Goal: Transaction & Acquisition: Purchase product/service

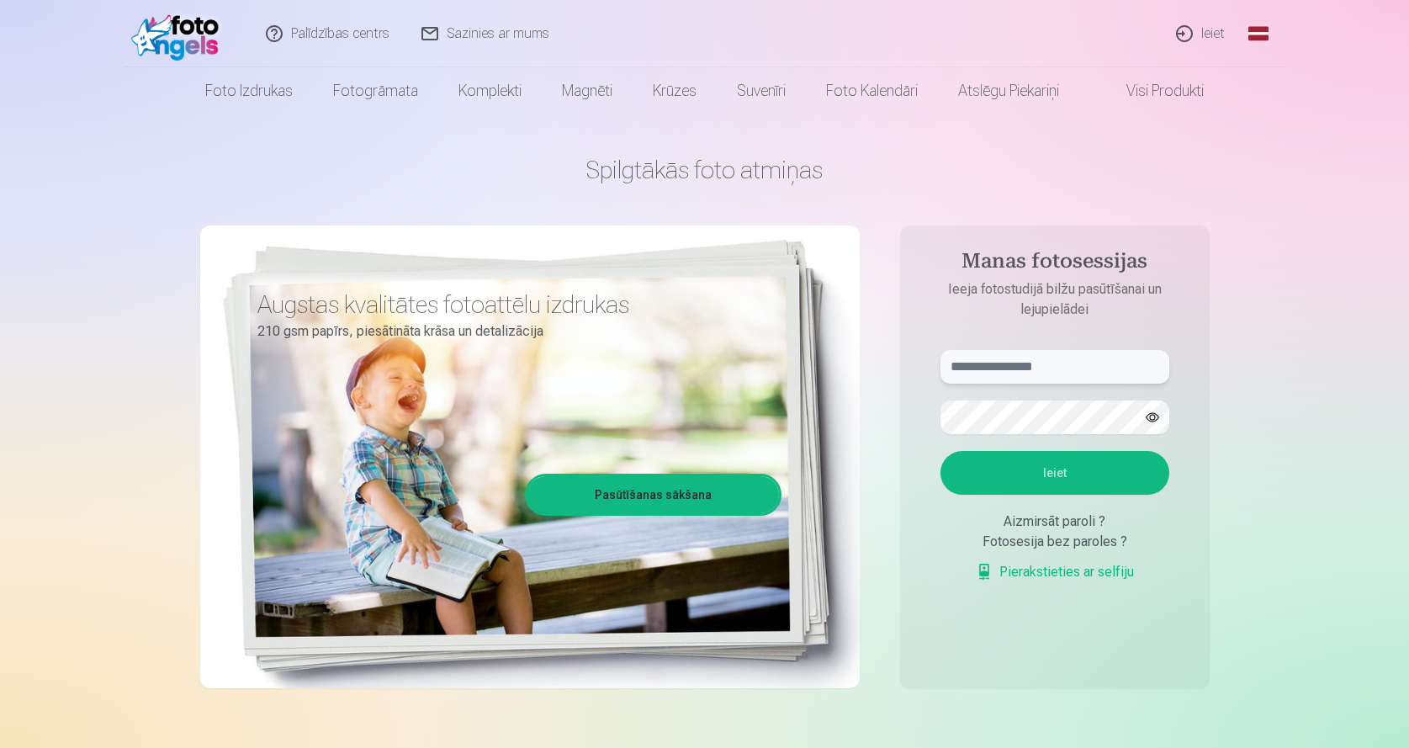
click at [1012, 378] on input "text" at bounding box center [1055, 367] width 229 height 34
click at [941, 451] on button "Ieiet" at bounding box center [1055, 473] width 229 height 44
click at [1159, 421] on button "button" at bounding box center [1153, 417] width 32 height 32
click at [965, 364] on input "**********" at bounding box center [1055, 367] width 229 height 34
type input "**********"
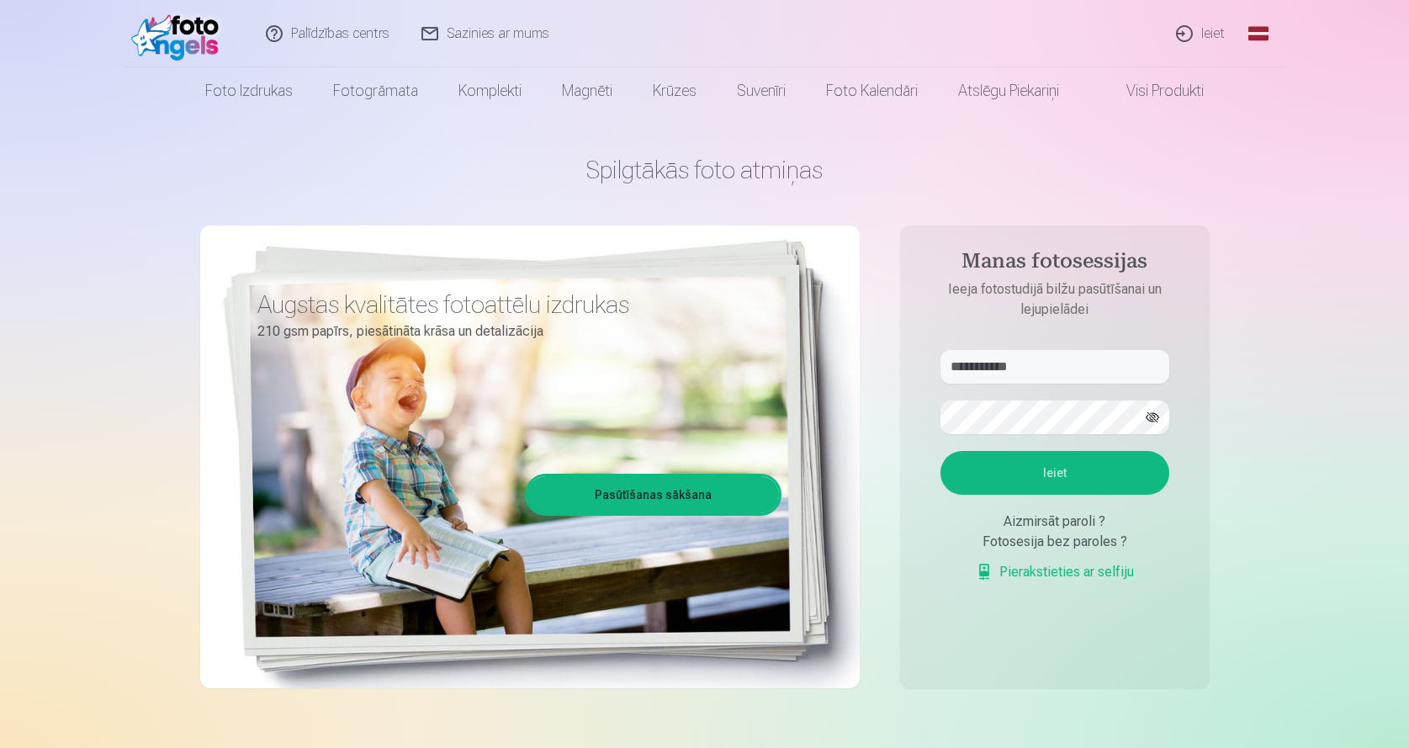
click at [1078, 470] on button "Ieiet" at bounding box center [1055, 473] width 229 height 44
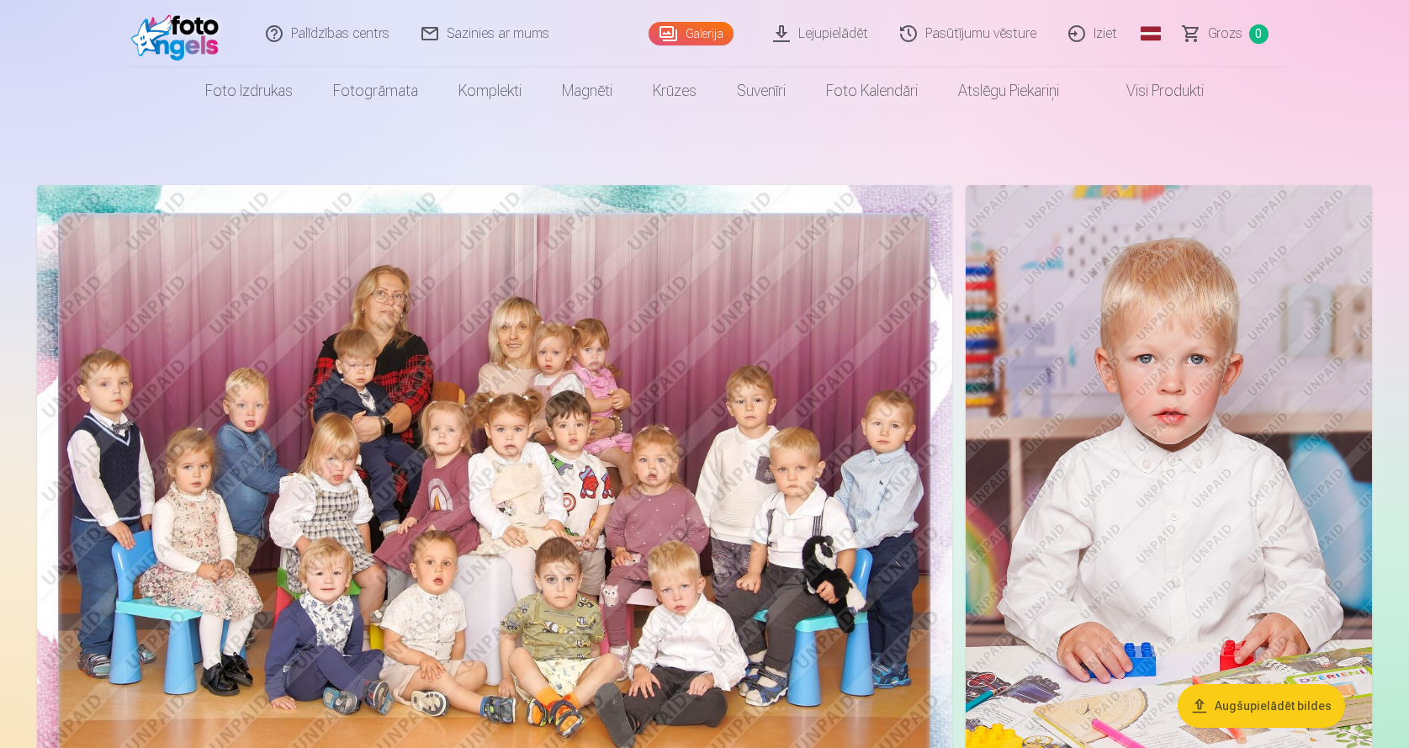
click at [485, 485] on img at bounding box center [494, 490] width 915 height 611
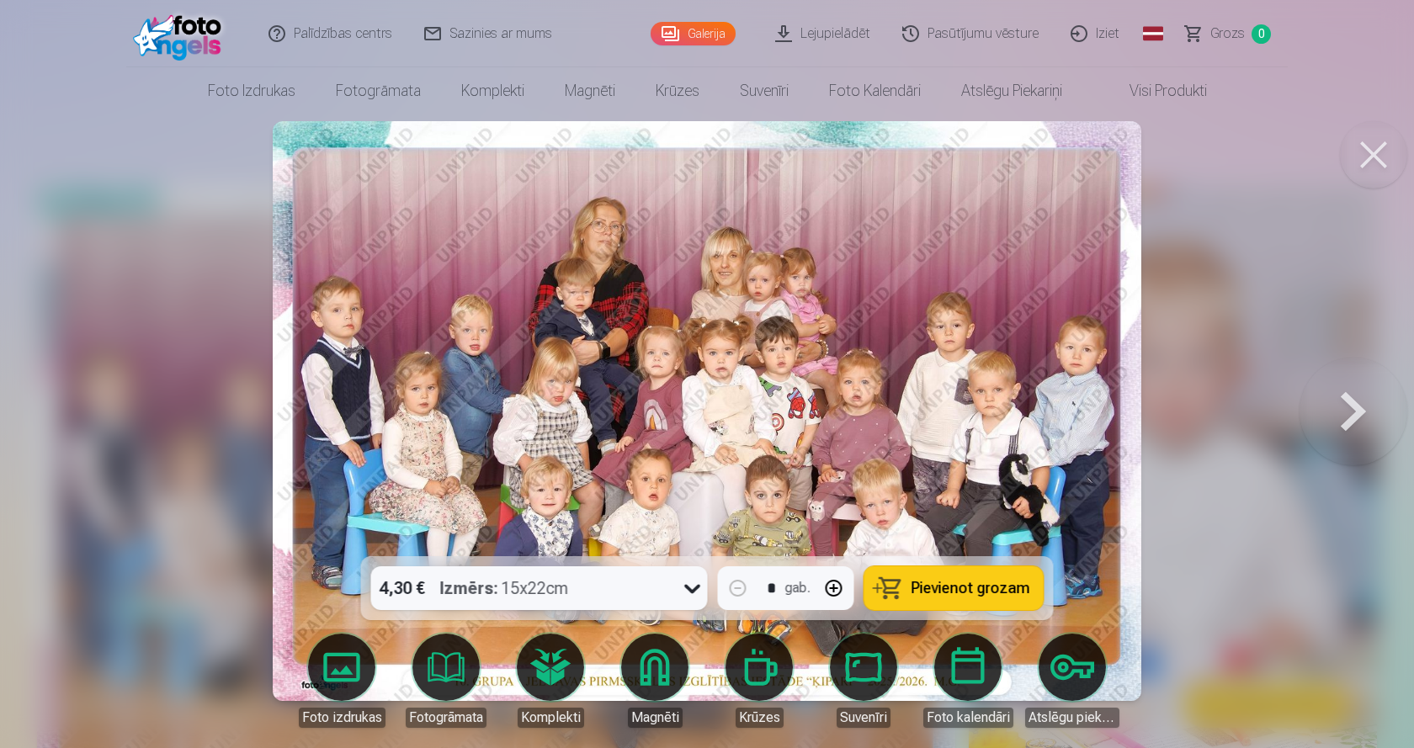
click at [570, 455] on img at bounding box center [707, 411] width 869 height 580
click at [1340, 407] on button at bounding box center [1353, 411] width 108 height 257
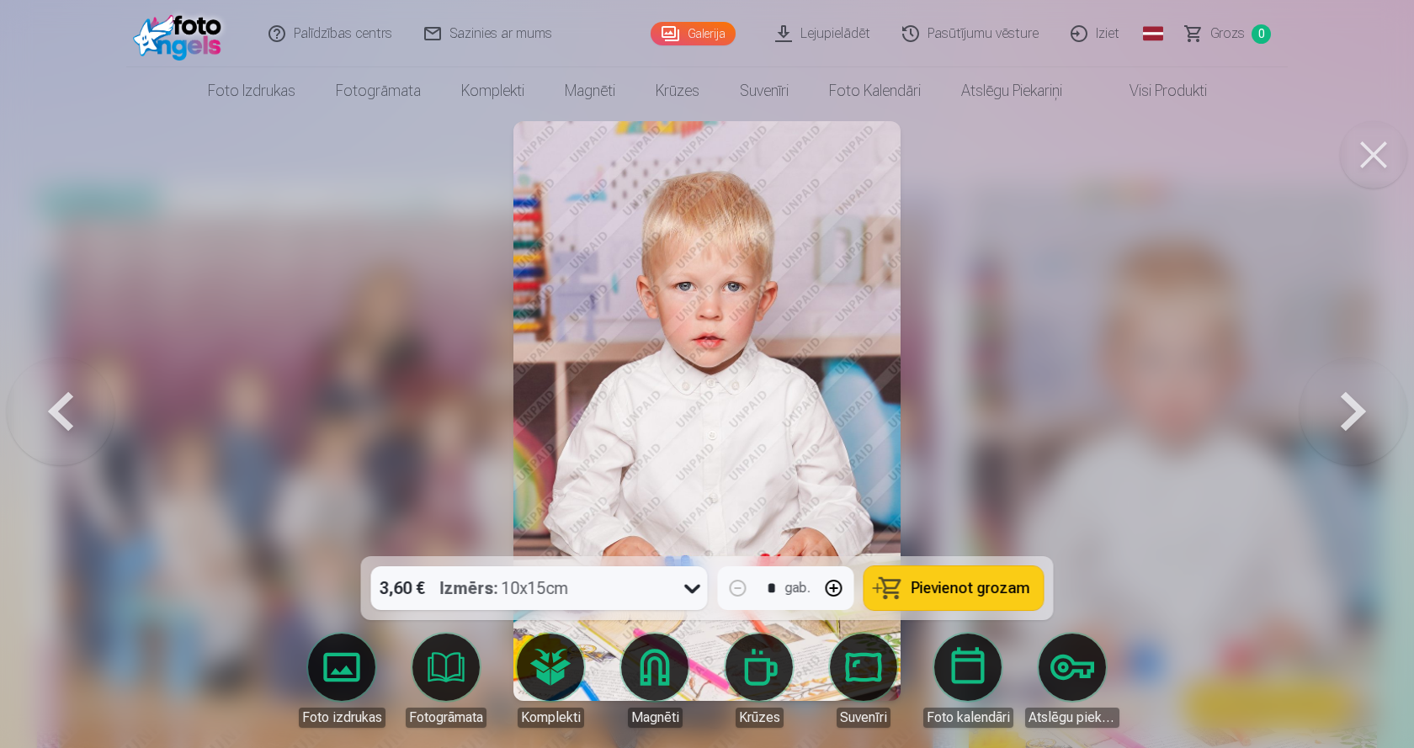
click at [1348, 405] on button at bounding box center [1353, 411] width 108 height 257
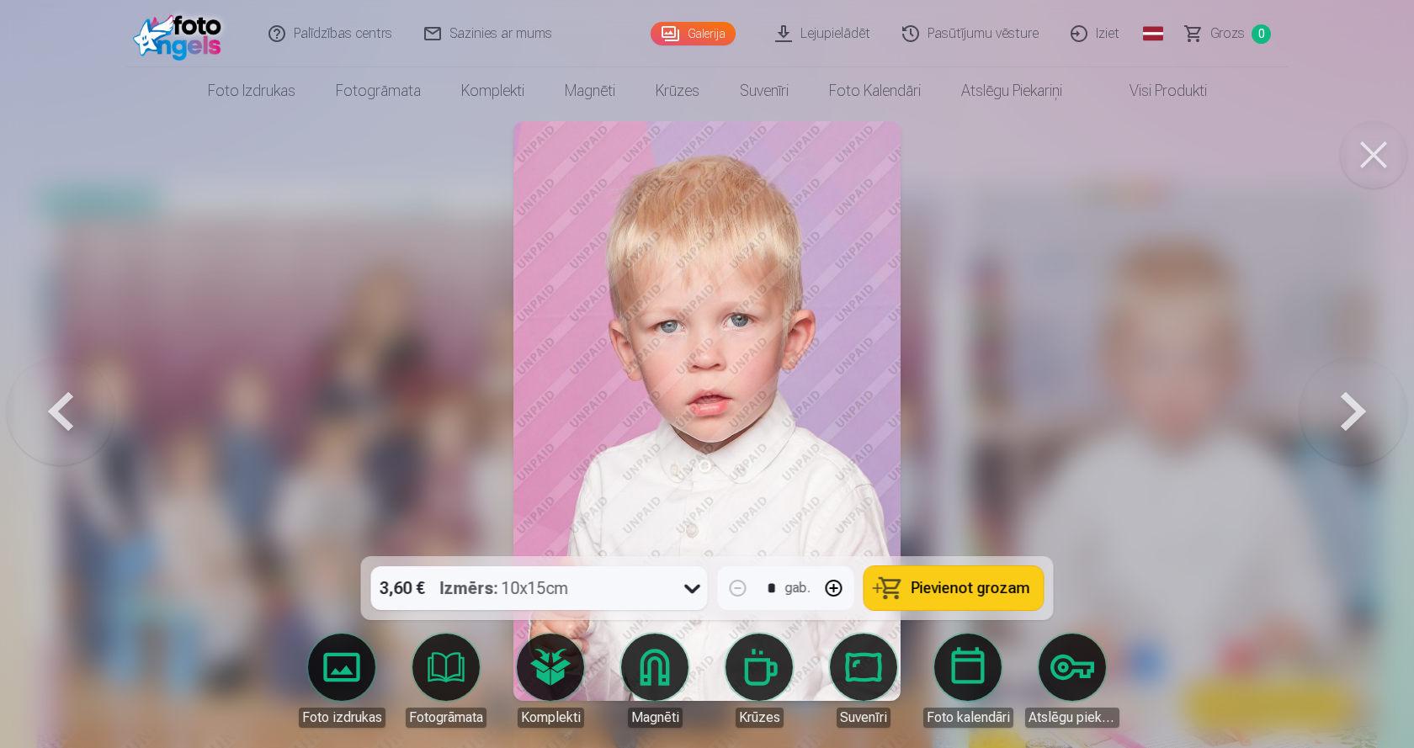
click at [1348, 405] on button at bounding box center [1353, 411] width 108 height 257
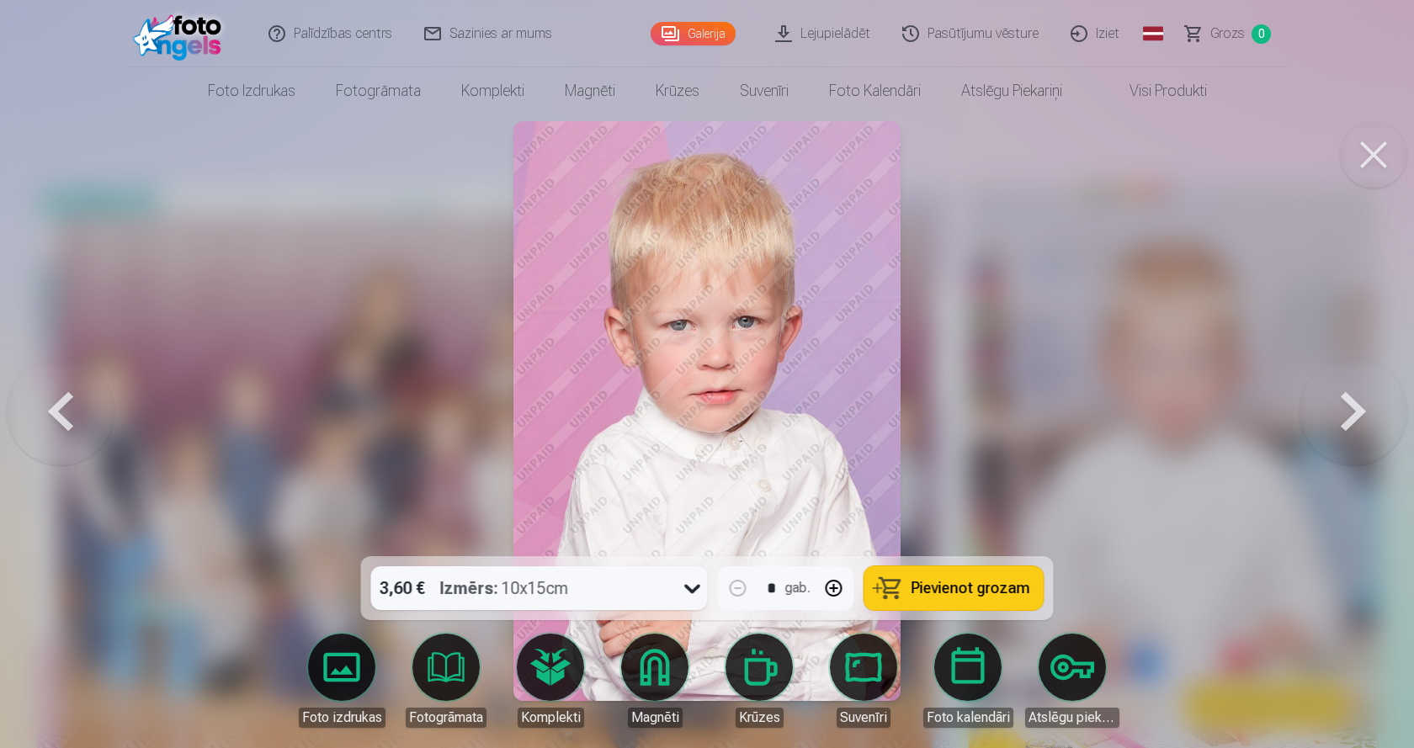
click at [1348, 405] on button at bounding box center [1353, 411] width 108 height 257
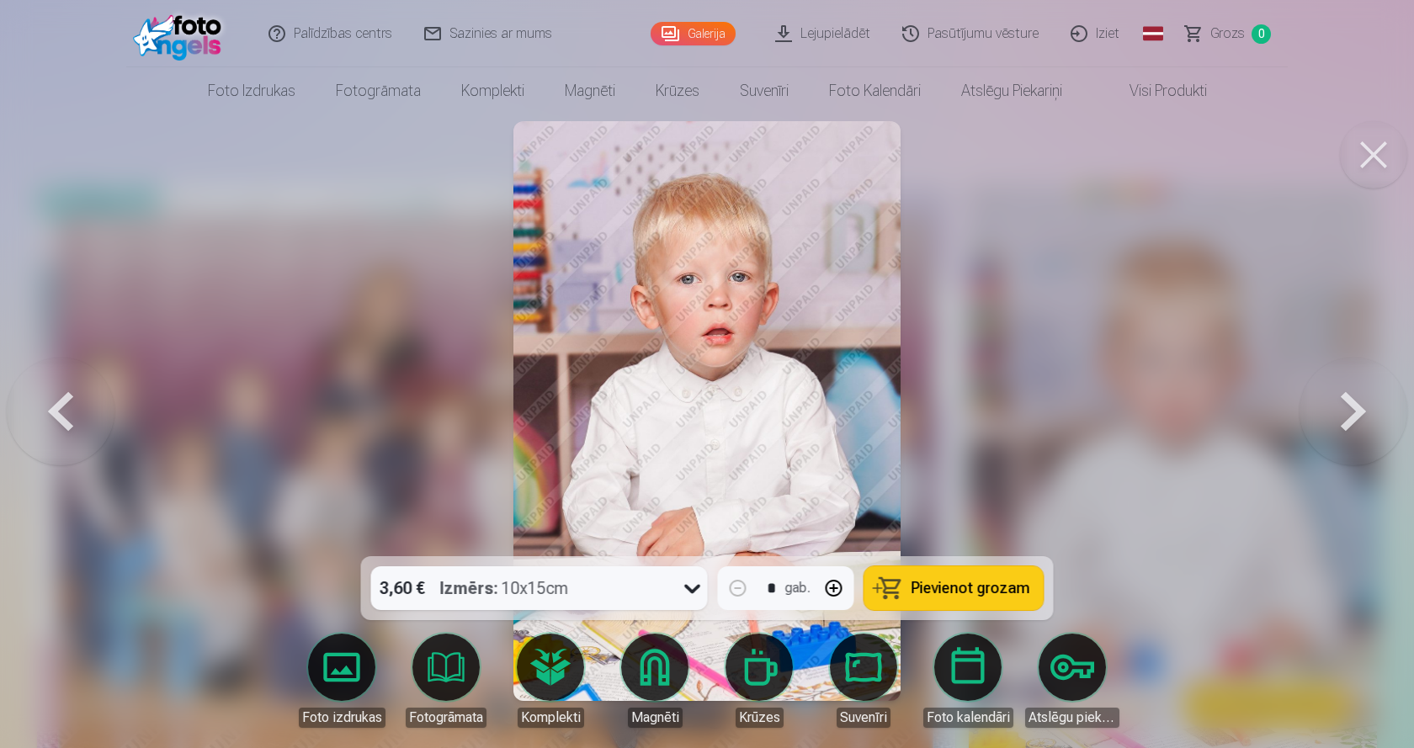
click at [1348, 405] on button at bounding box center [1353, 411] width 108 height 257
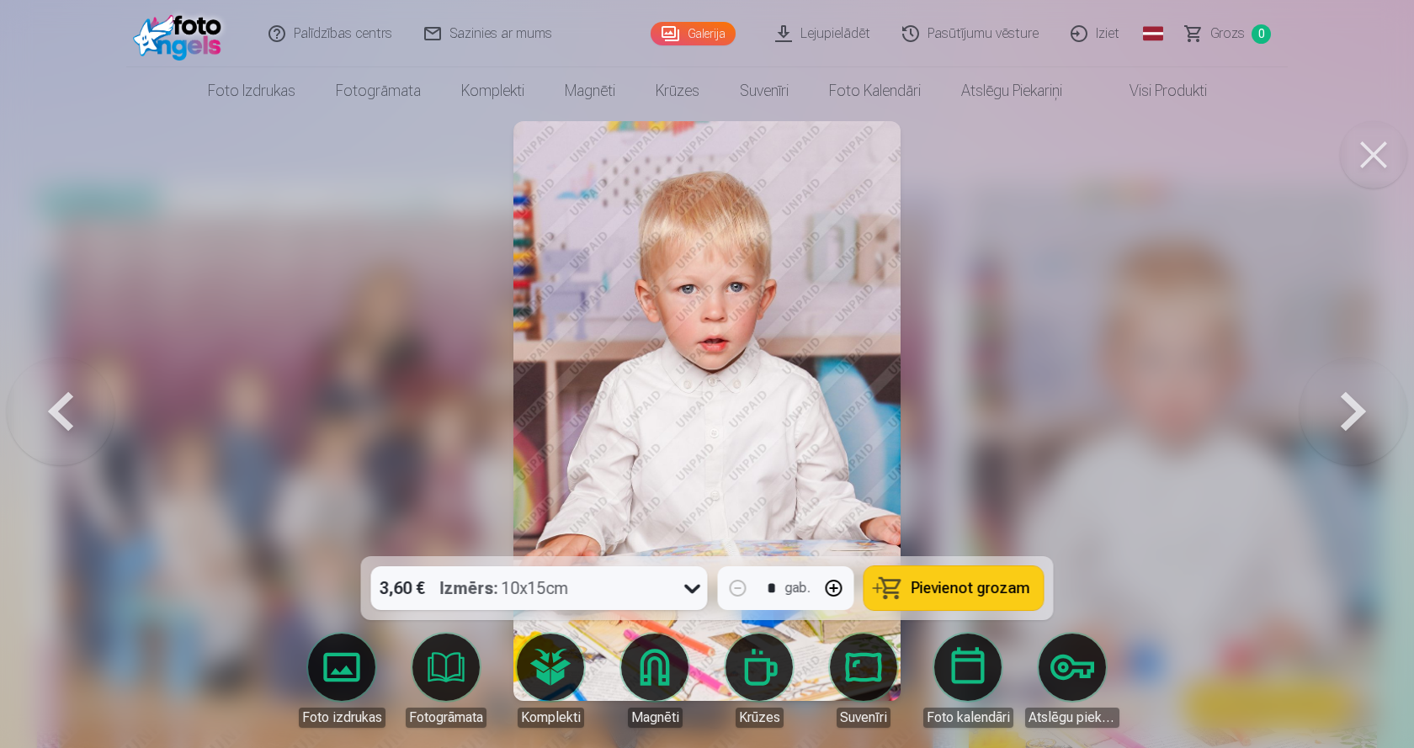
click at [1348, 405] on button at bounding box center [1353, 411] width 108 height 257
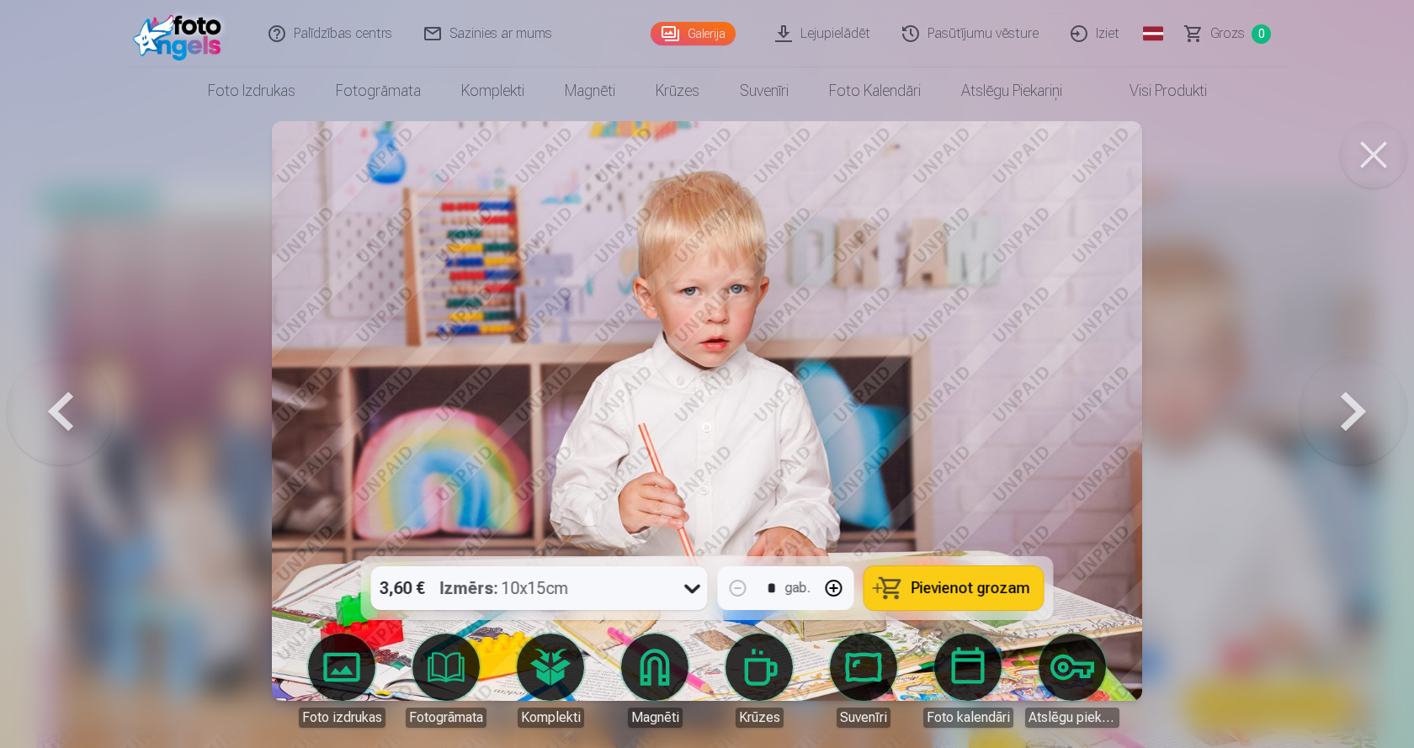
click at [1348, 405] on button at bounding box center [1353, 411] width 108 height 257
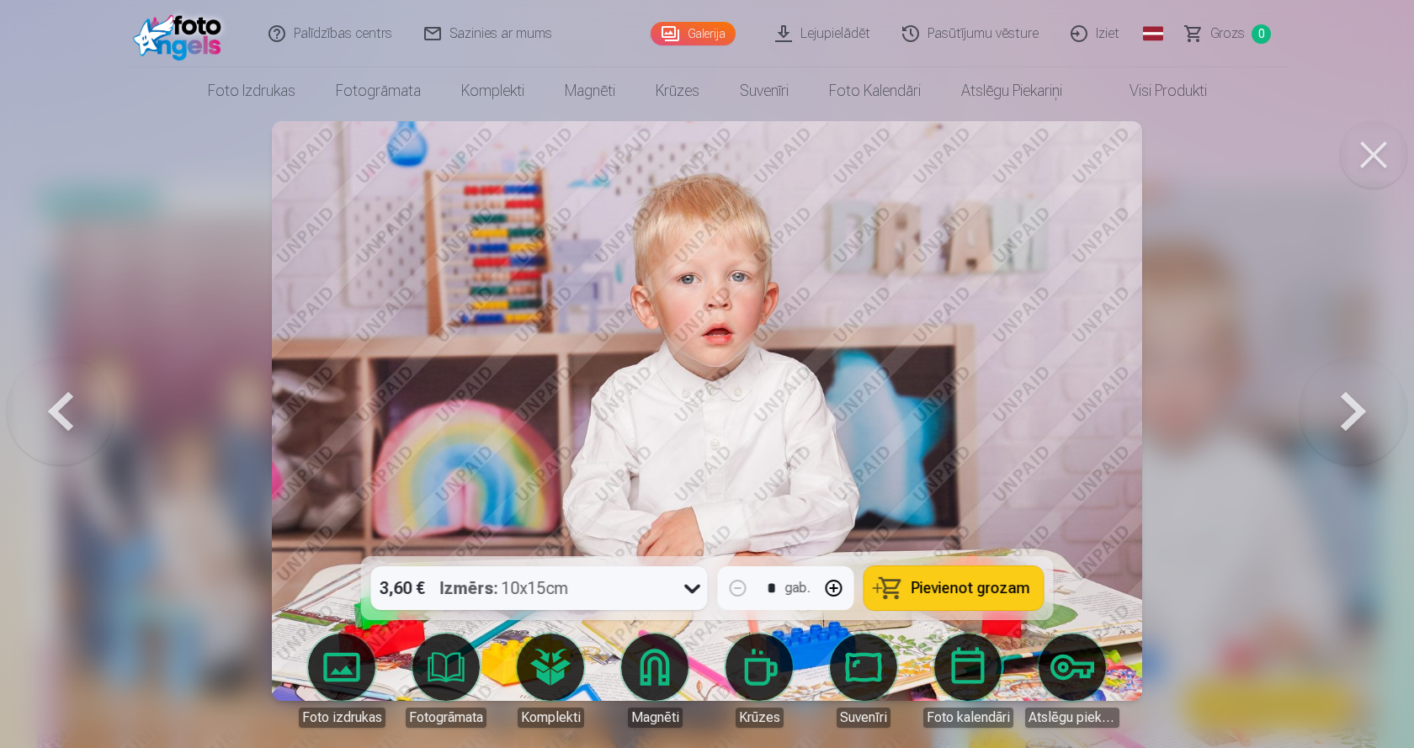
click at [1348, 405] on button at bounding box center [1353, 411] width 108 height 257
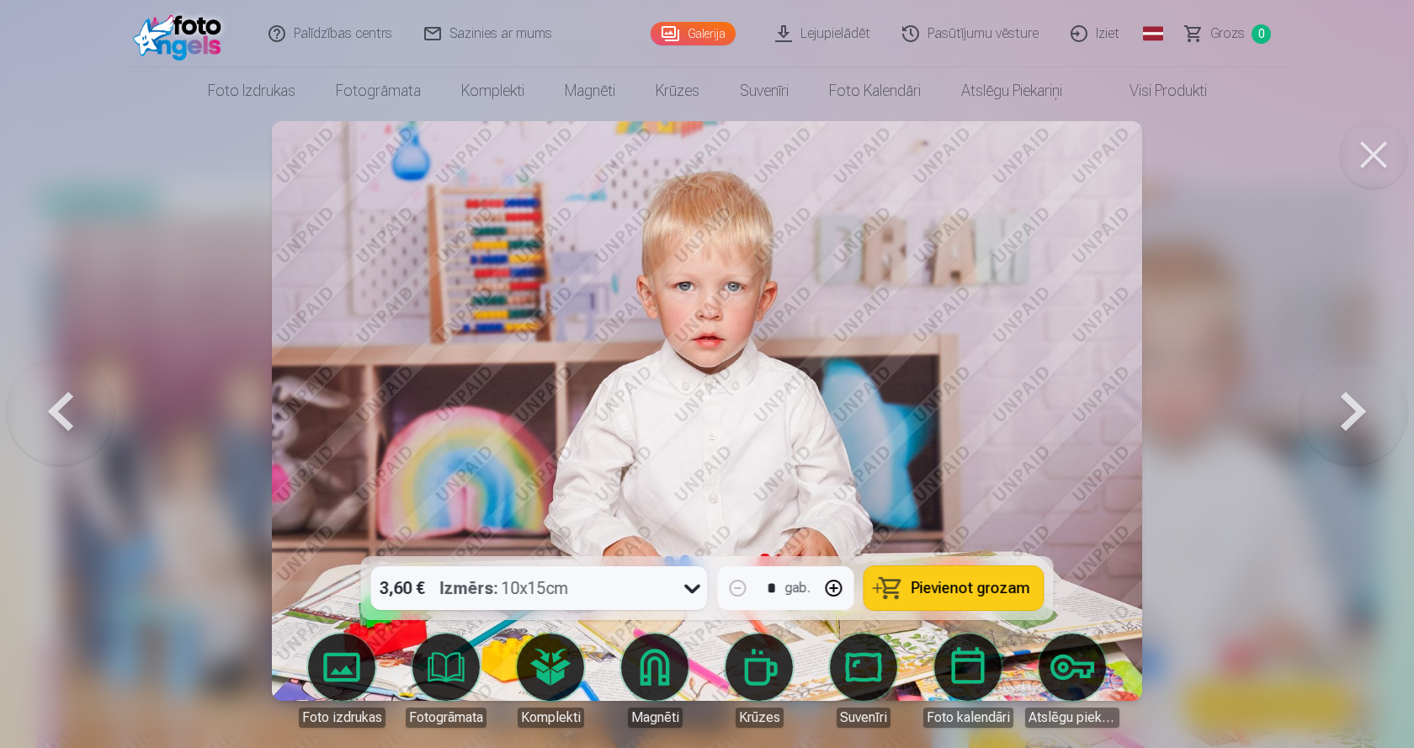
click at [1348, 405] on button at bounding box center [1353, 411] width 108 height 257
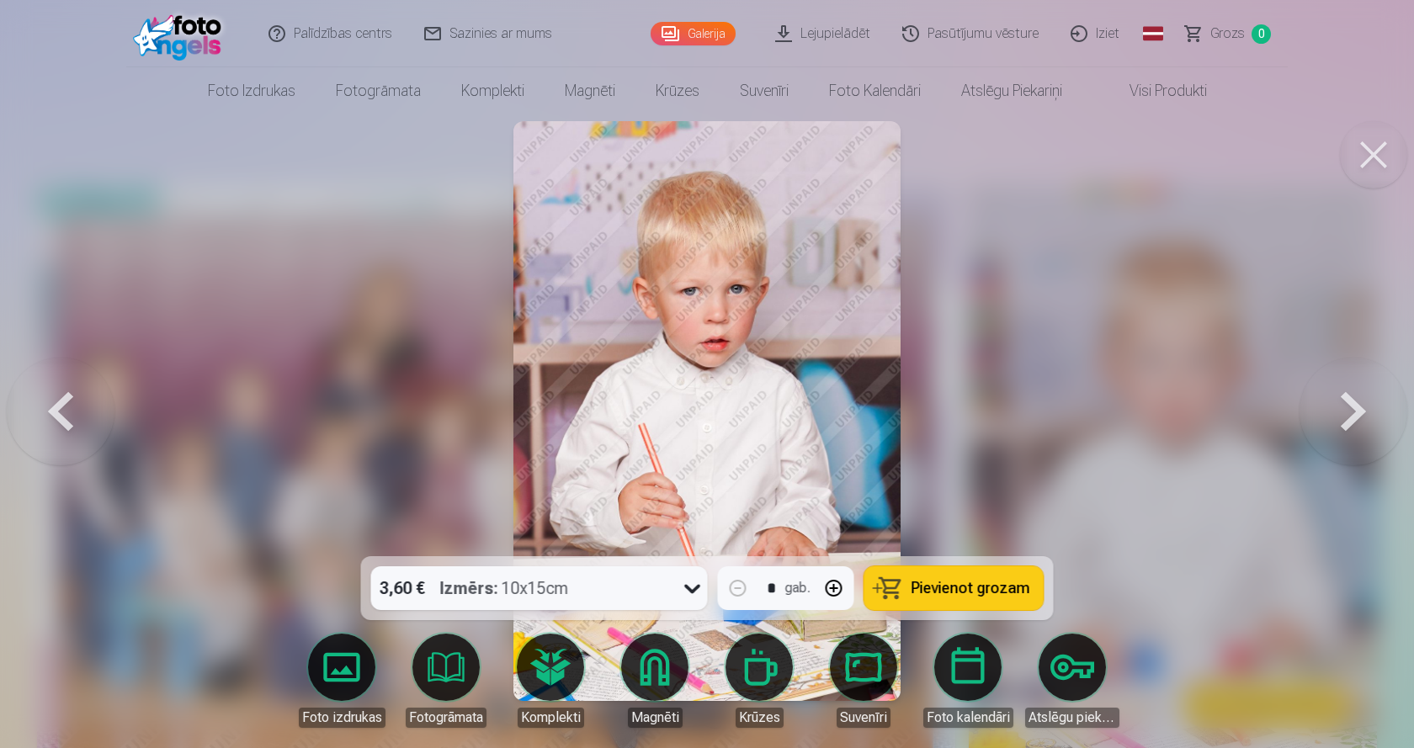
click at [1348, 405] on button at bounding box center [1353, 411] width 108 height 257
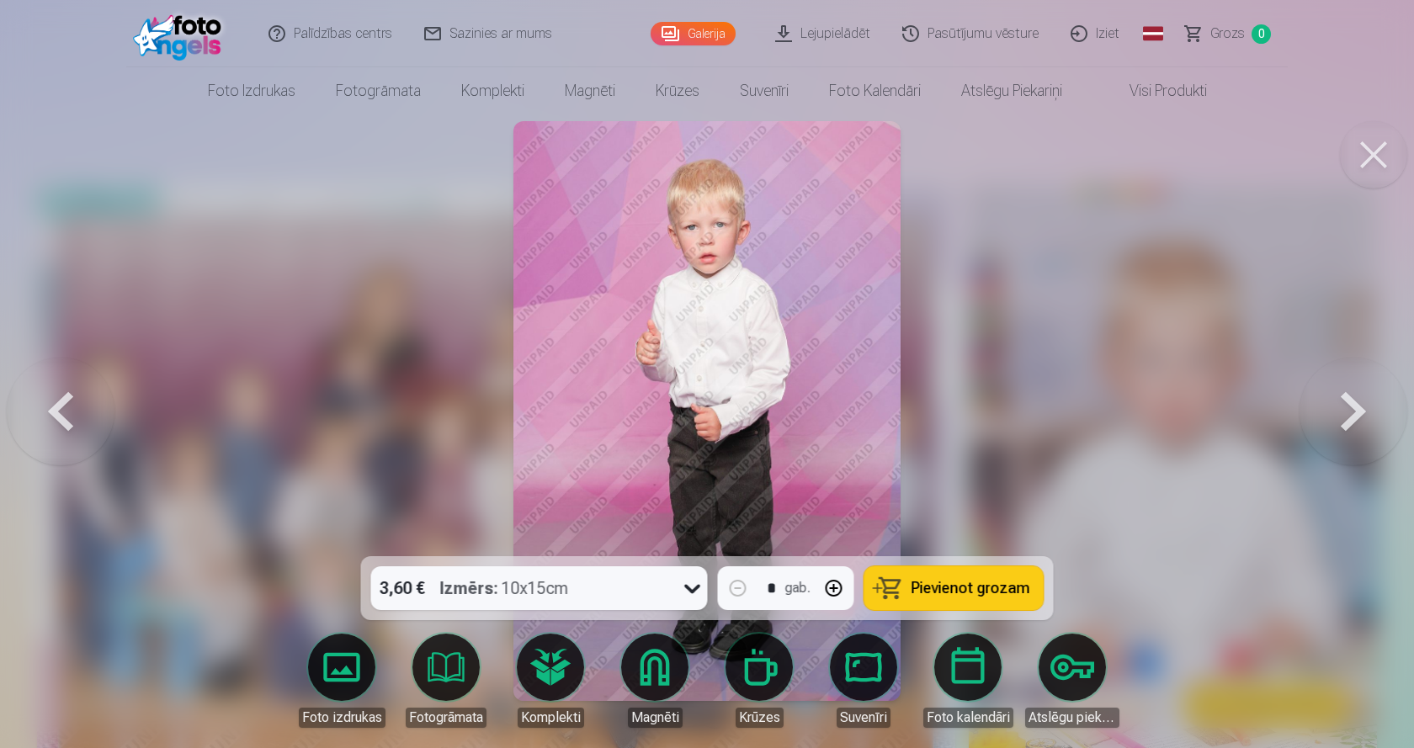
click at [1348, 405] on button at bounding box center [1353, 411] width 108 height 257
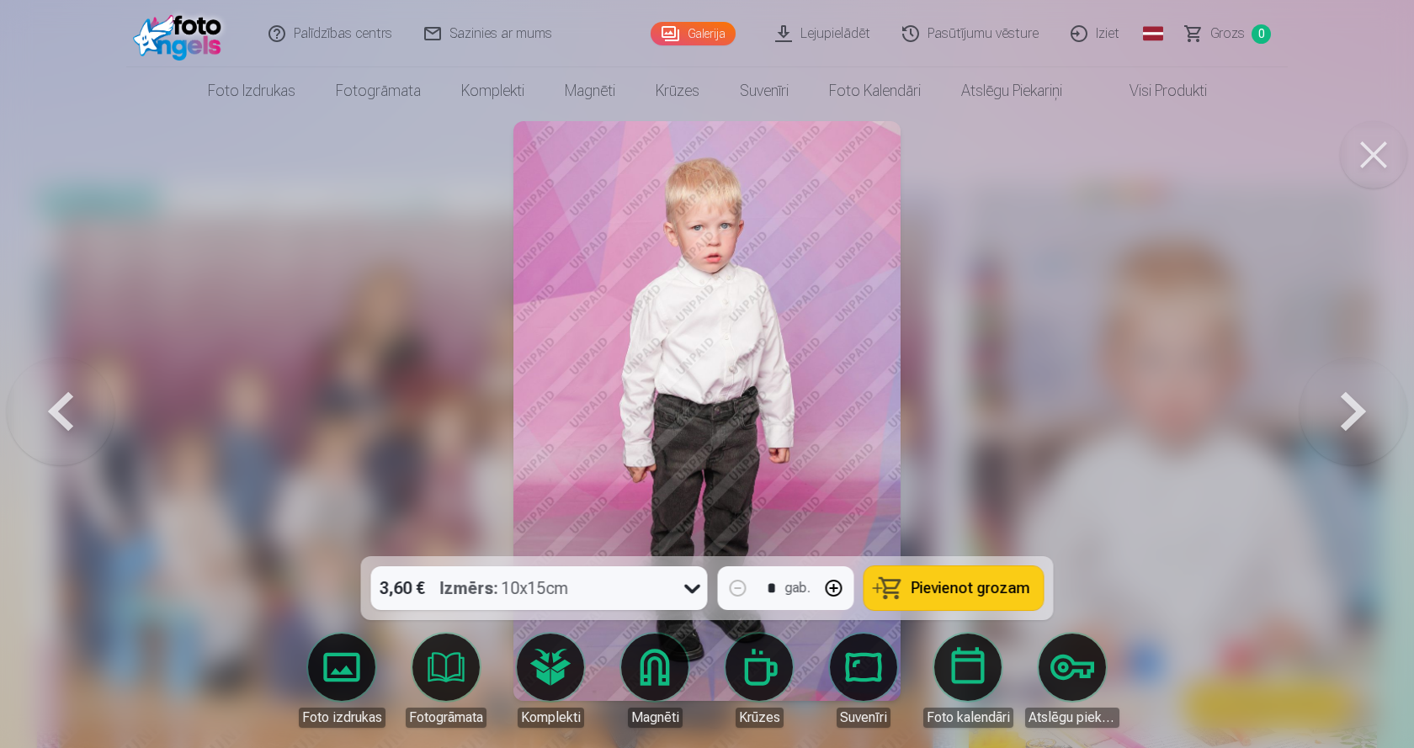
click at [1348, 405] on button at bounding box center [1353, 411] width 108 height 257
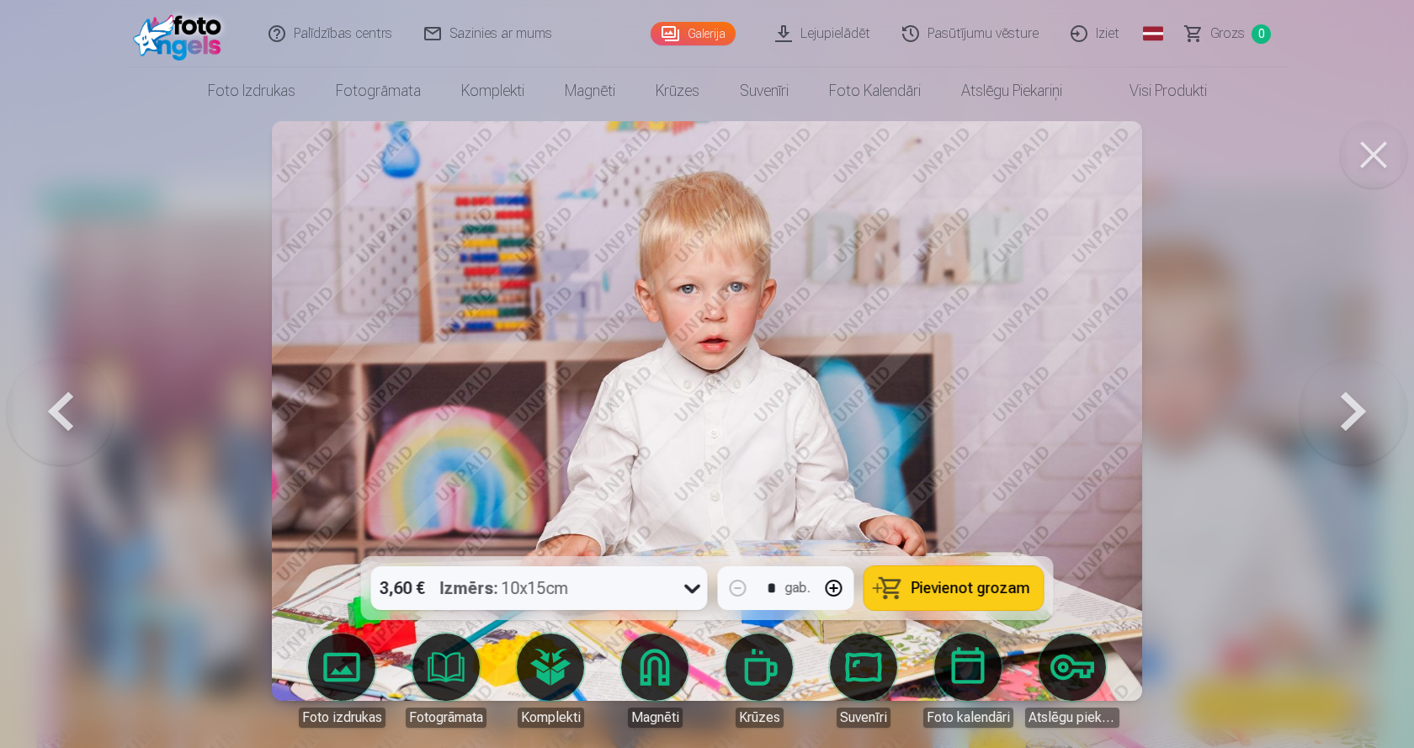
click at [1348, 405] on button at bounding box center [1353, 411] width 108 height 257
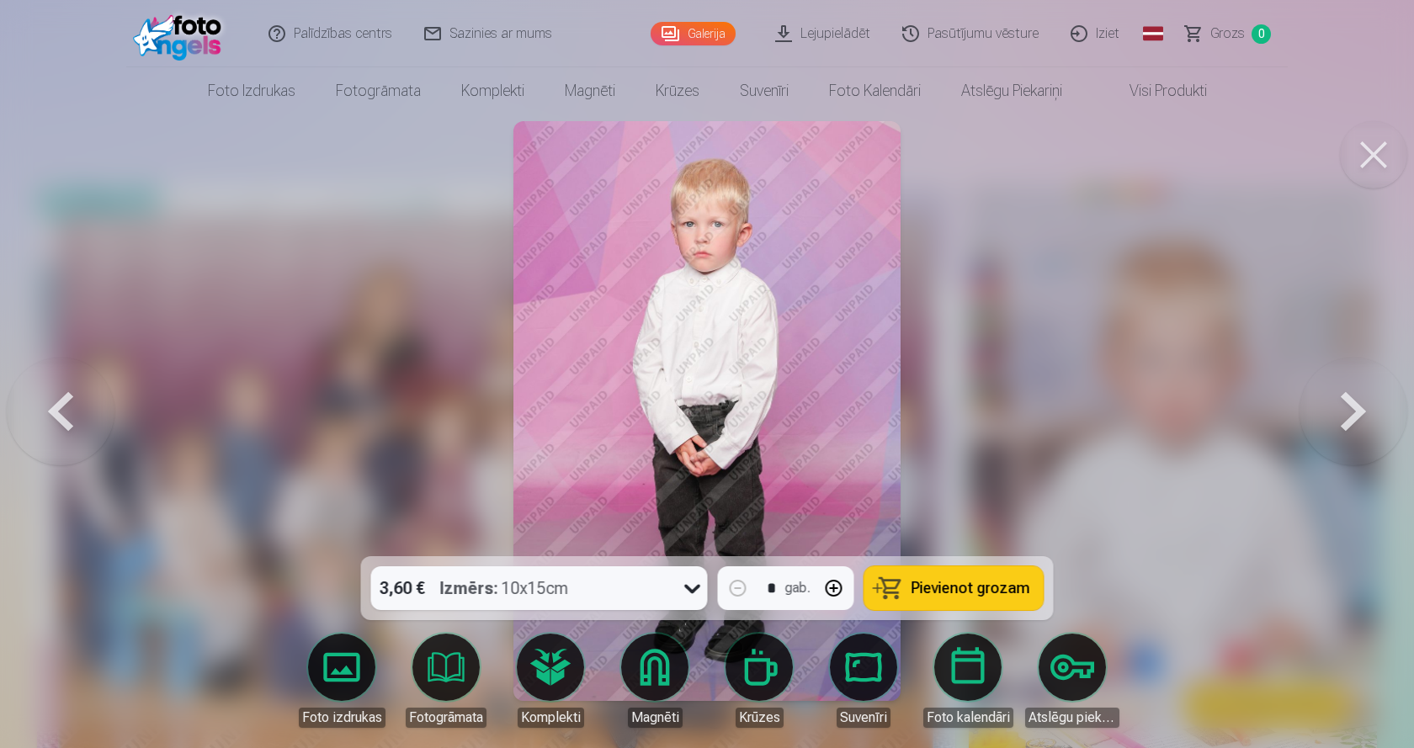
click at [1348, 405] on button at bounding box center [1353, 411] width 108 height 257
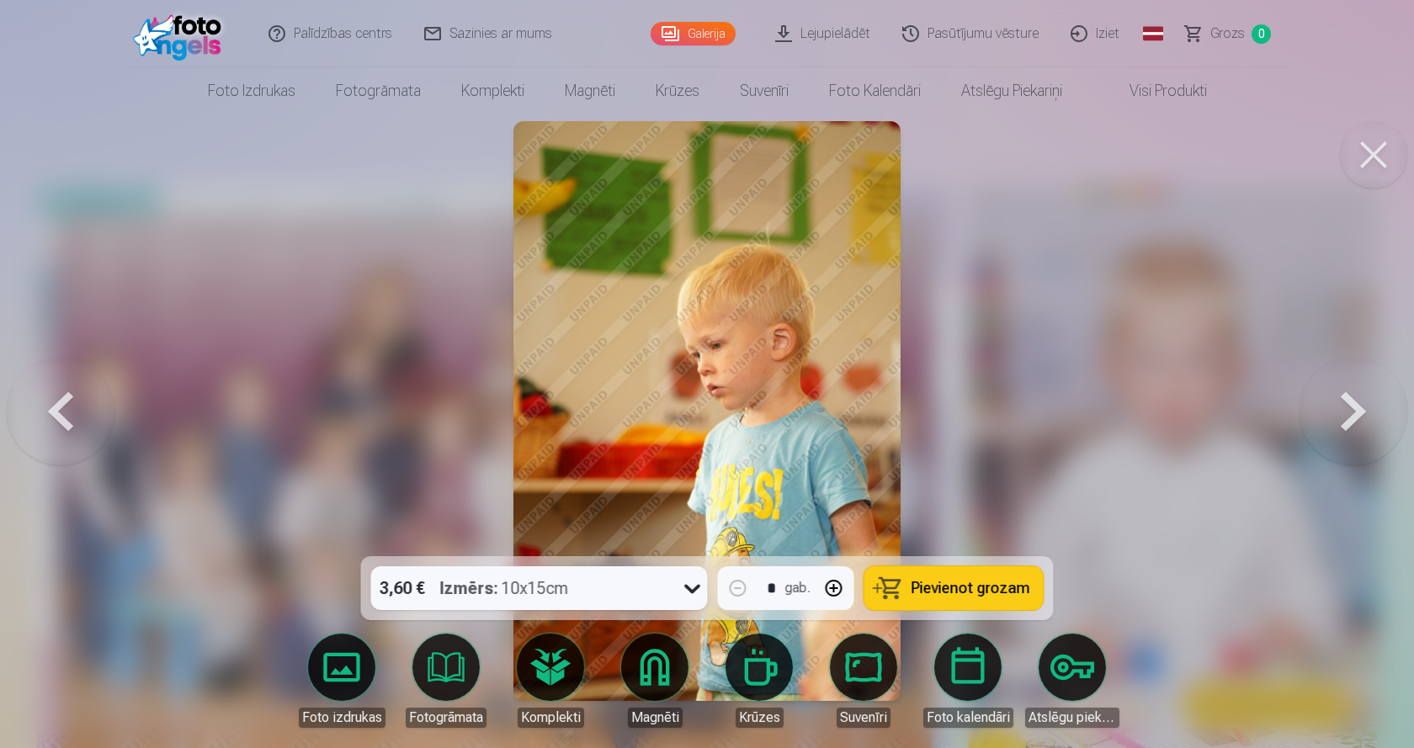
click at [1348, 405] on button at bounding box center [1353, 411] width 108 height 257
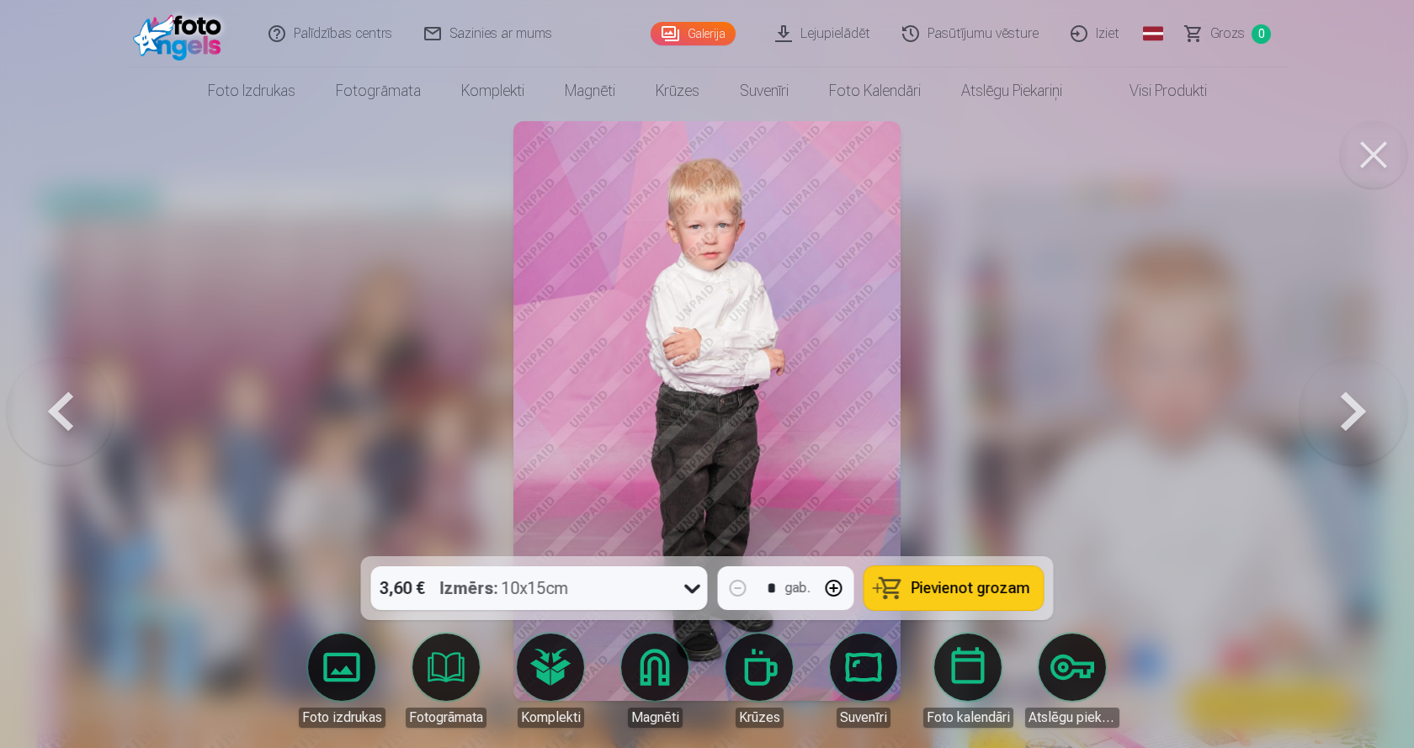
click at [1348, 405] on button at bounding box center [1353, 411] width 108 height 257
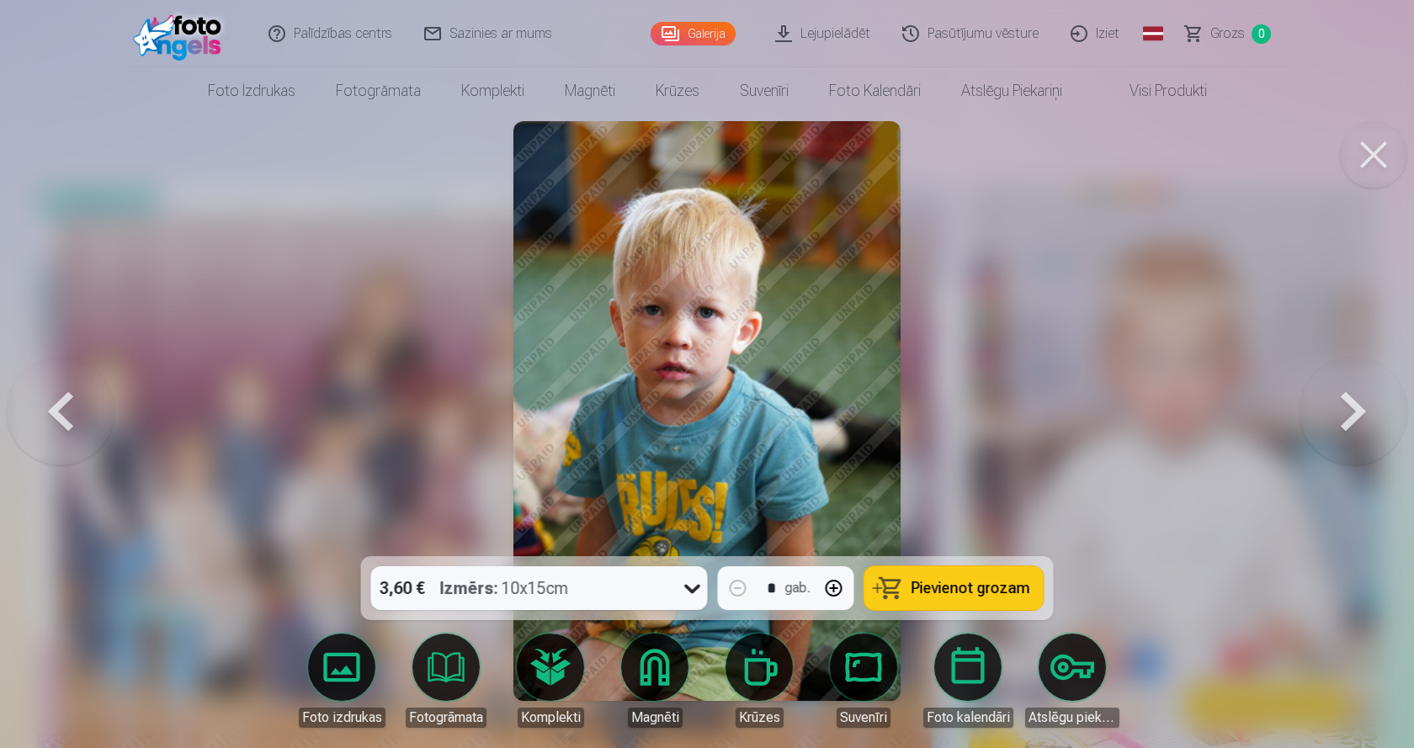
click at [1348, 405] on button at bounding box center [1353, 411] width 108 height 257
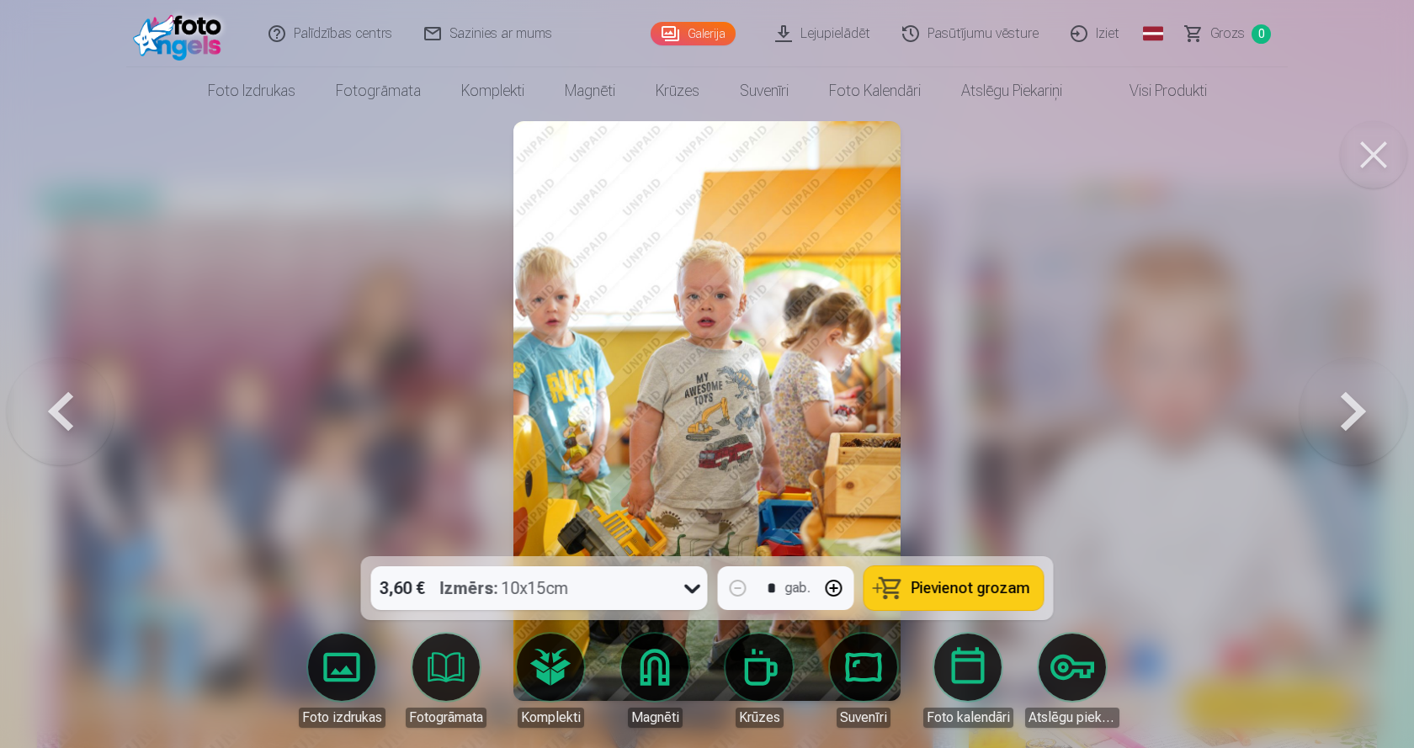
click at [1348, 405] on button at bounding box center [1353, 411] width 108 height 257
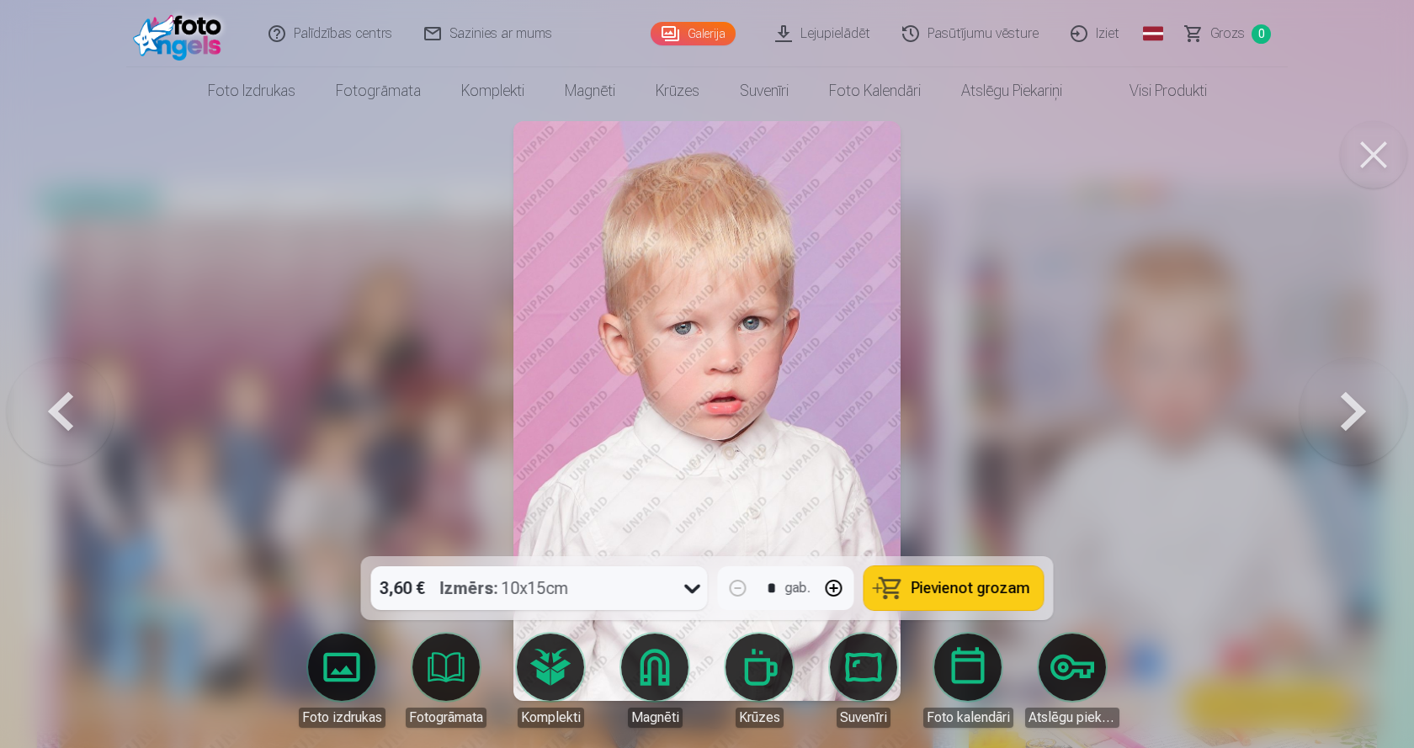
click at [1348, 405] on button at bounding box center [1353, 411] width 108 height 257
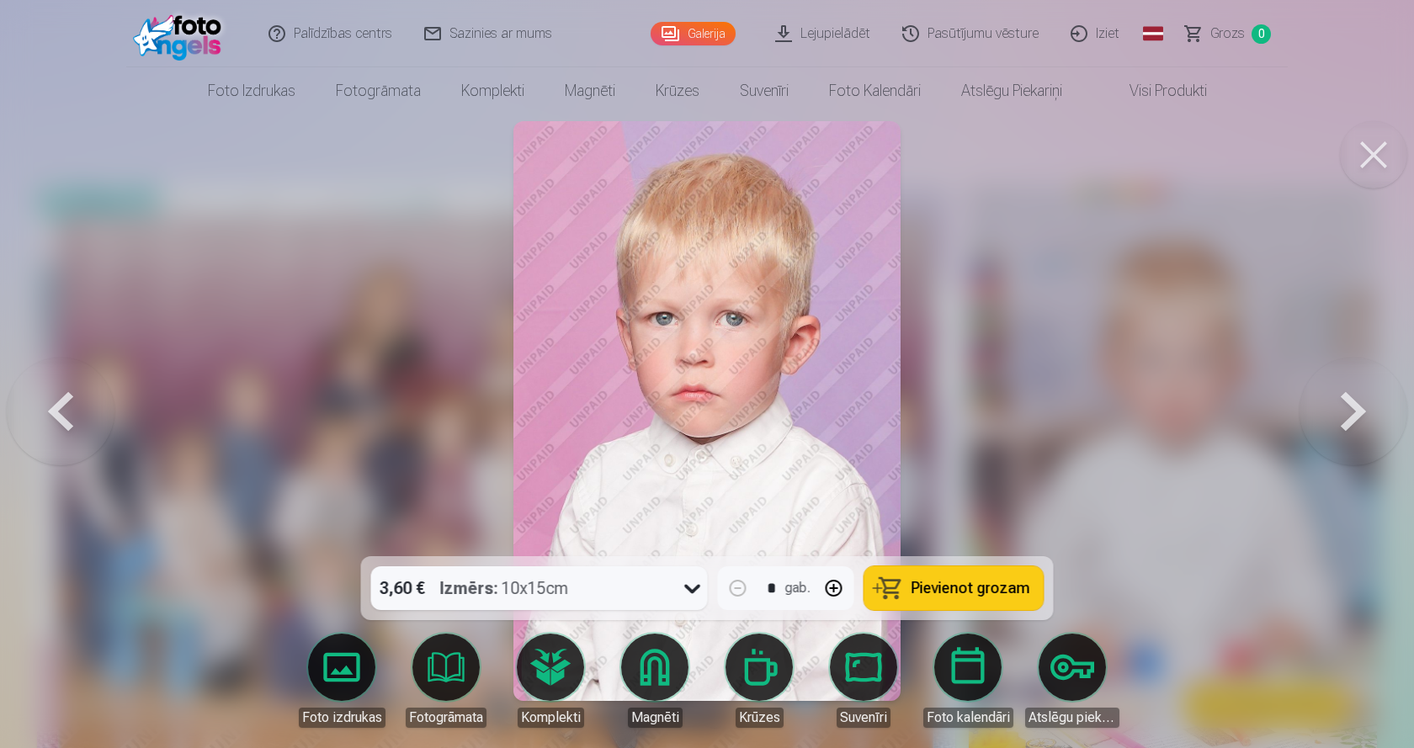
click at [1348, 405] on button at bounding box center [1353, 411] width 108 height 257
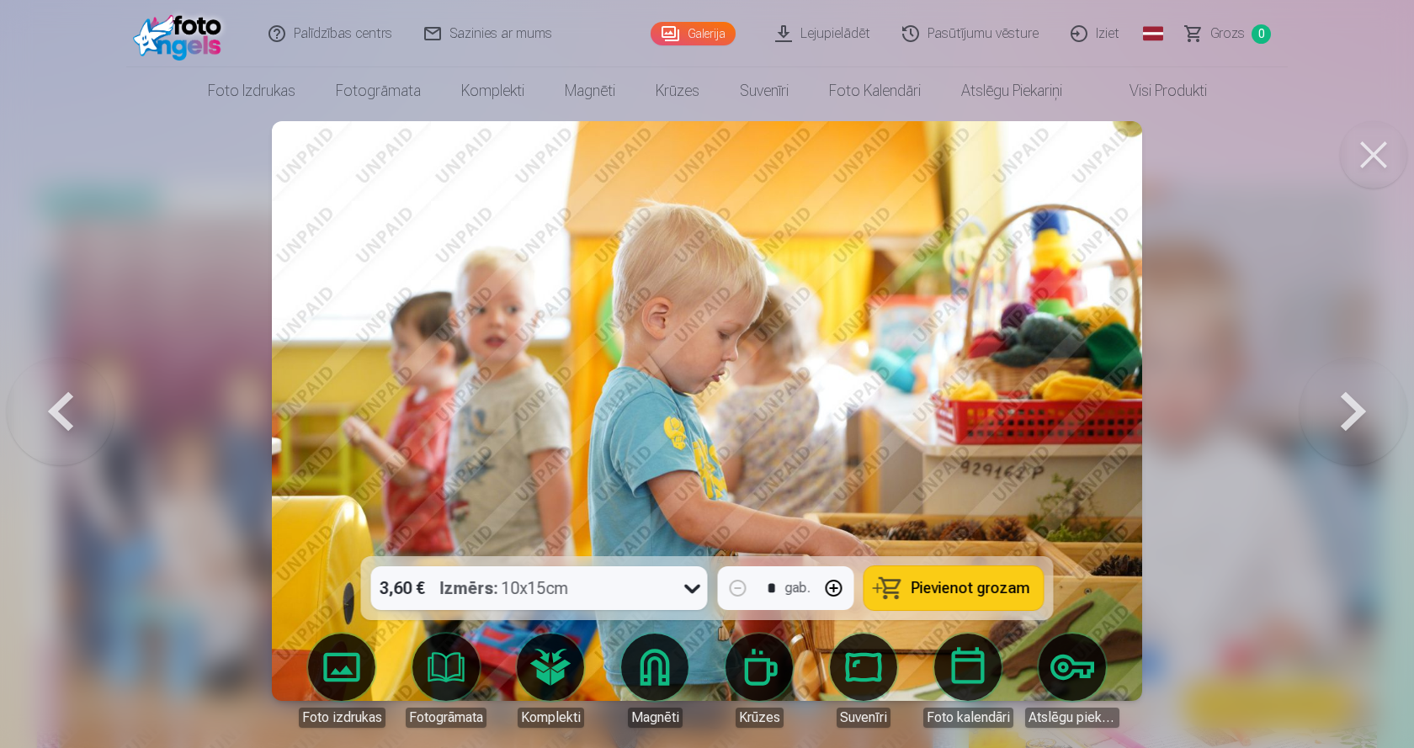
click at [1346, 403] on button at bounding box center [1353, 411] width 108 height 257
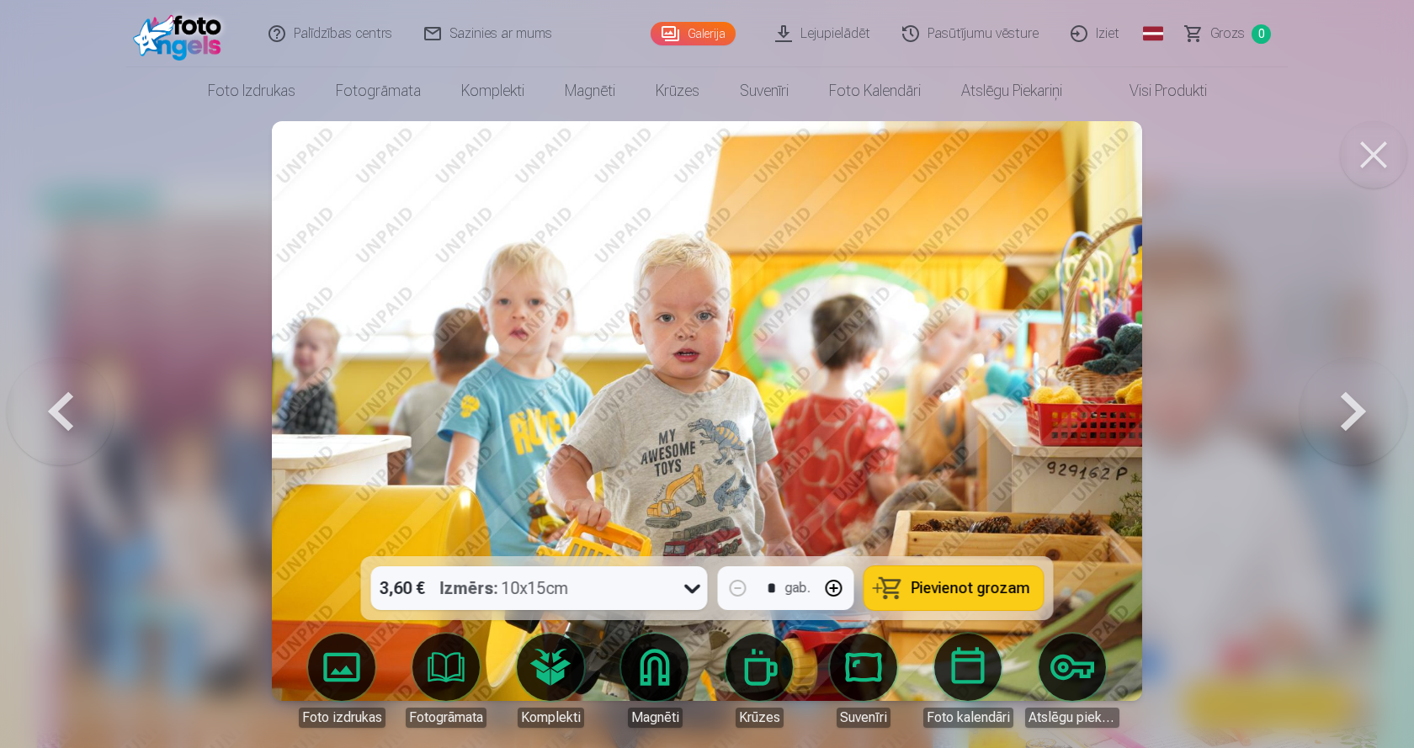
click at [1346, 403] on button at bounding box center [1353, 411] width 108 height 257
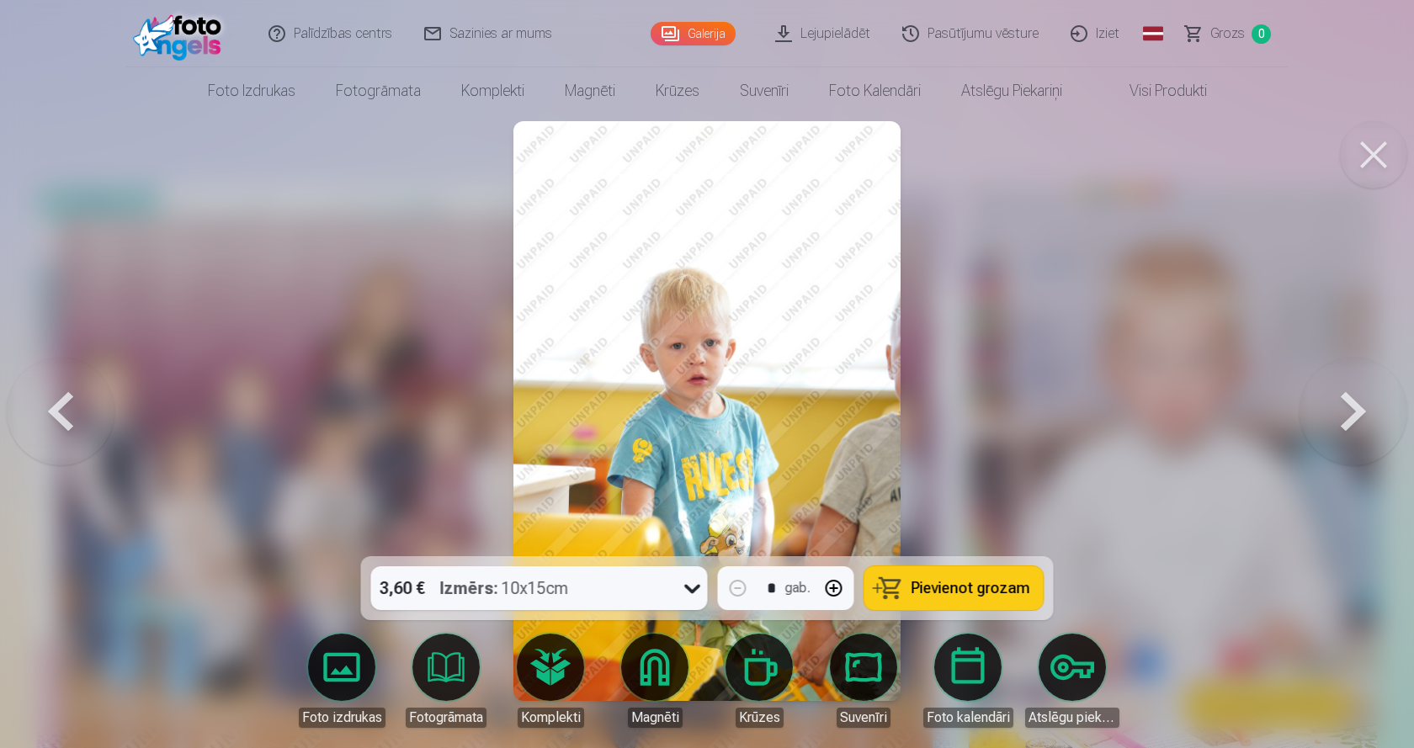
click at [1346, 403] on button at bounding box center [1353, 411] width 108 height 257
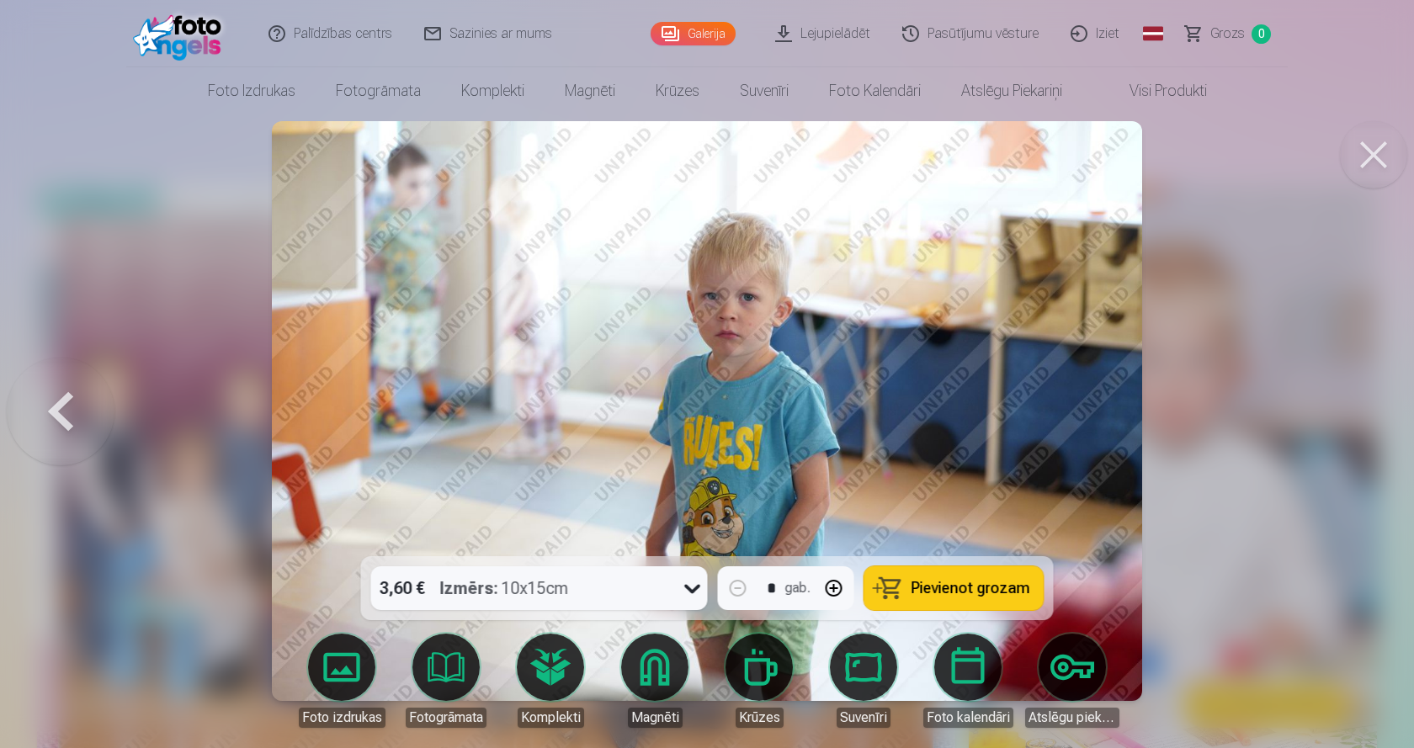
click at [1345, 403] on div at bounding box center [707, 374] width 1414 height 748
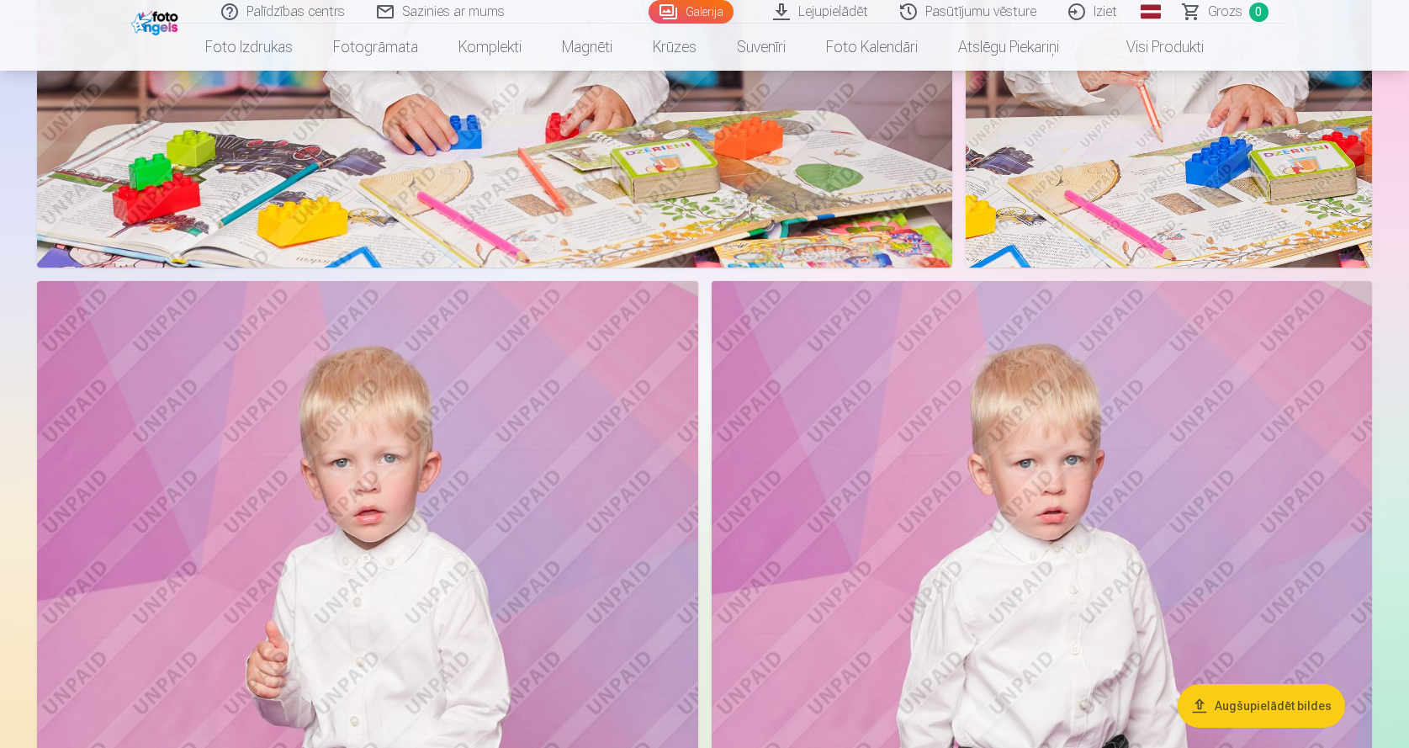
scroll to position [3366, 0]
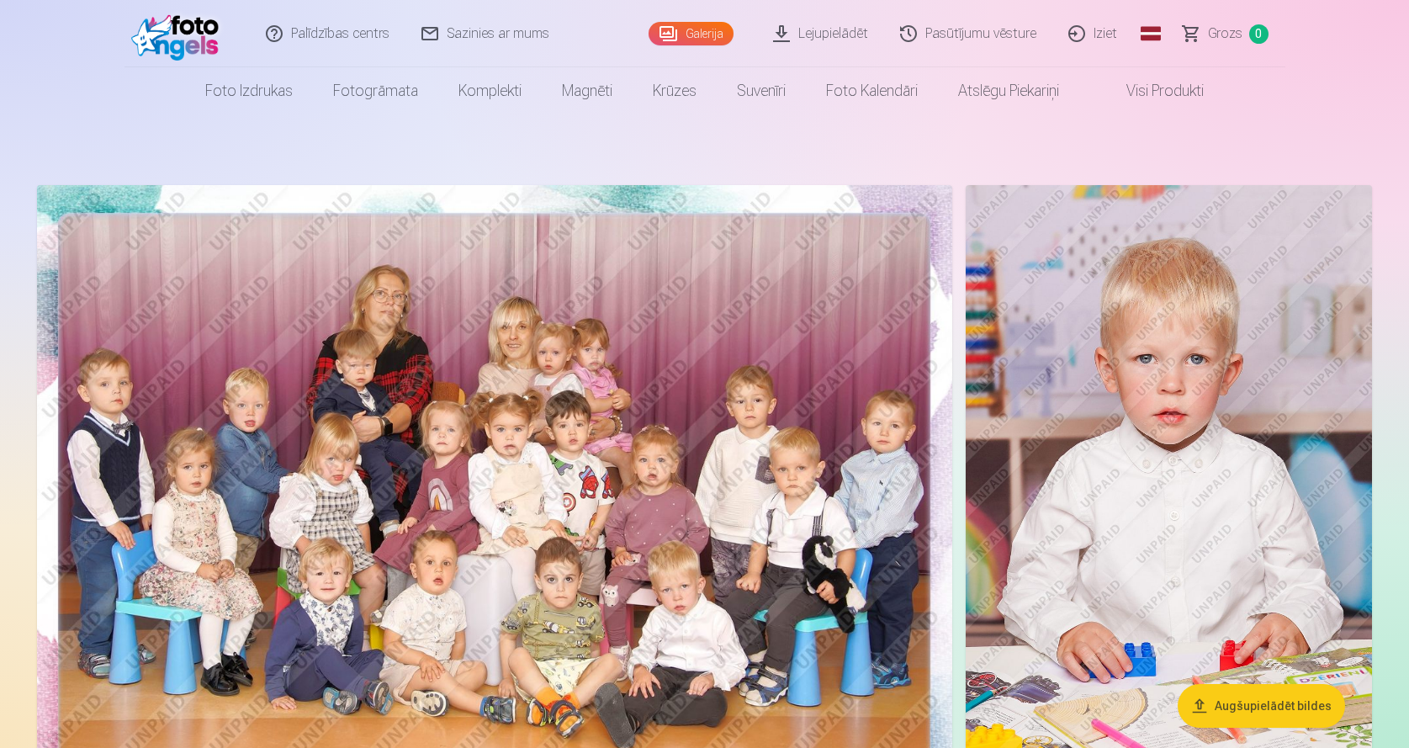
click at [1214, 417] on img at bounding box center [1169, 490] width 406 height 610
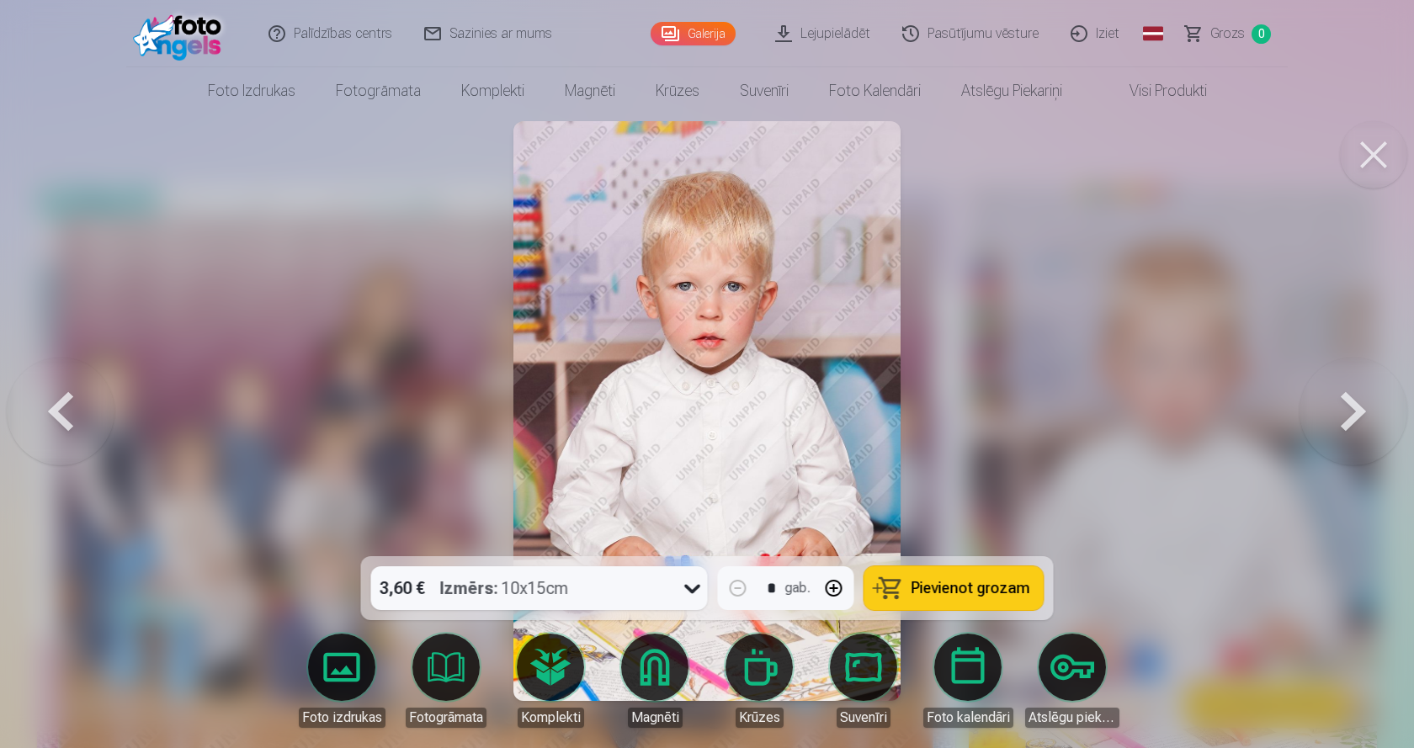
click at [756, 331] on img at bounding box center [706, 411] width 386 height 580
click at [717, 325] on img at bounding box center [706, 411] width 386 height 580
click at [1350, 410] on button at bounding box center [1353, 411] width 108 height 257
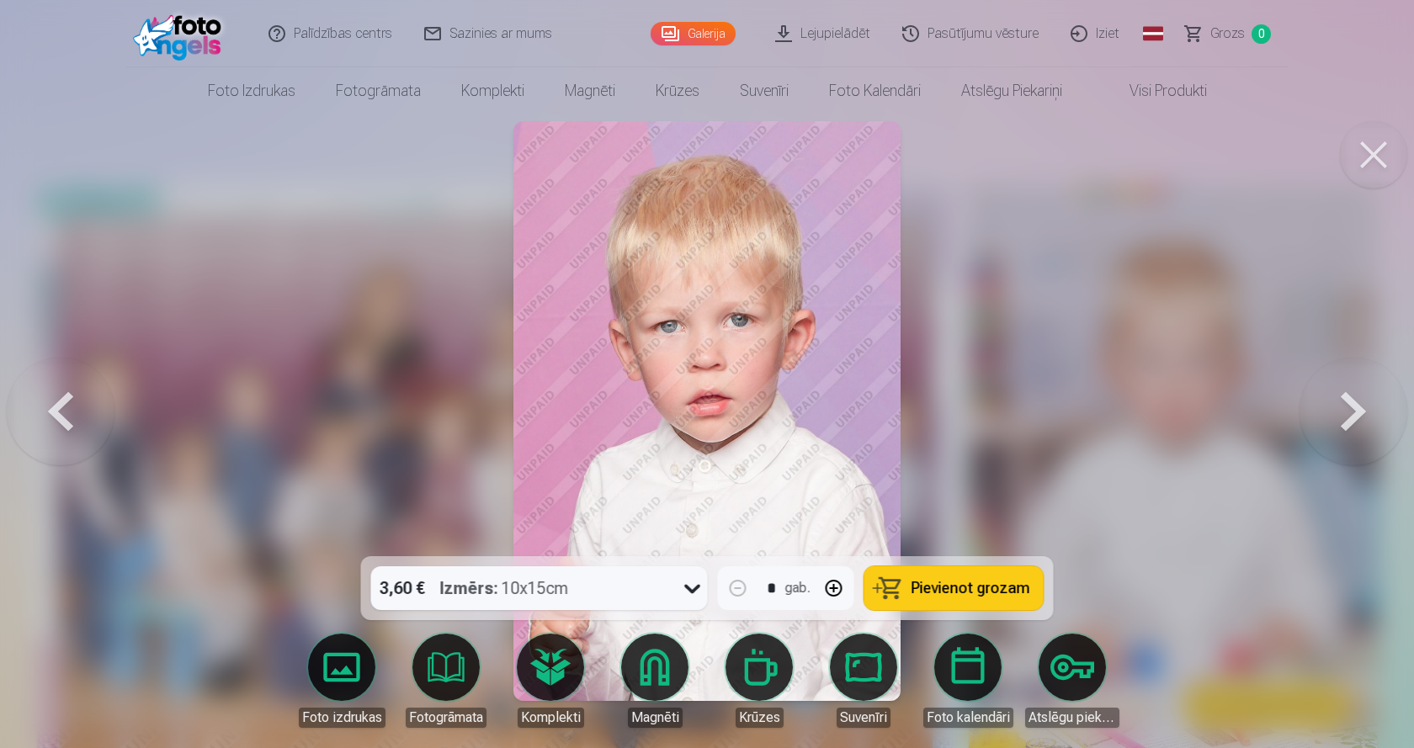
click at [1350, 411] on button at bounding box center [1353, 411] width 108 height 257
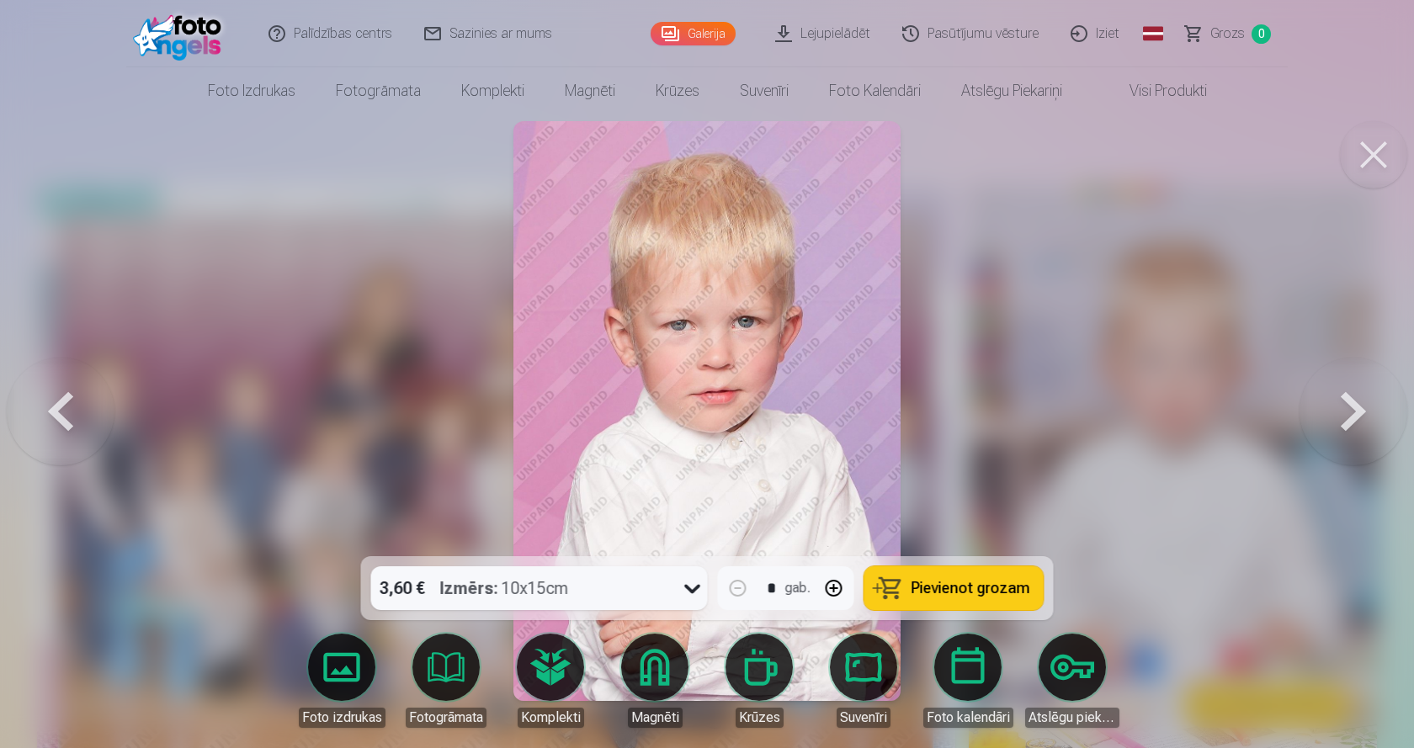
click at [1350, 411] on button at bounding box center [1353, 411] width 108 height 257
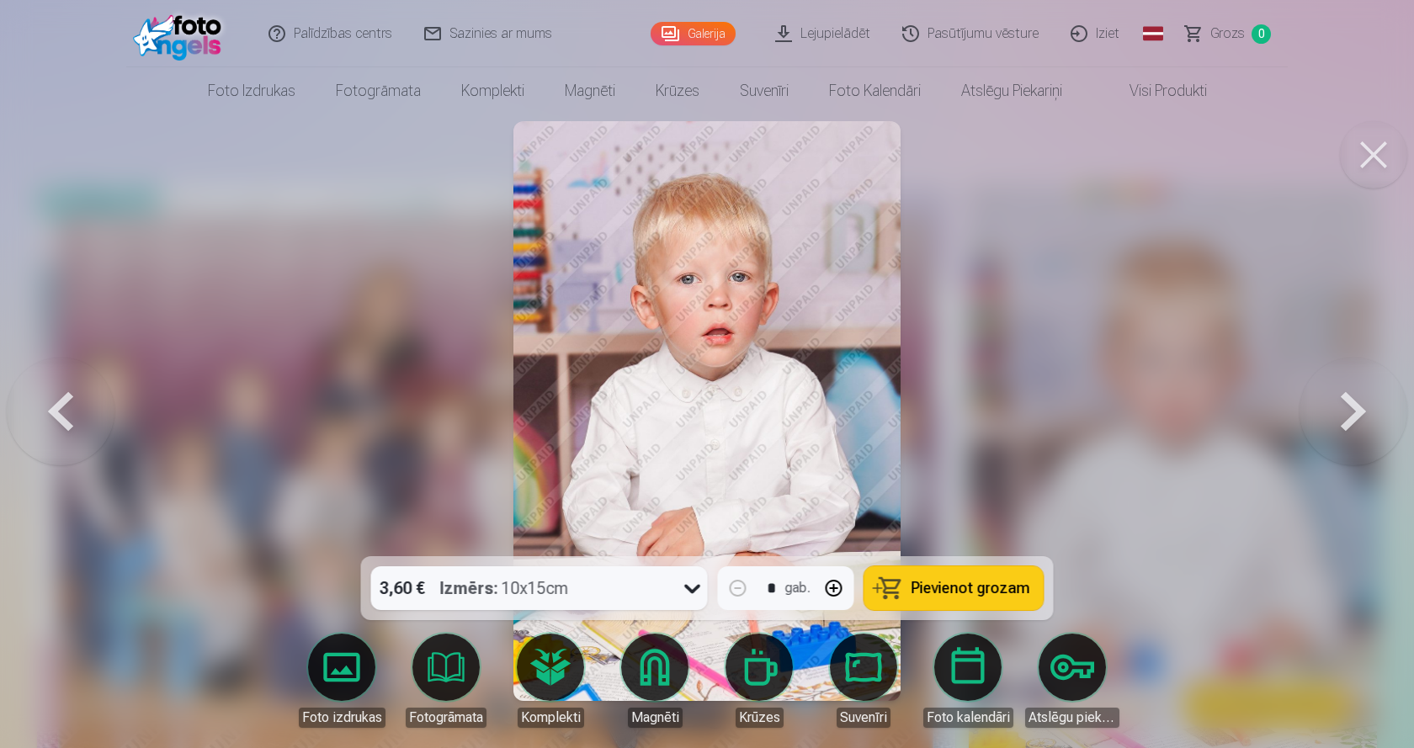
click at [1350, 411] on button at bounding box center [1353, 411] width 108 height 257
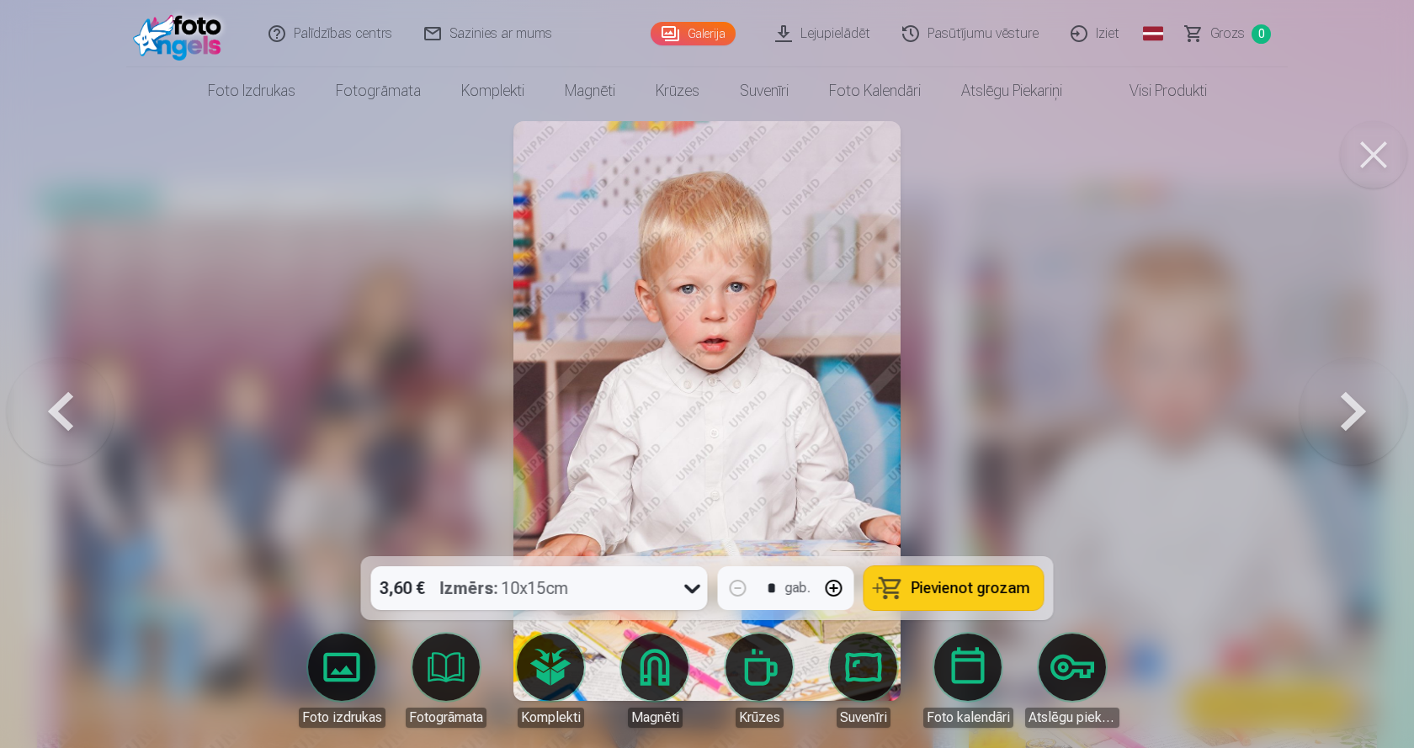
click at [1350, 411] on button at bounding box center [1353, 411] width 108 height 257
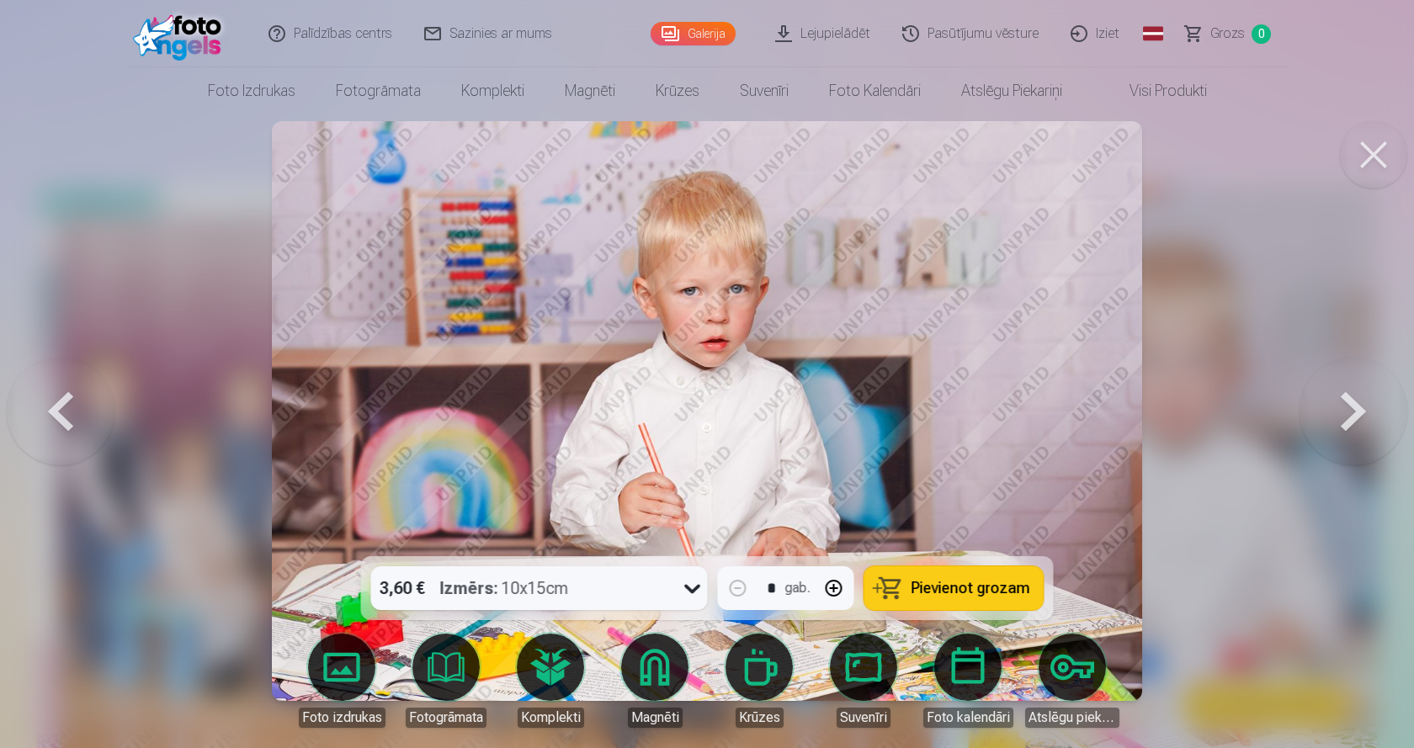
click at [1350, 411] on button at bounding box center [1353, 411] width 108 height 257
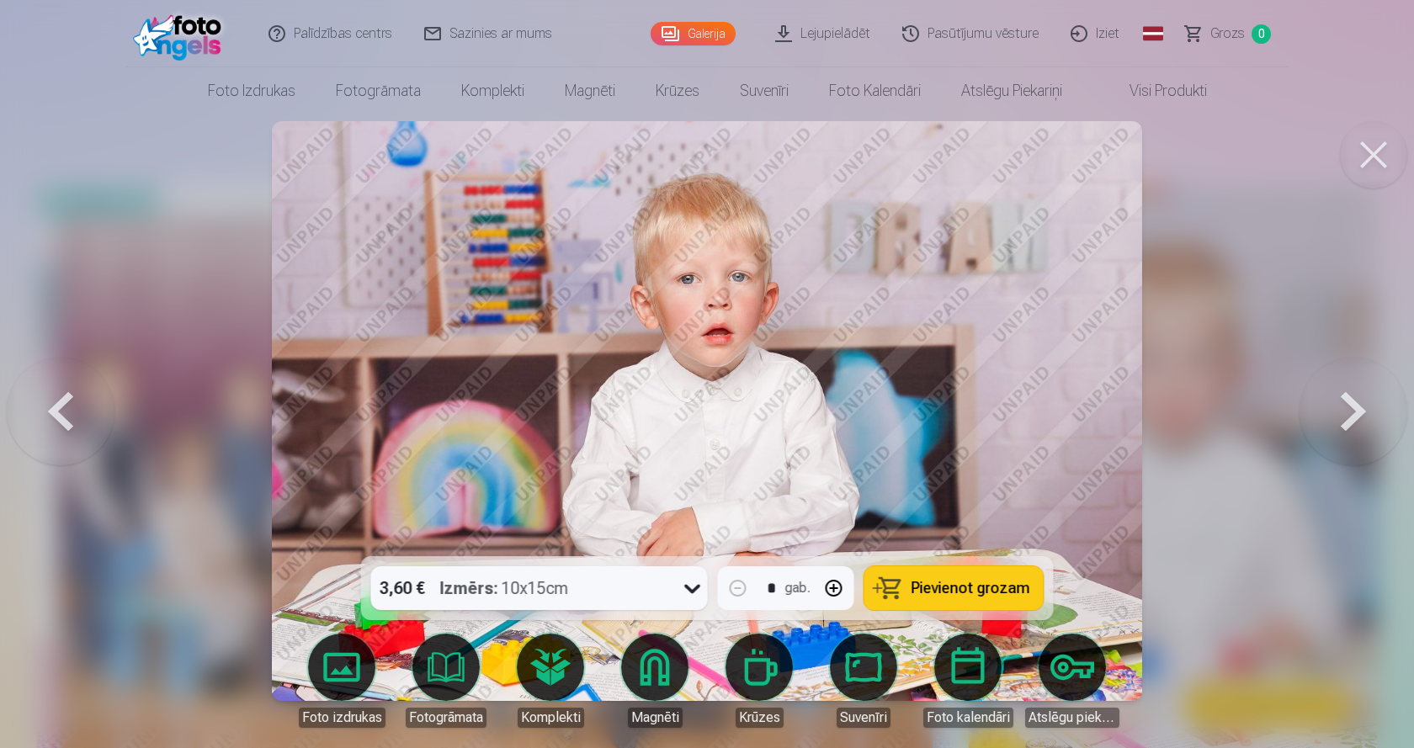
click at [1350, 411] on button at bounding box center [1353, 411] width 108 height 257
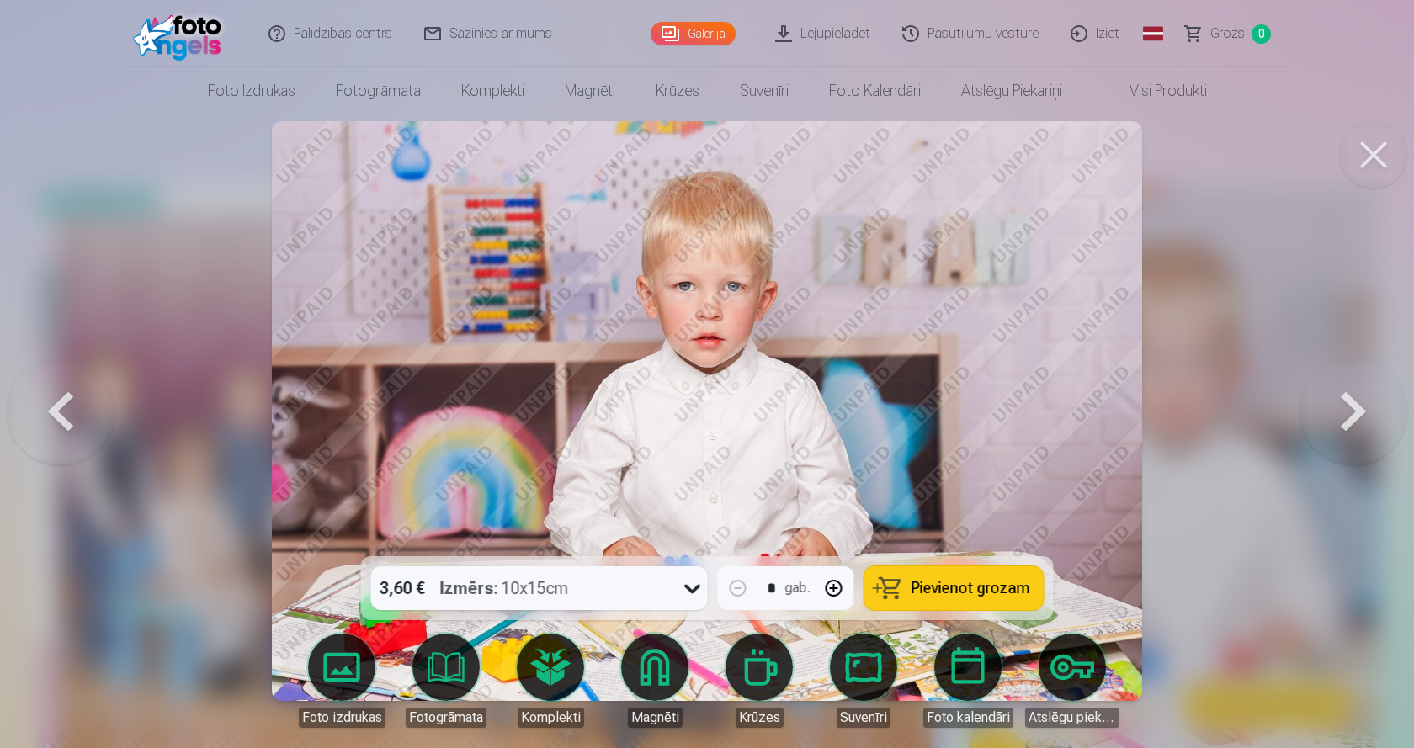
click at [1350, 411] on button at bounding box center [1353, 411] width 108 height 257
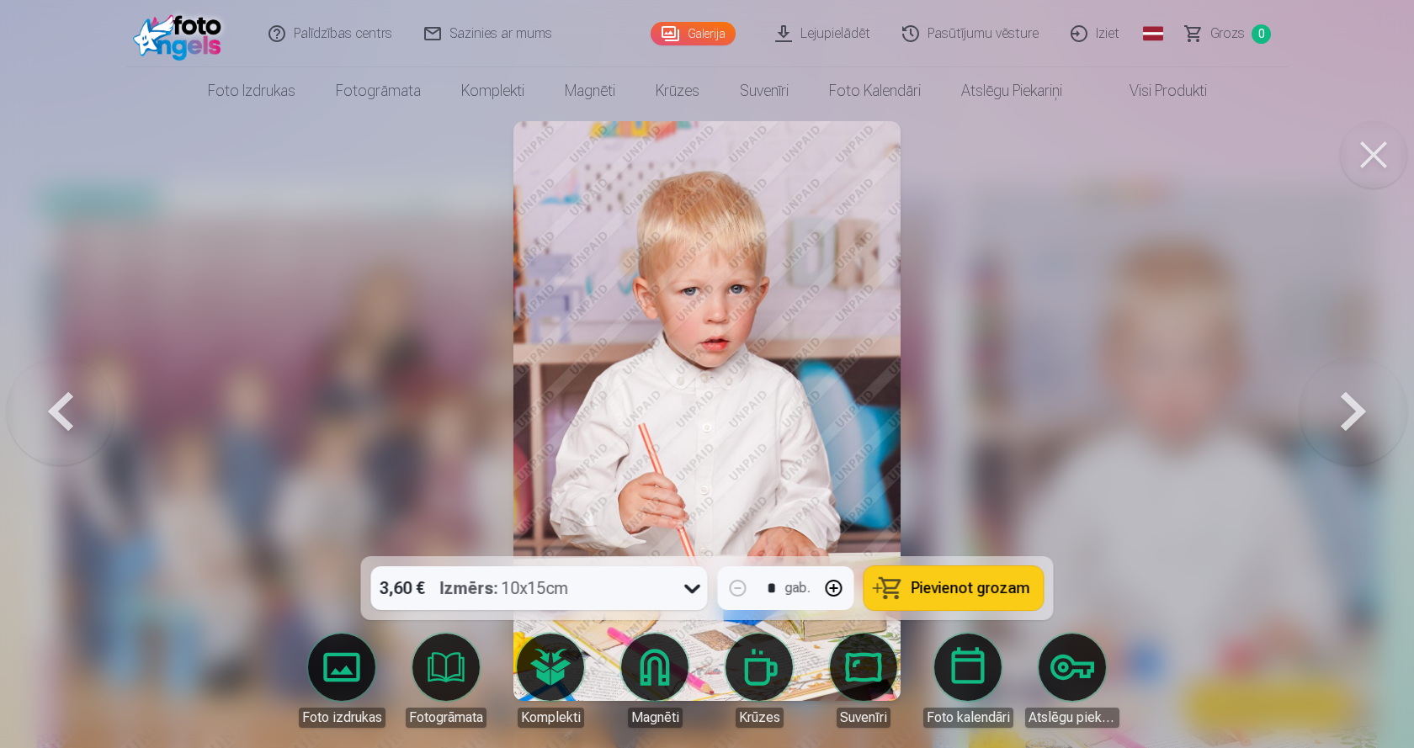
click at [1350, 411] on button at bounding box center [1353, 411] width 108 height 257
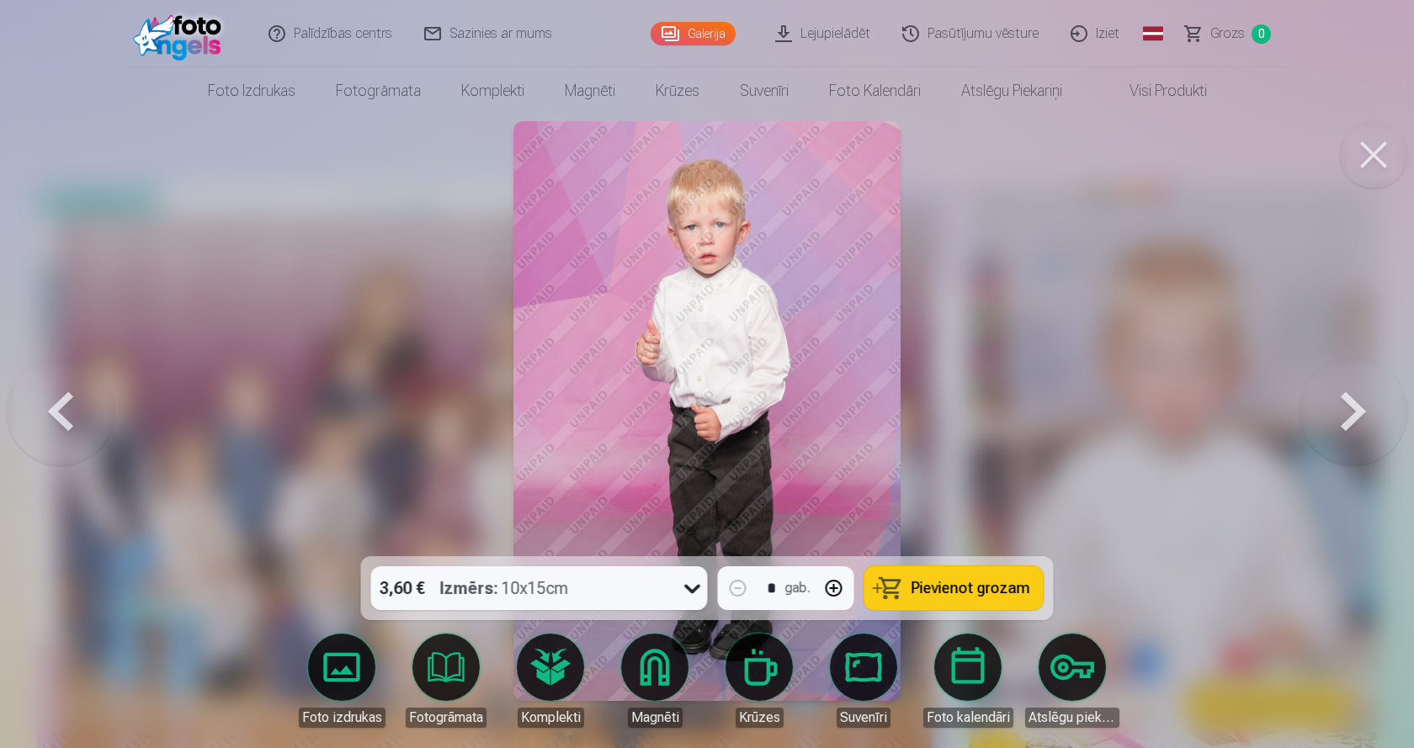
click at [1350, 411] on button at bounding box center [1353, 411] width 108 height 257
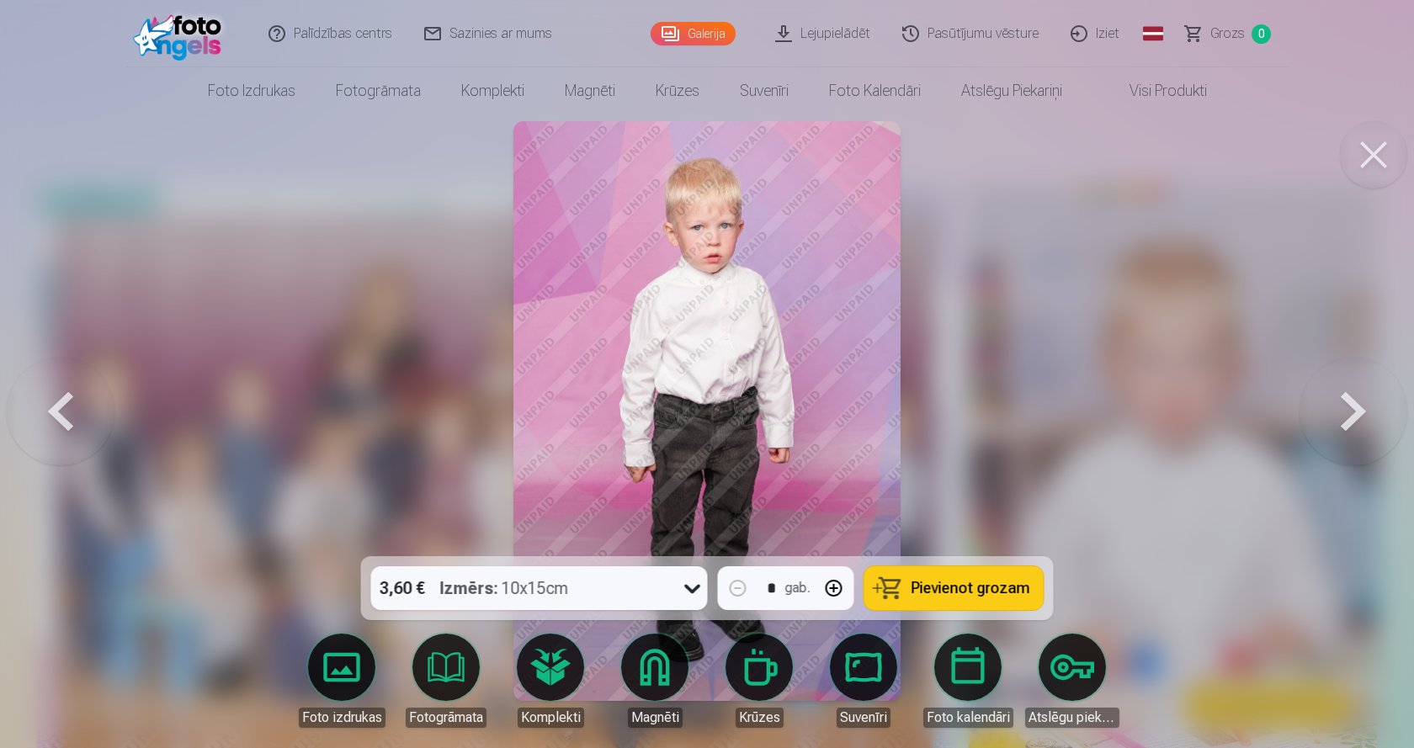
click at [1349, 411] on button at bounding box center [1353, 411] width 108 height 257
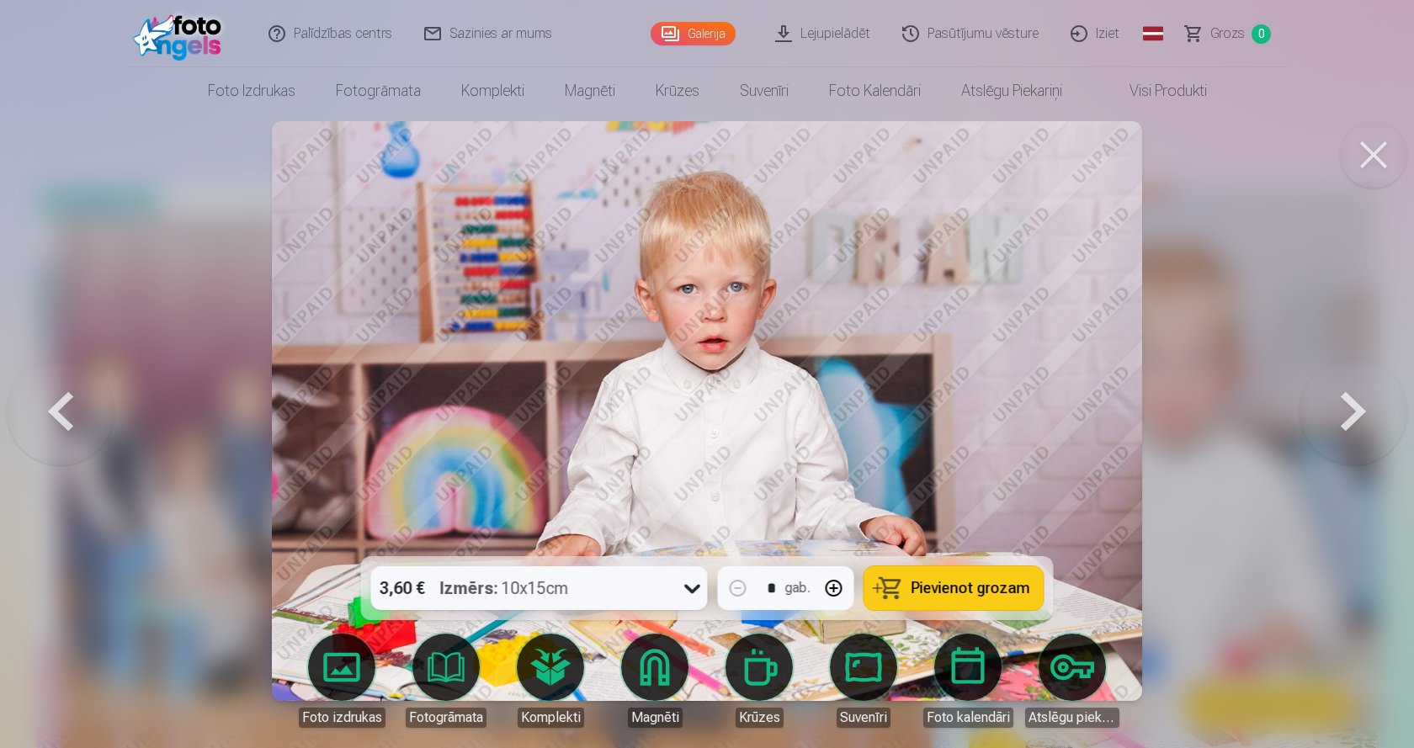
click at [1349, 411] on button at bounding box center [1353, 411] width 108 height 257
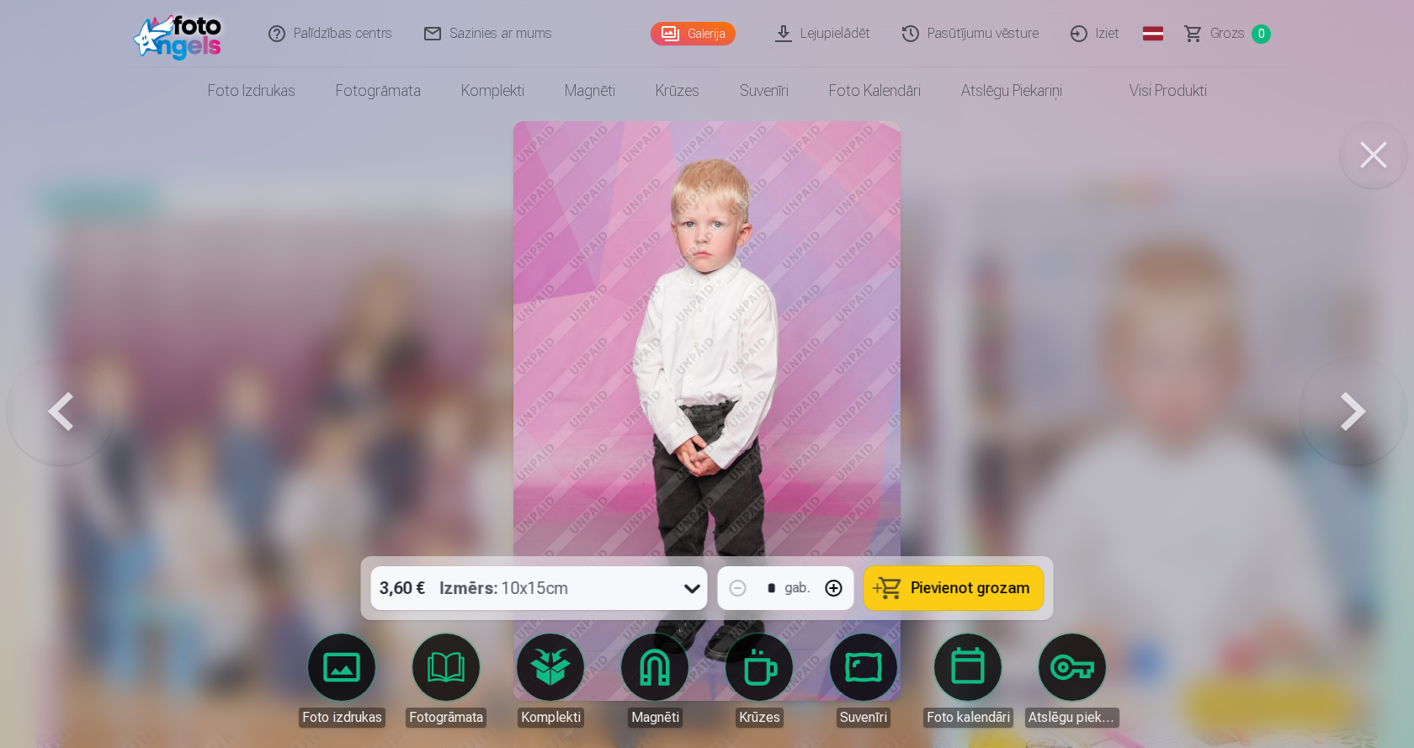
click at [1349, 411] on button at bounding box center [1353, 411] width 108 height 257
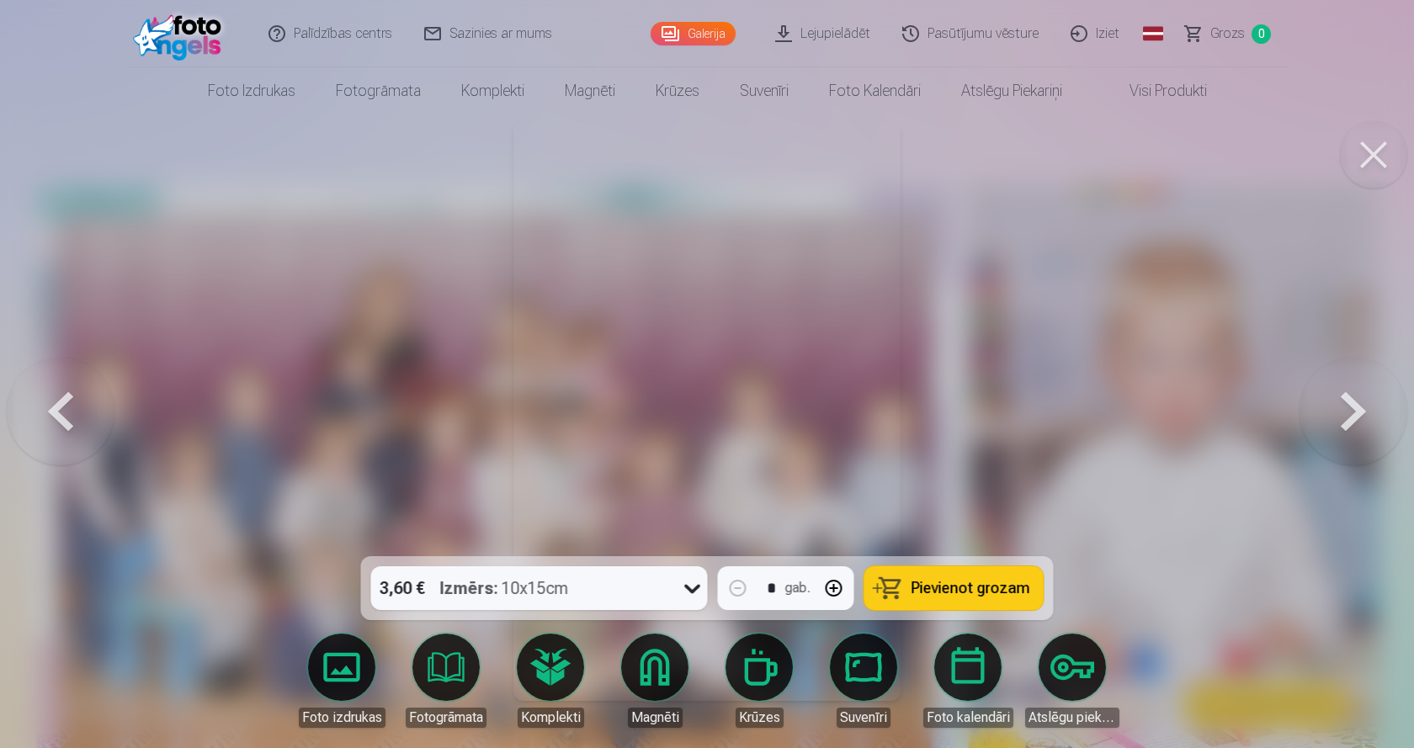
click at [1349, 411] on button at bounding box center [1353, 411] width 108 height 257
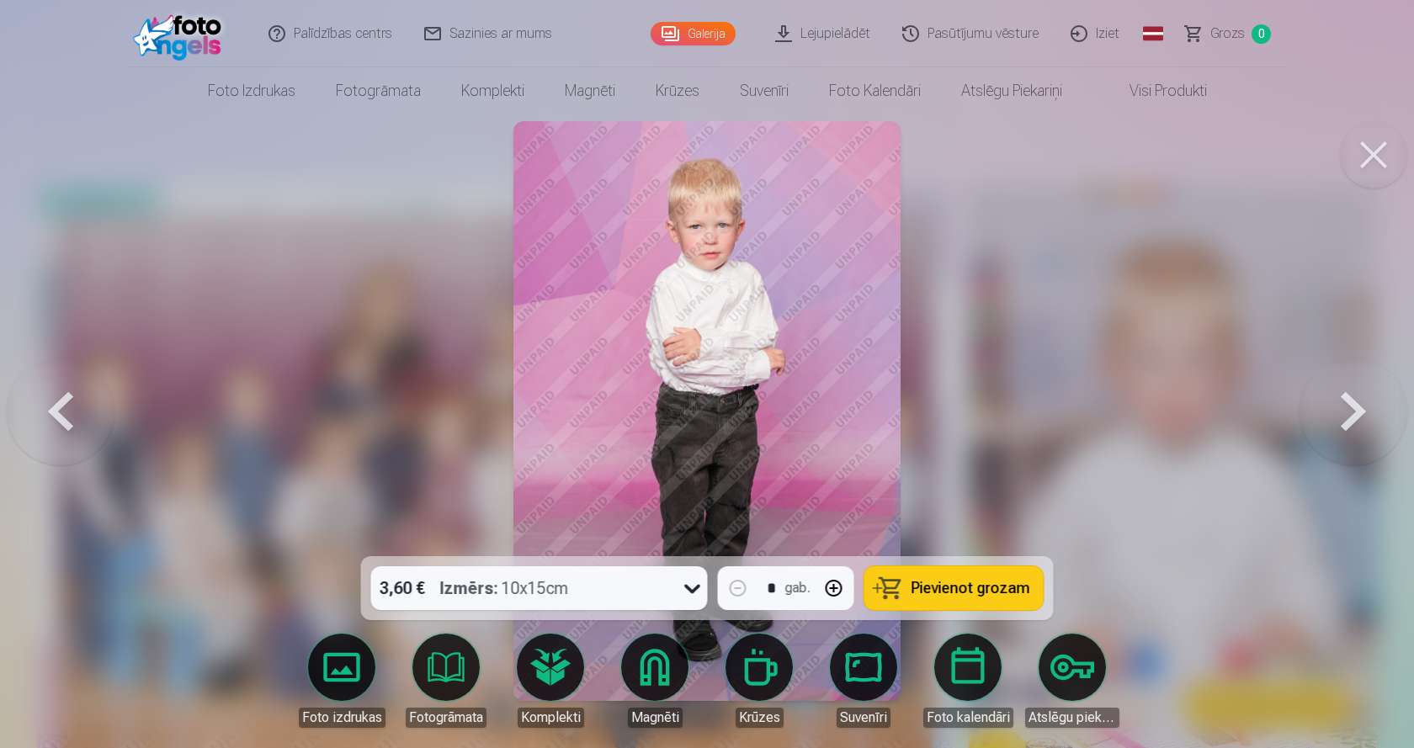
click at [1349, 411] on button at bounding box center [1353, 411] width 108 height 257
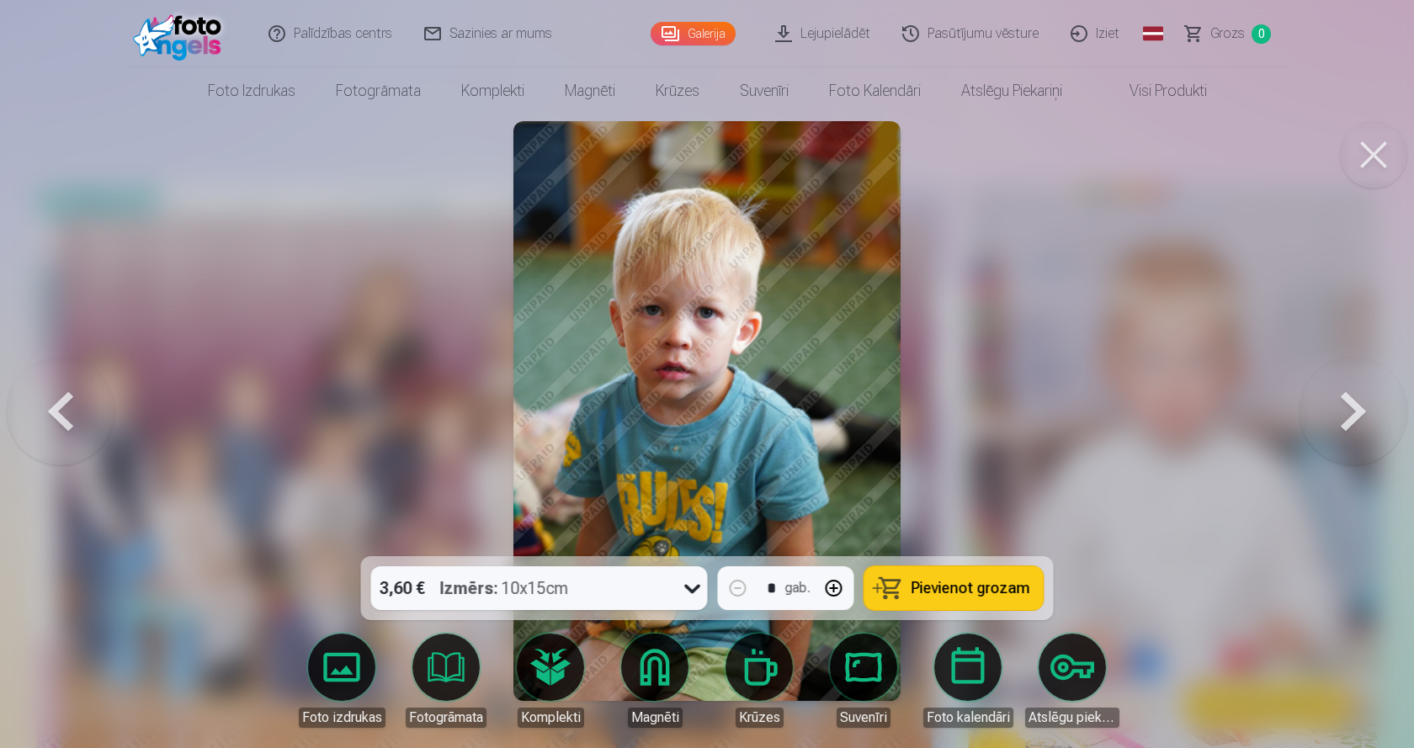
click at [1349, 411] on button at bounding box center [1353, 411] width 108 height 257
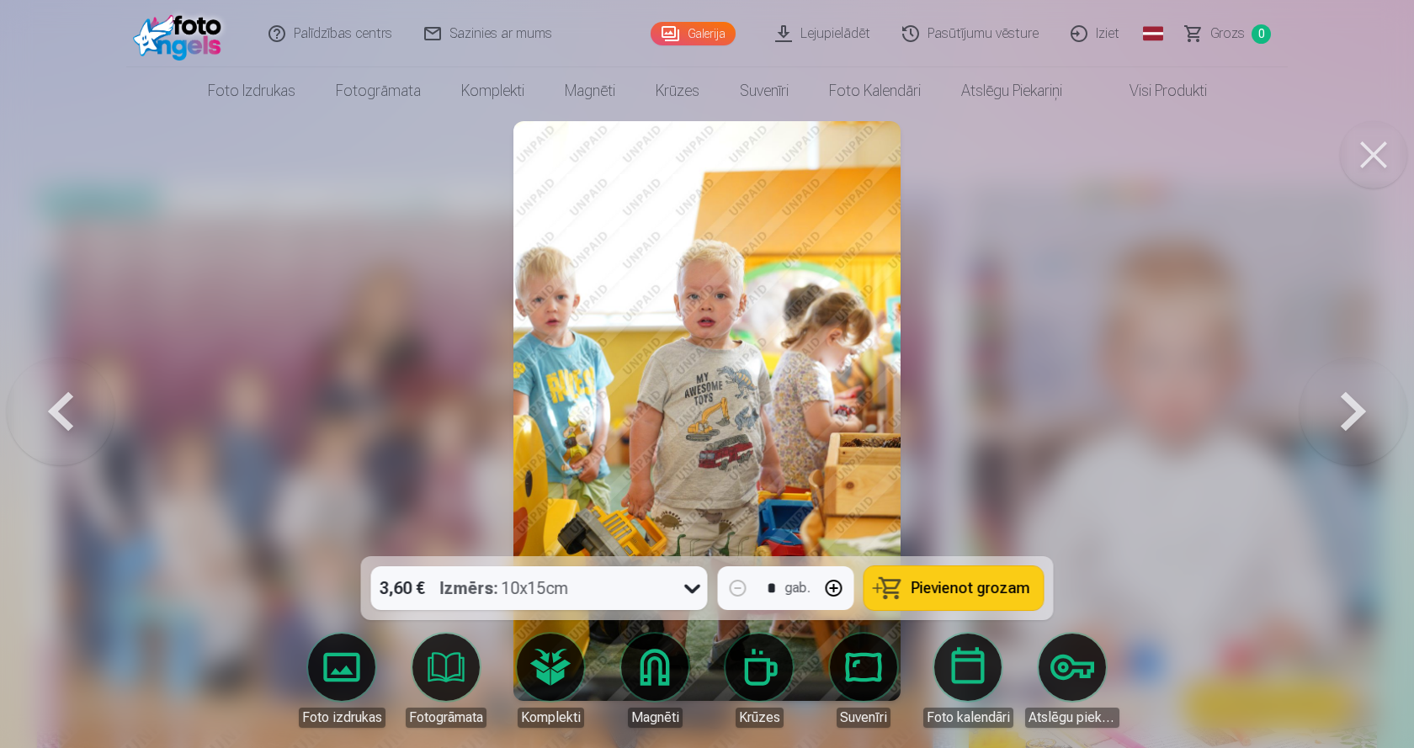
click at [1349, 401] on button at bounding box center [1353, 411] width 108 height 257
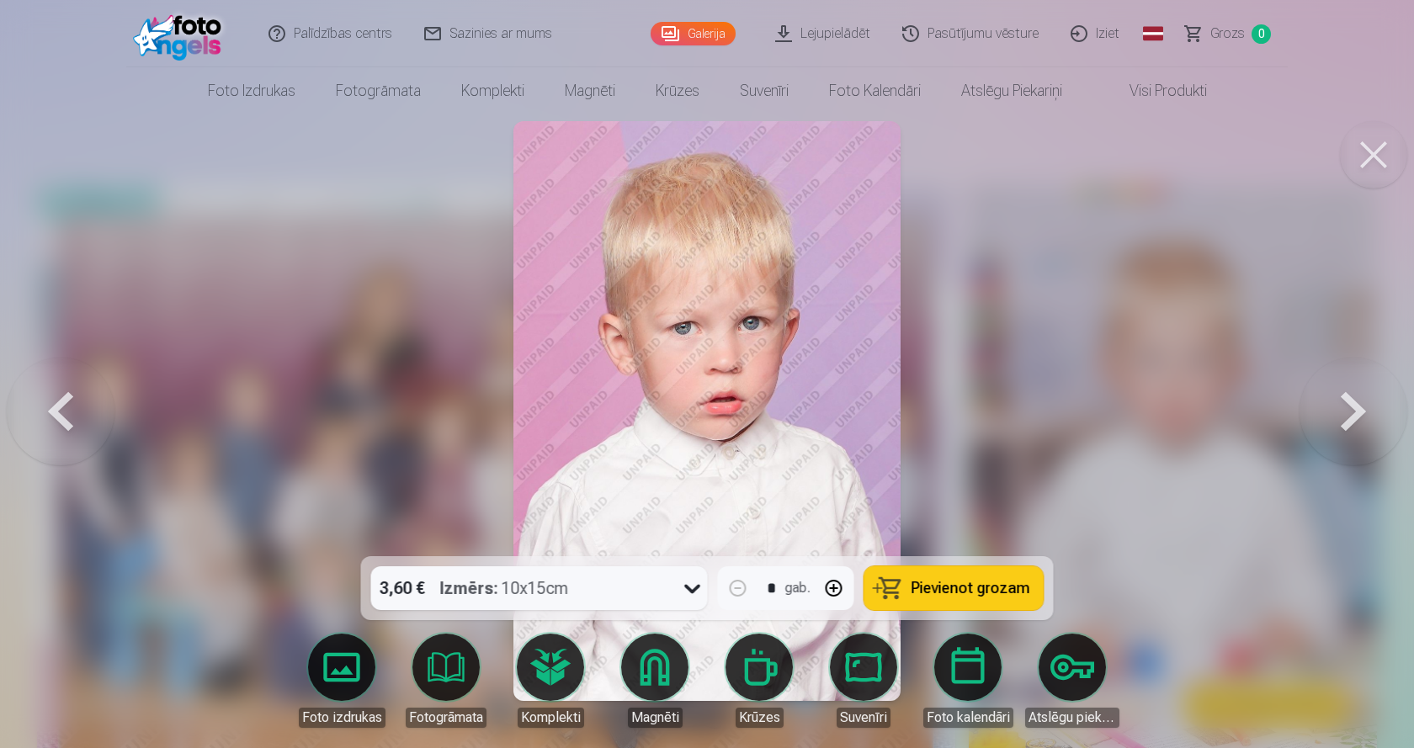
click at [1347, 401] on button at bounding box center [1353, 411] width 108 height 257
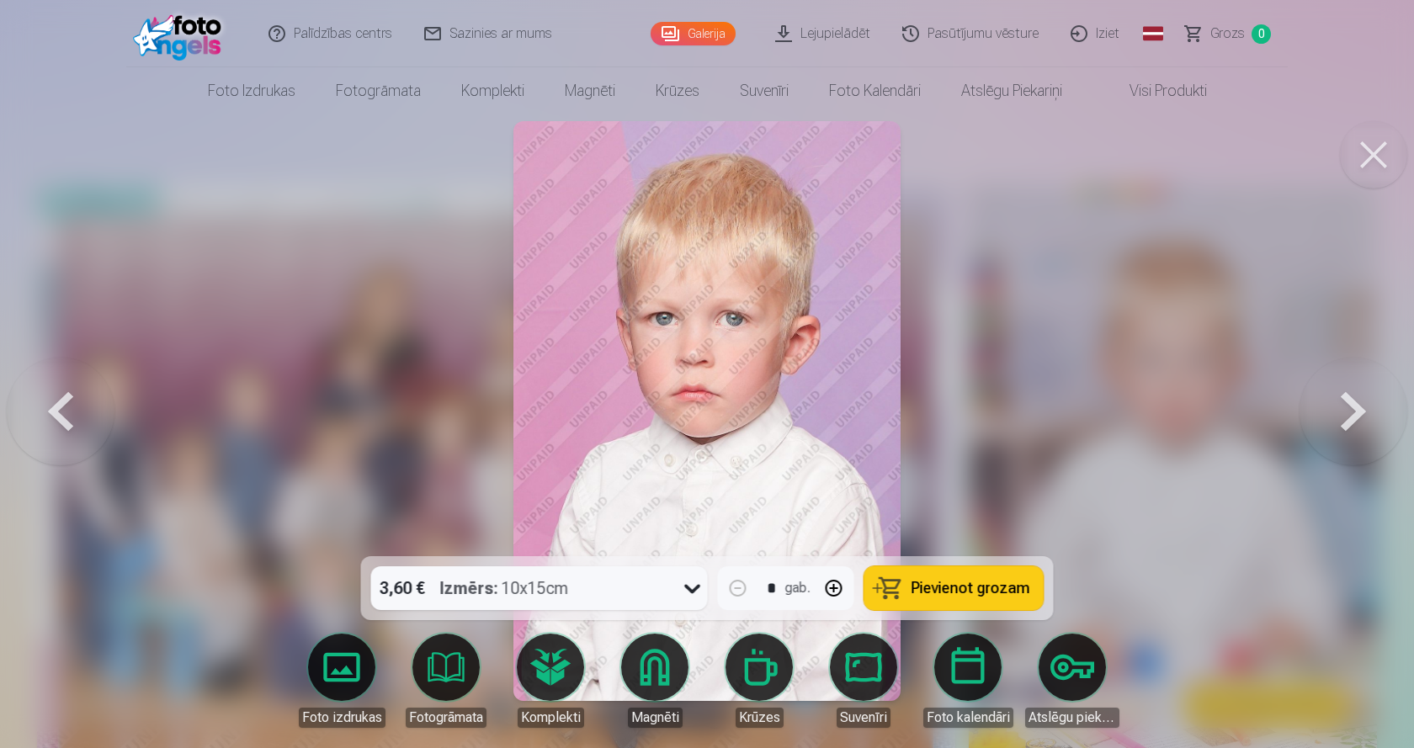
click at [1347, 401] on button at bounding box center [1353, 411] width 108 height 257
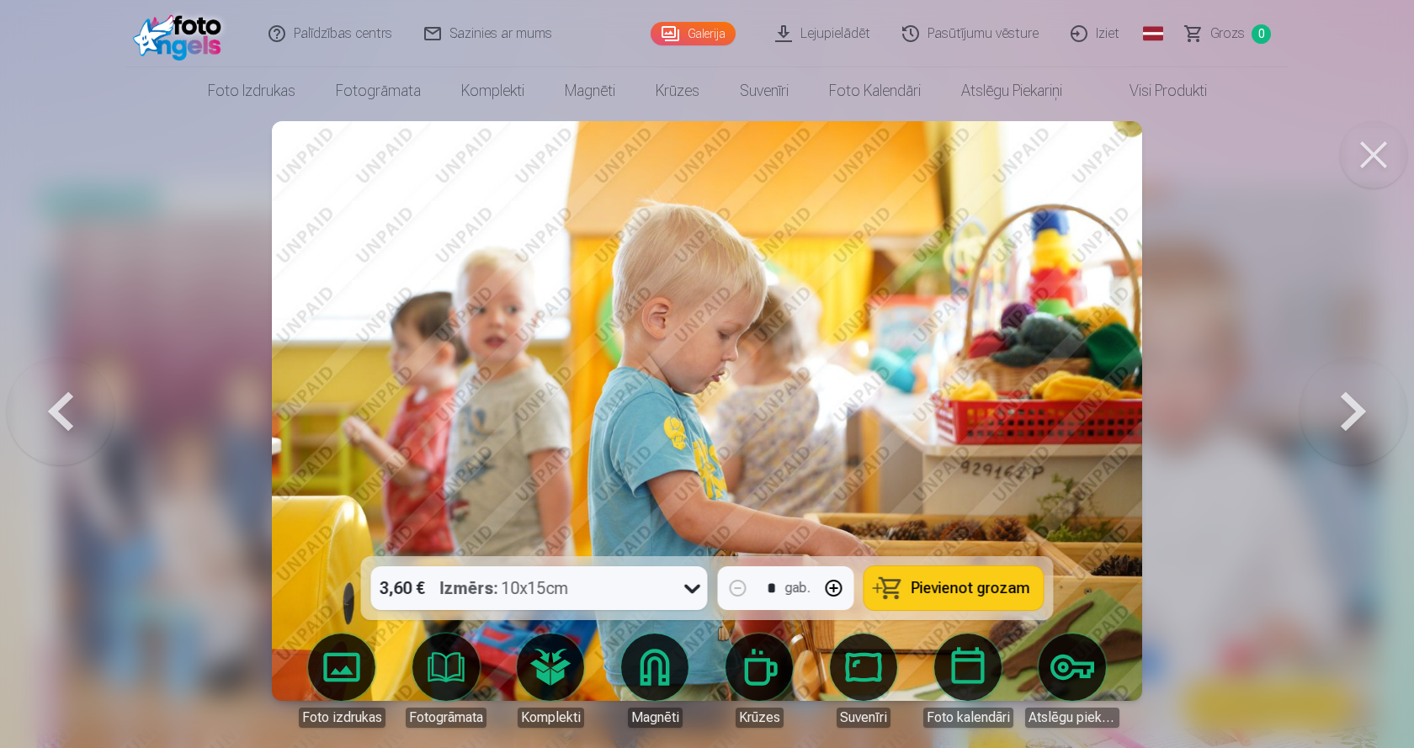
click at [1347, 401] on button at bounding box center [1353, 411] width 108 height 257
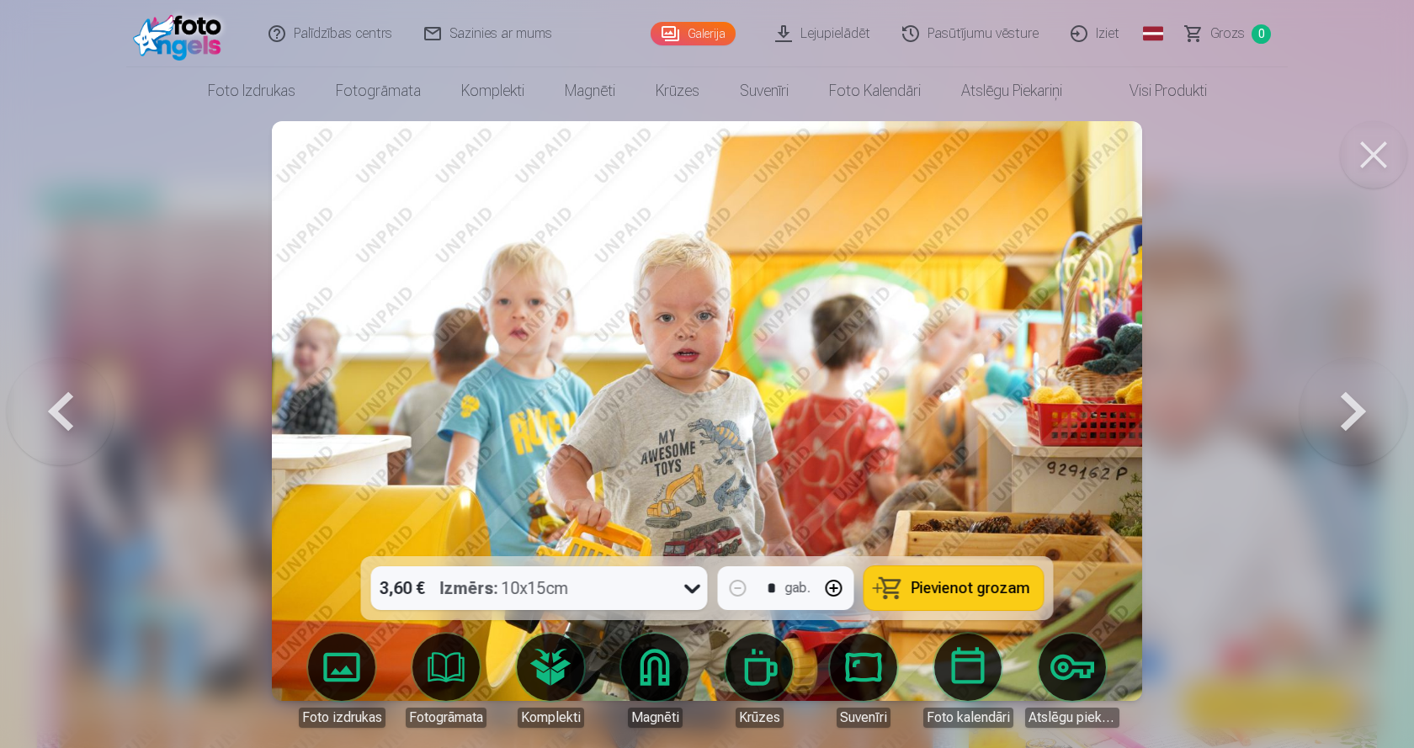
click at [1347, 401] on button at bounding box center [1353, 411] width 108 height 257
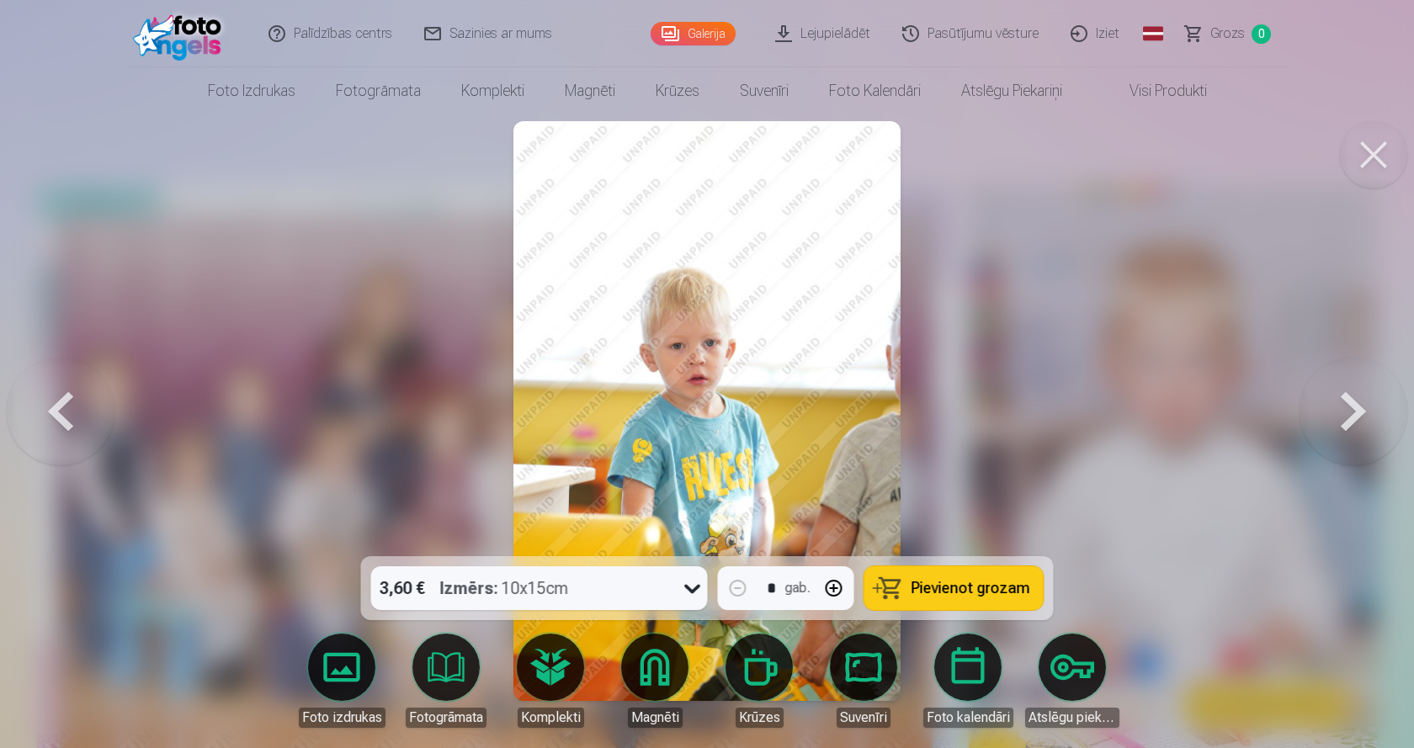
click at [1347, 401] on button at bounding box center [1353, 411] width 108 height 257
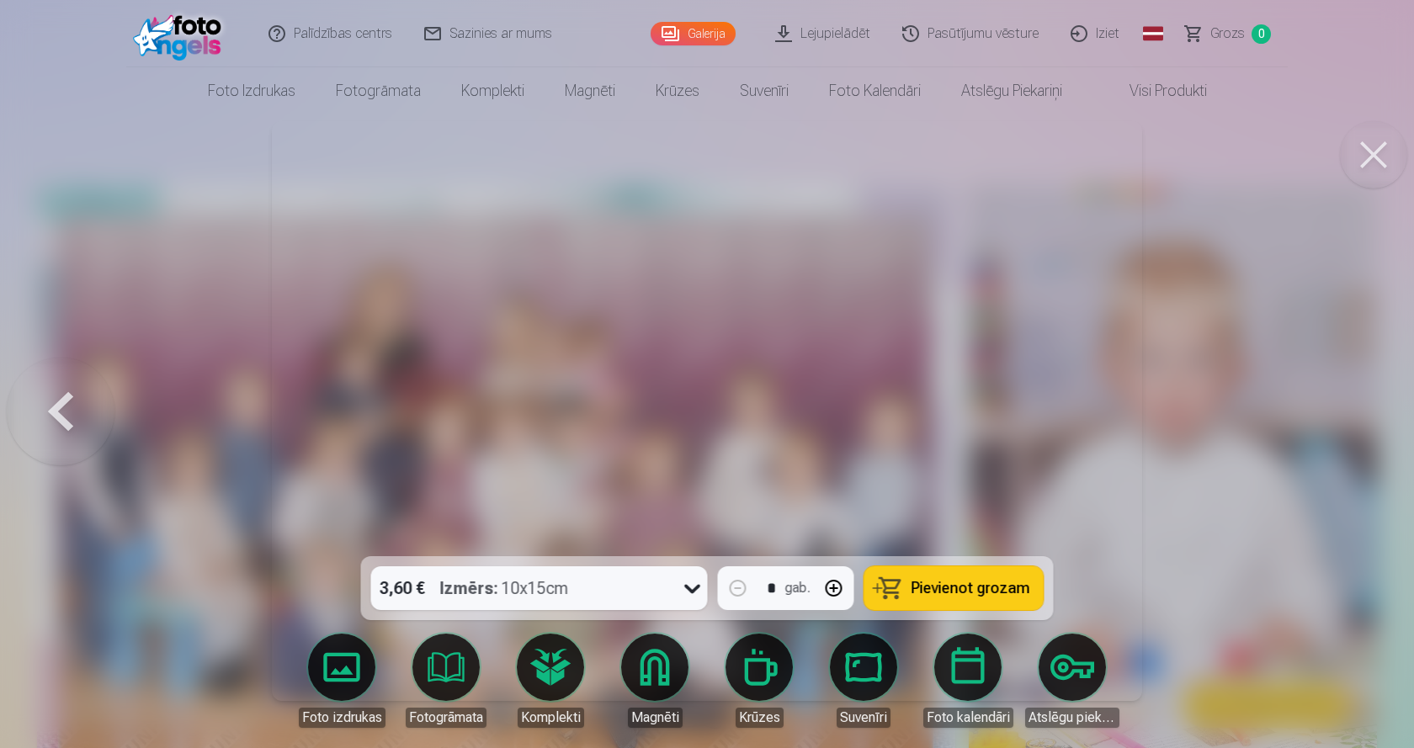
click at [1347, 401] on div at bounding box center [707, 374] width 1414 height 748
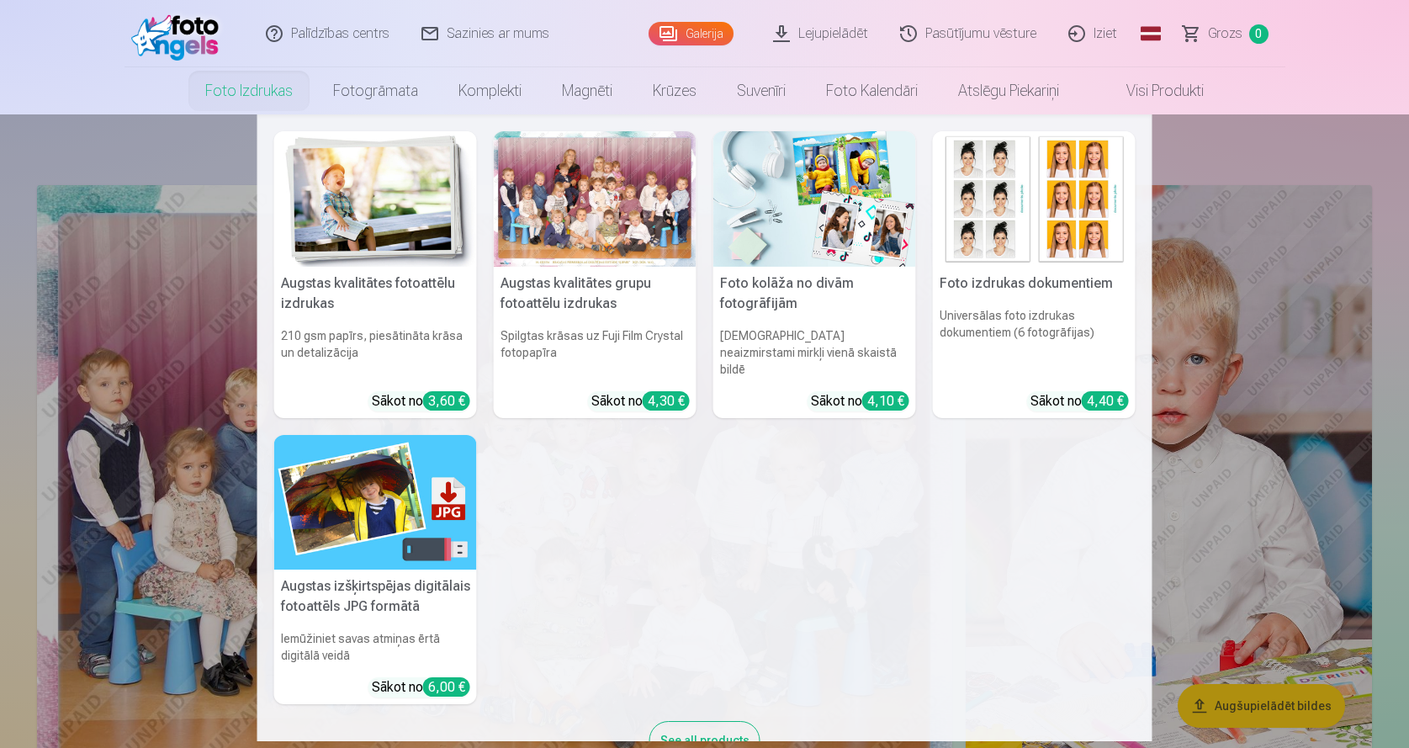
click at [335, 195] on img at bounding box center [375, 198] width 203 height 135
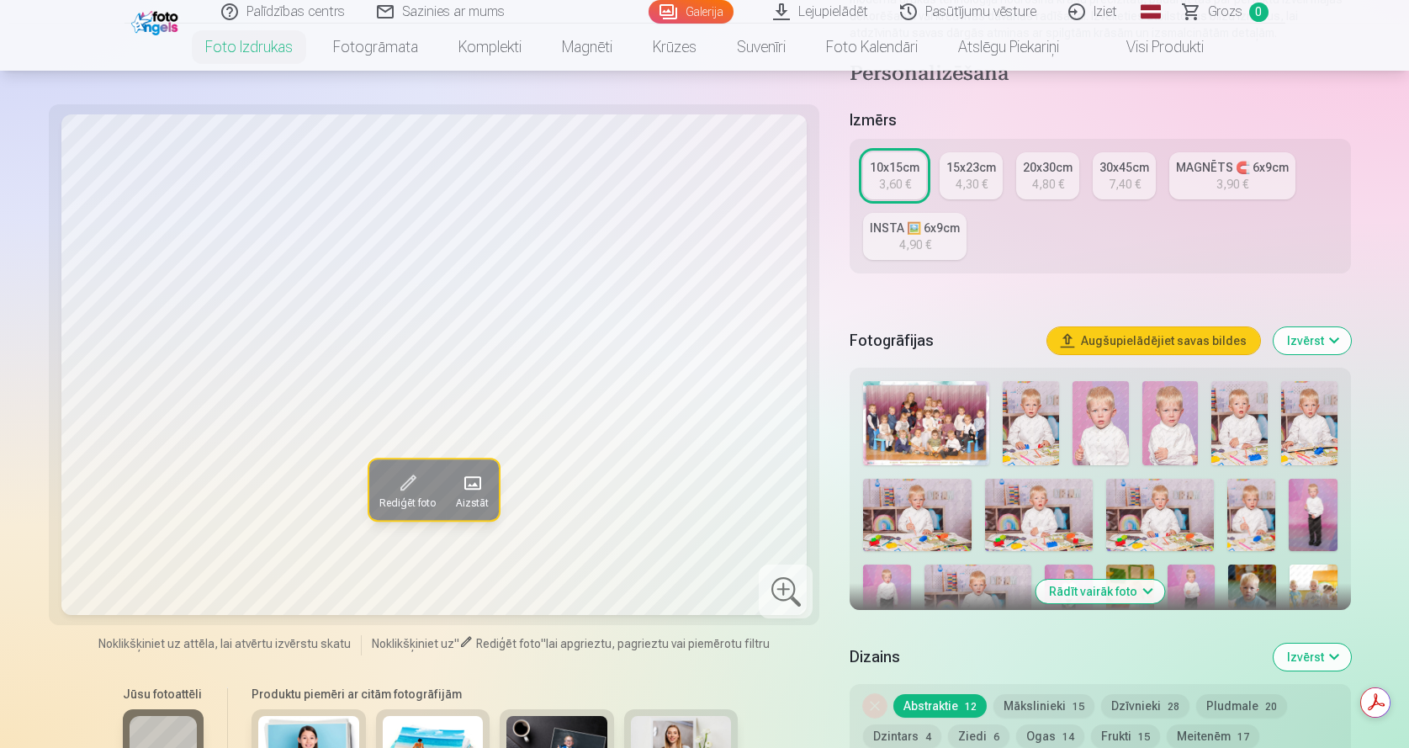
scroll to position [337, 0]
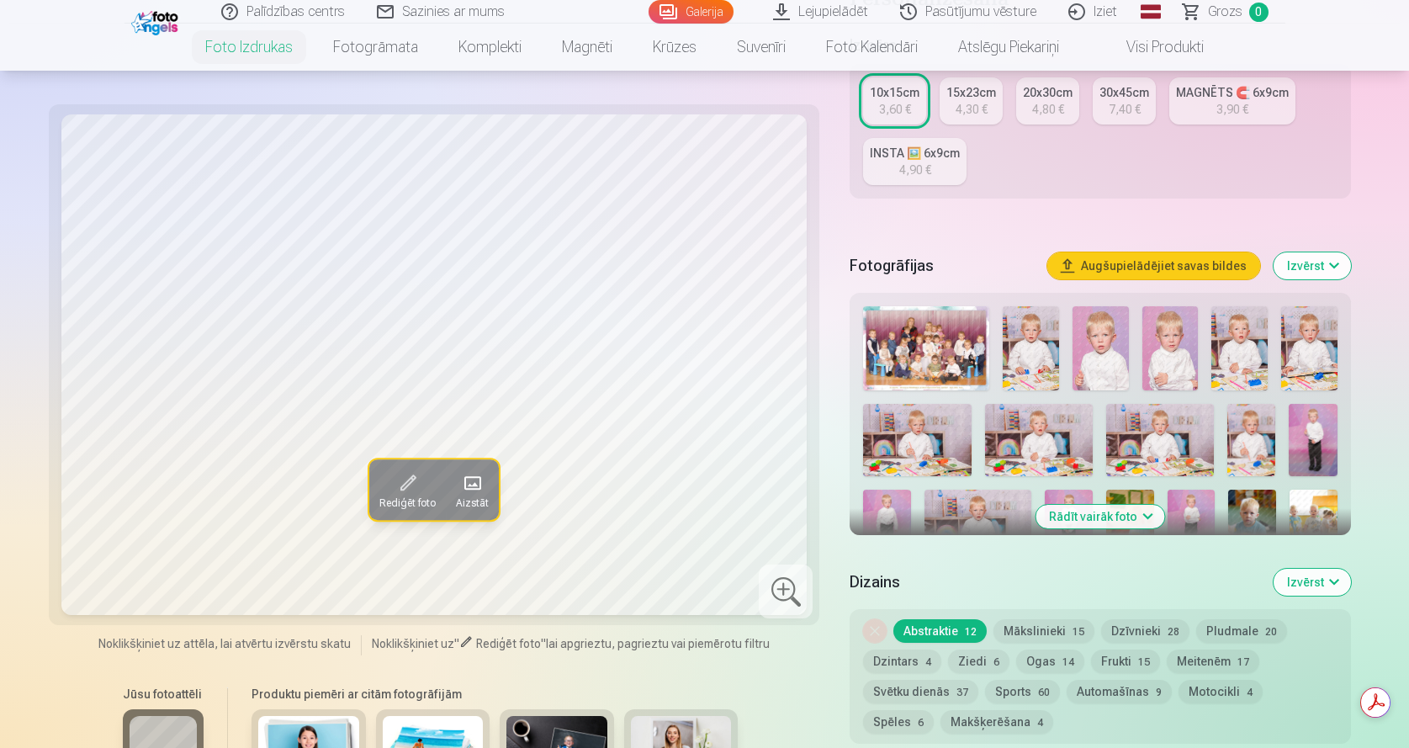
click at [1059, 633] on button "Mākslinieki 15" at bounding box center [1044, 631] width 101 height 24
click at [1131, 629] on button "Dzīvnieki 28" at bounding box center [1145, 631] width 88 height 24
click at [1023, 621] on button "Mākslinieki 15" at bounding box center [1044, 631] width 101 height 24
click at [1027, 350] on img at bounding box center [1031, 348] width 56 height 84
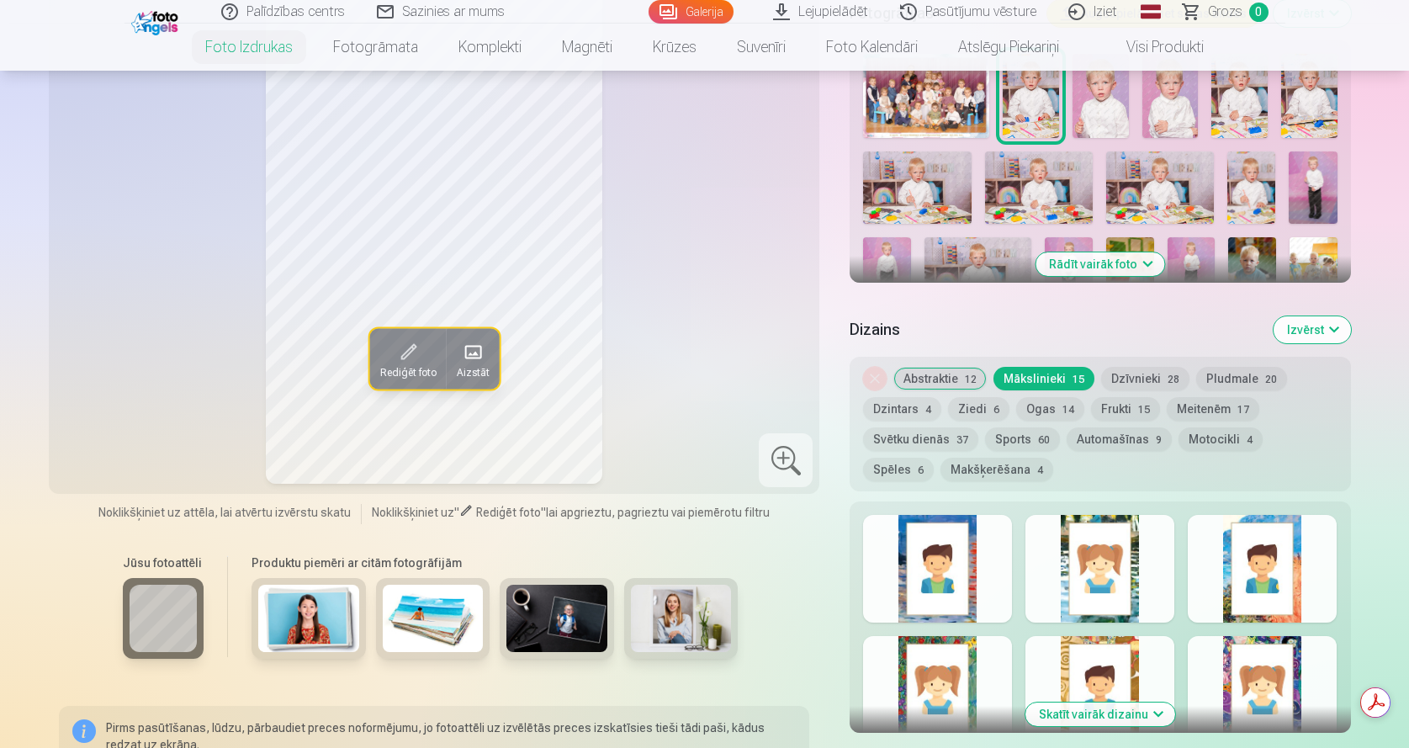
scroll to position [673, 0]
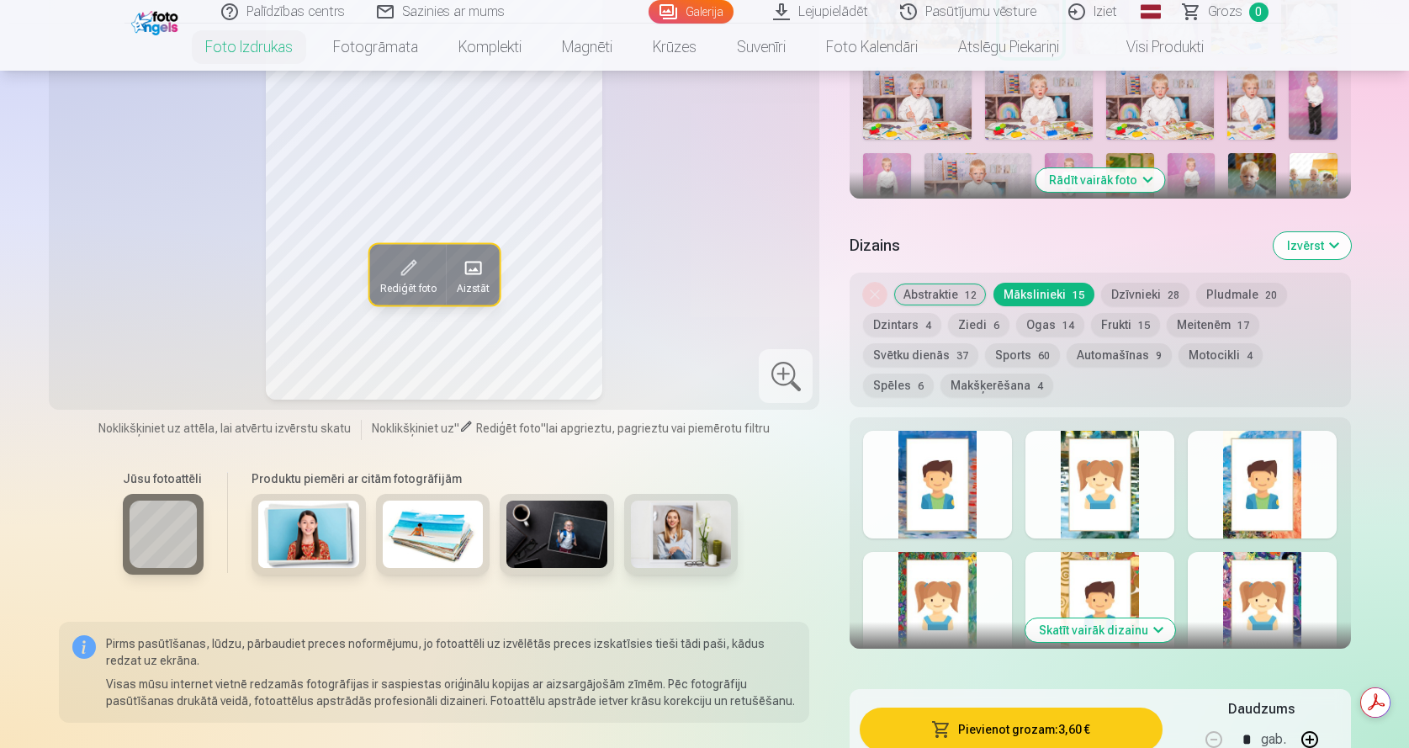
click at [941, 379] on button "Makšķerēšana 4" at bounding box center [997, 386] width 113 height 24
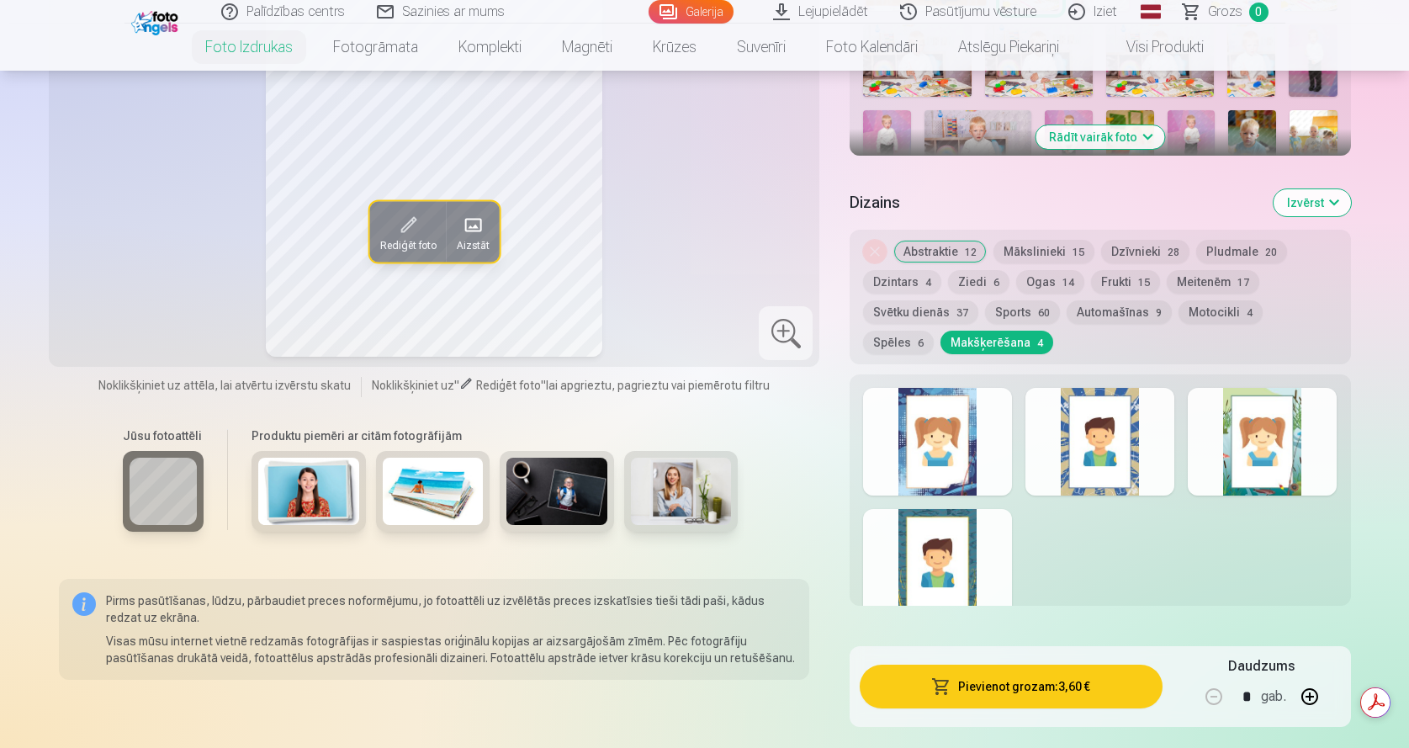
scroll to position [589, 0]
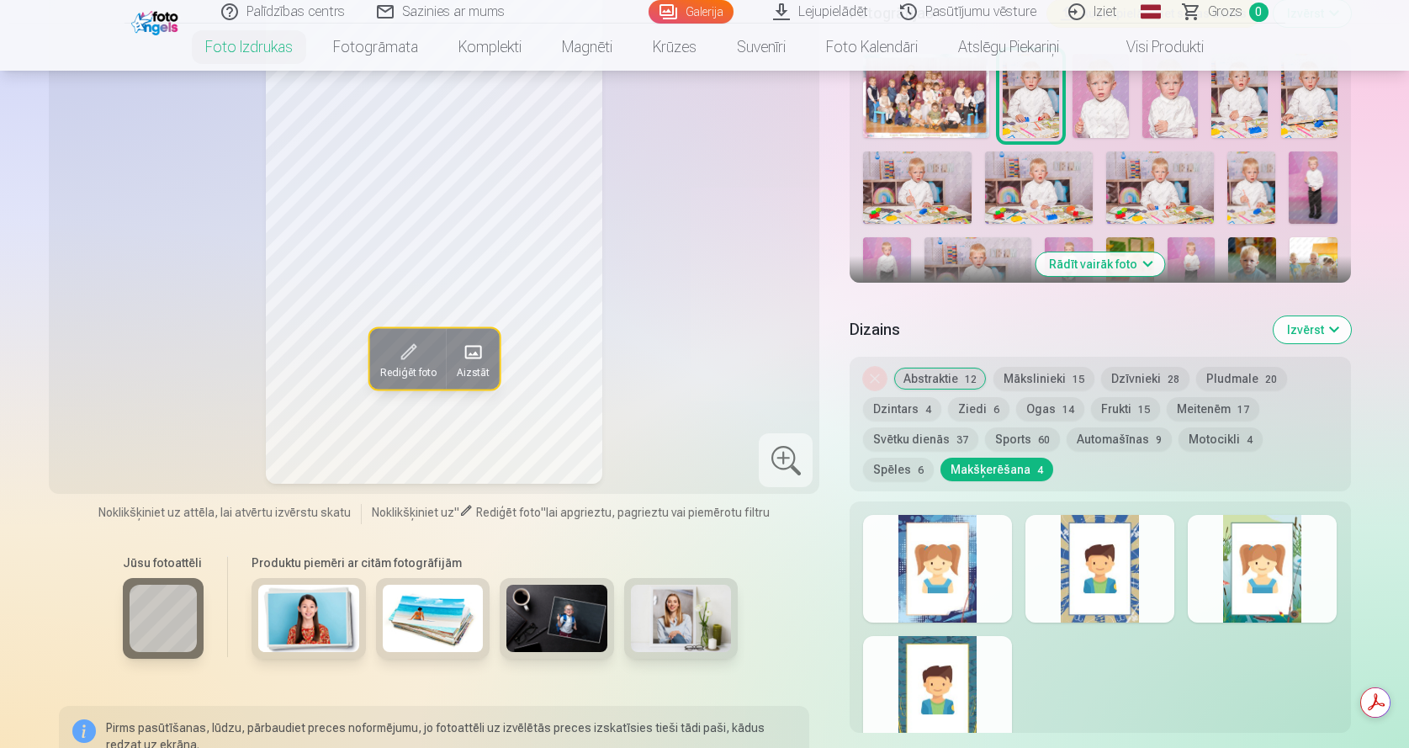
click at [336, 560] on h6 "Produktu piemēri ar citām fotogrāfijām" at bounding box center [495, 562] width 500 height 17
click at [335, 616] on img at bounding box center [308, 618] width 101 height 67
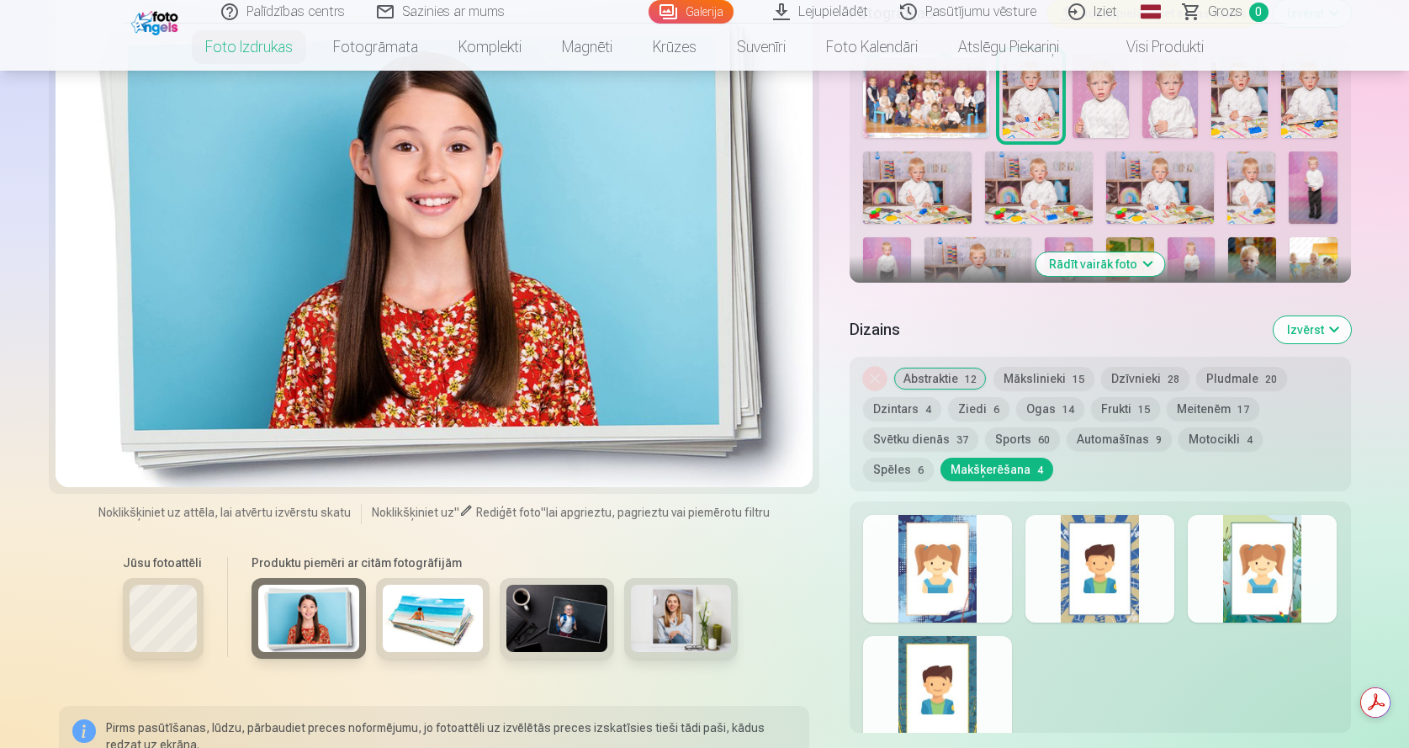
click at [454, 634] on img at bounding box center [433, 618] width 101 height 67
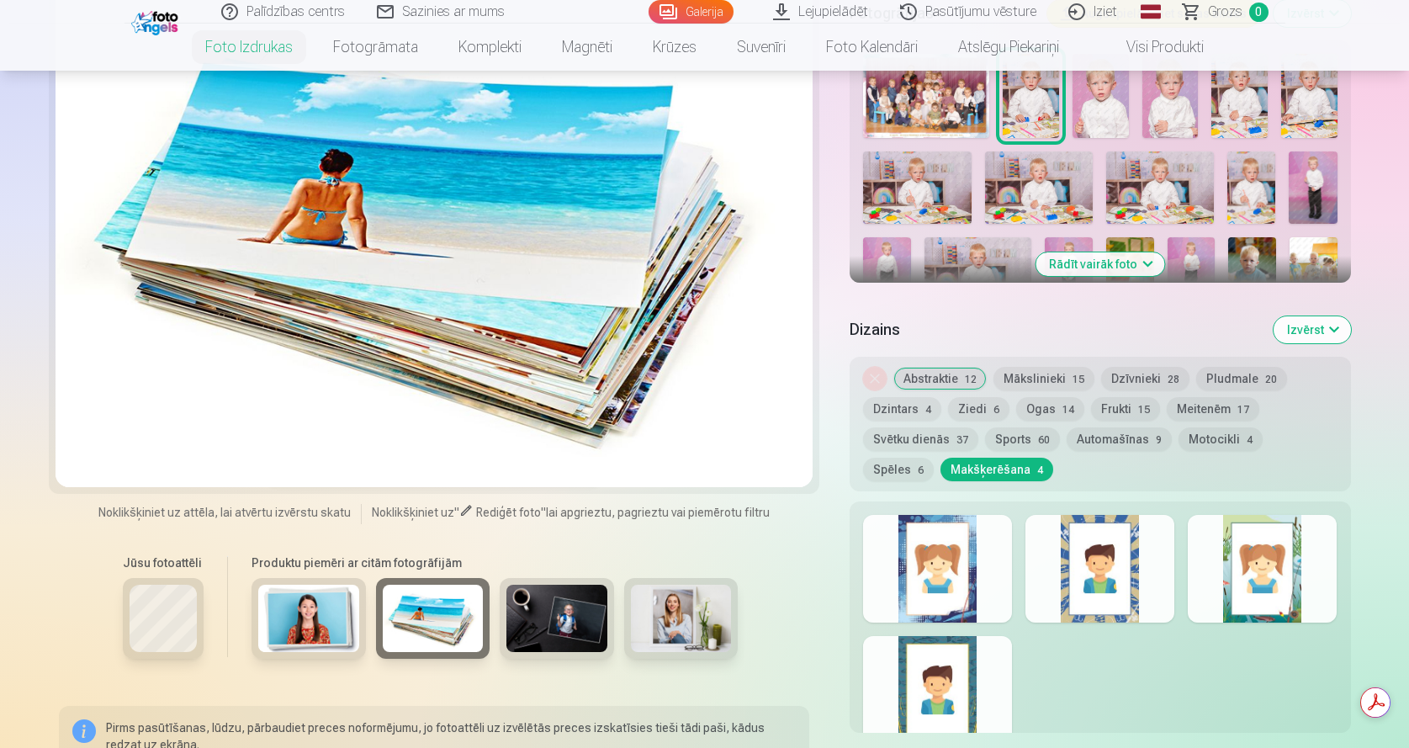
click at [557, 637] on img at bounding box center [557, 618] width 101 height 67
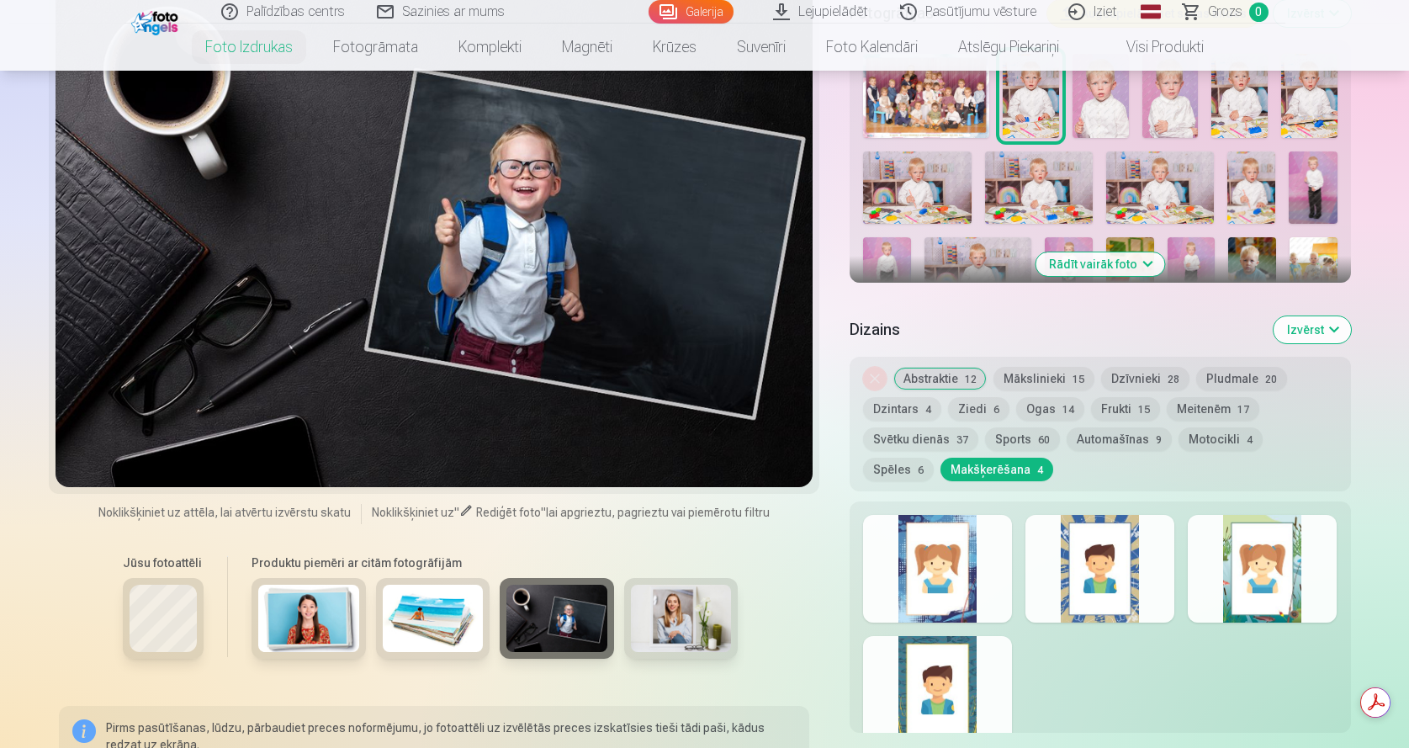
click at [668, 631] on img at bounding box center [681, 618] width 101 height 67
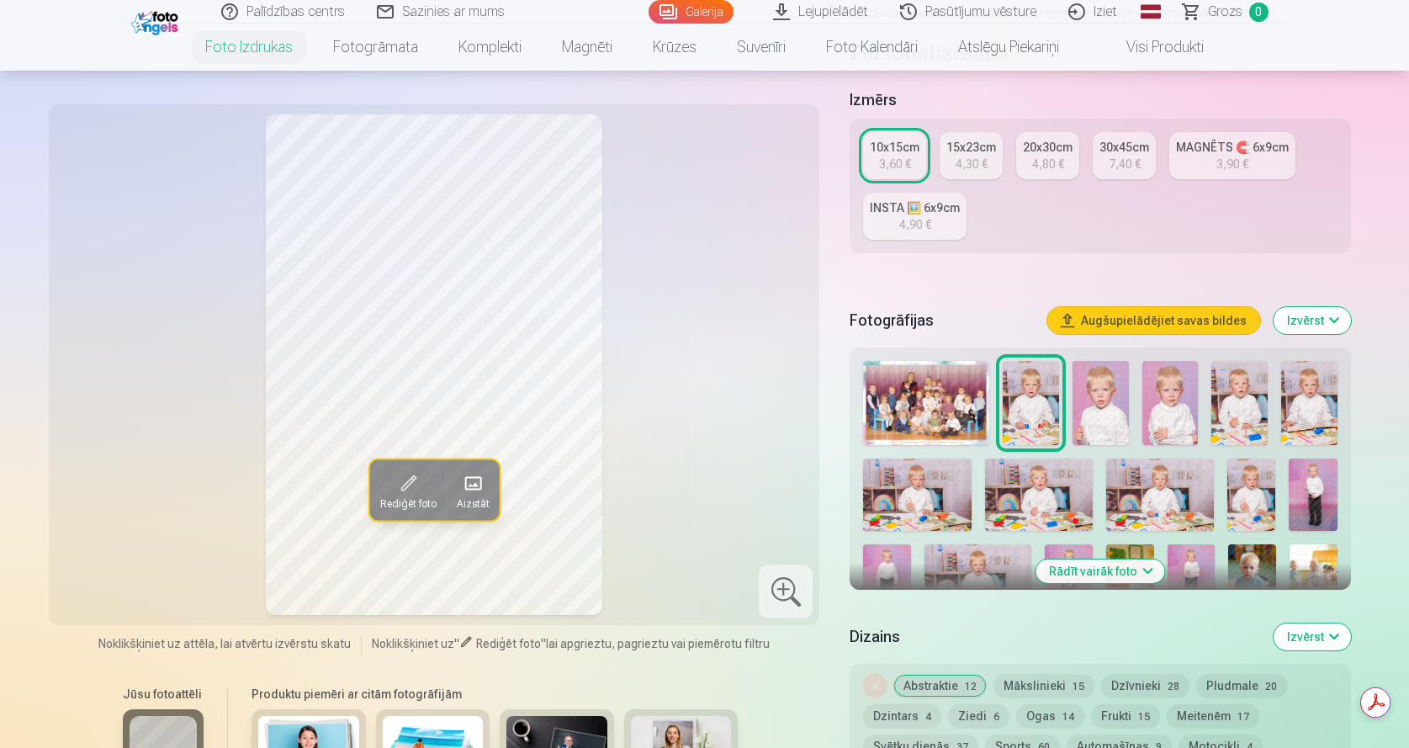
scroll to position [252, 0]
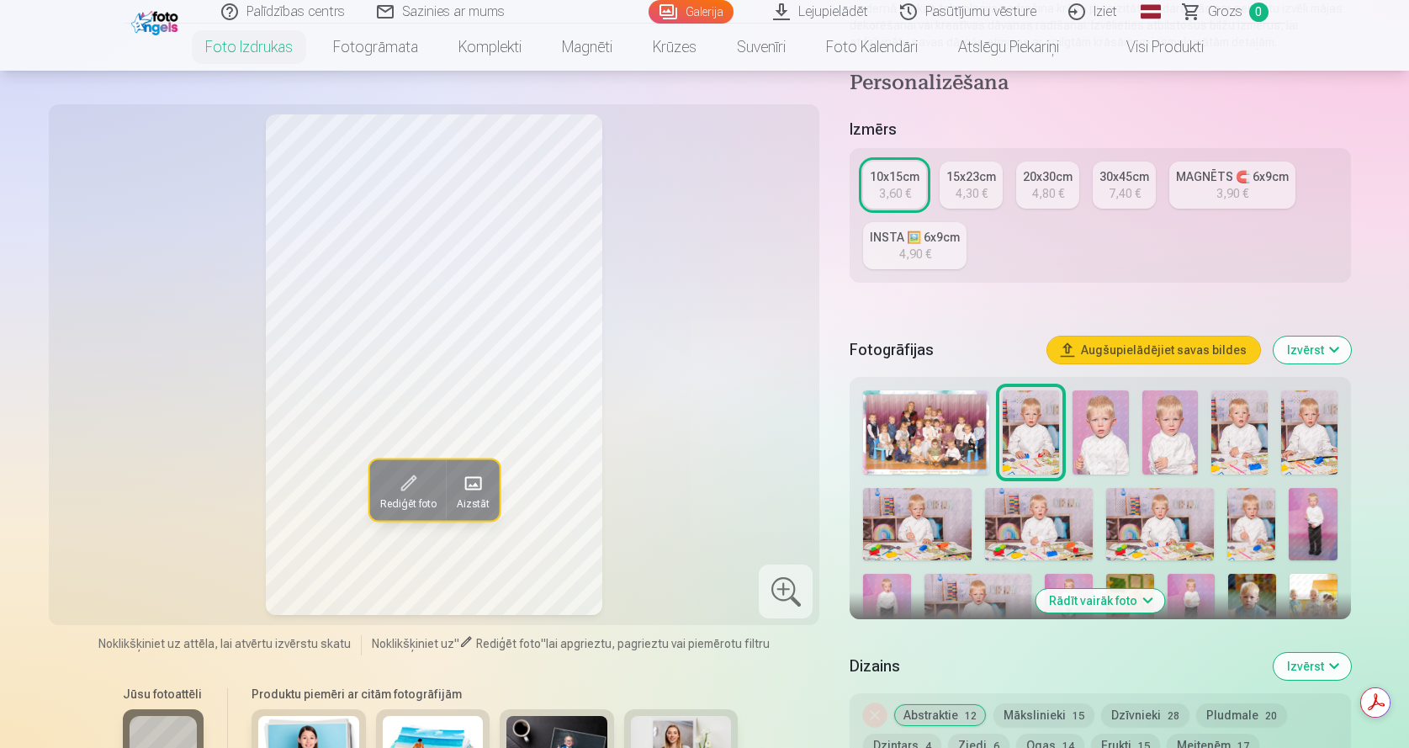
click at [913, 250] on div "4,90 €" at bounding box center [915, 254] width 32 height 17
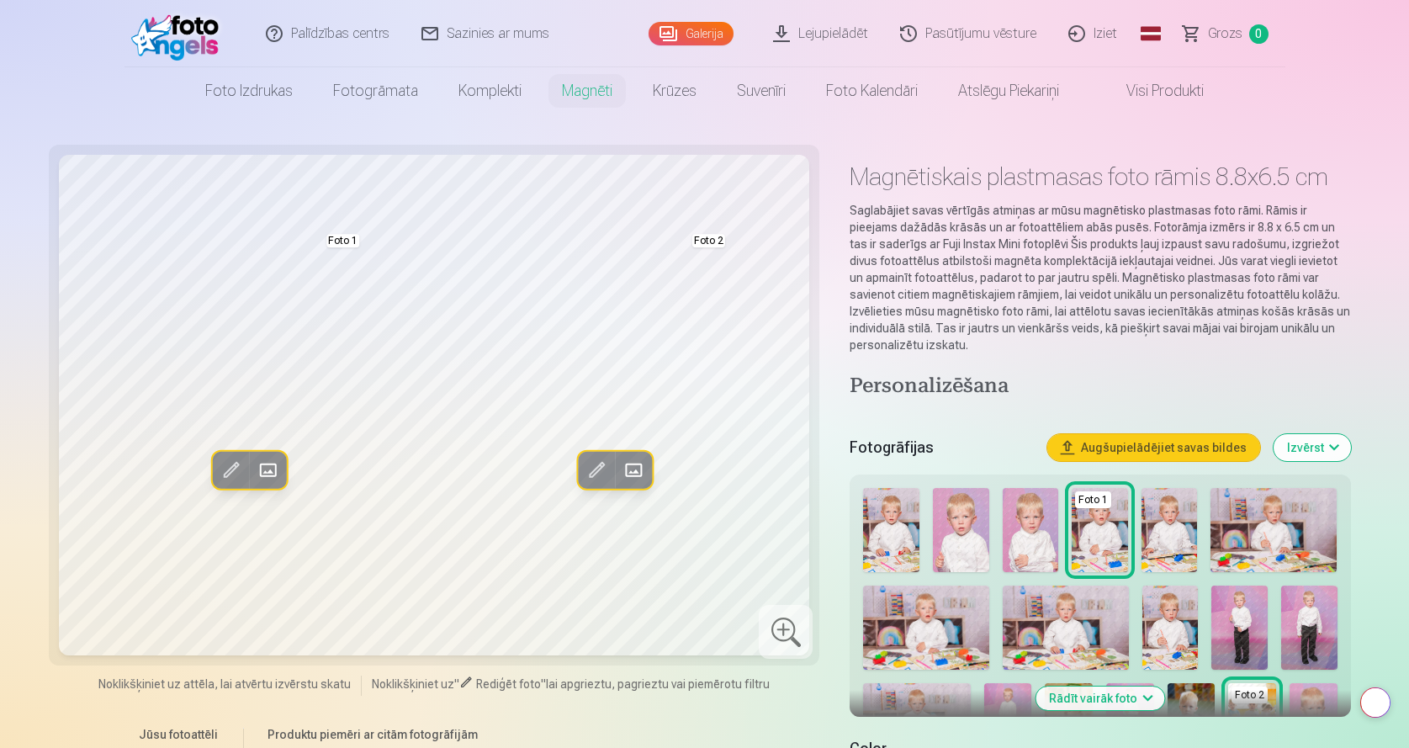
click at [1163, 538] on img at bounding box center [1170, 530] width 56 height 84
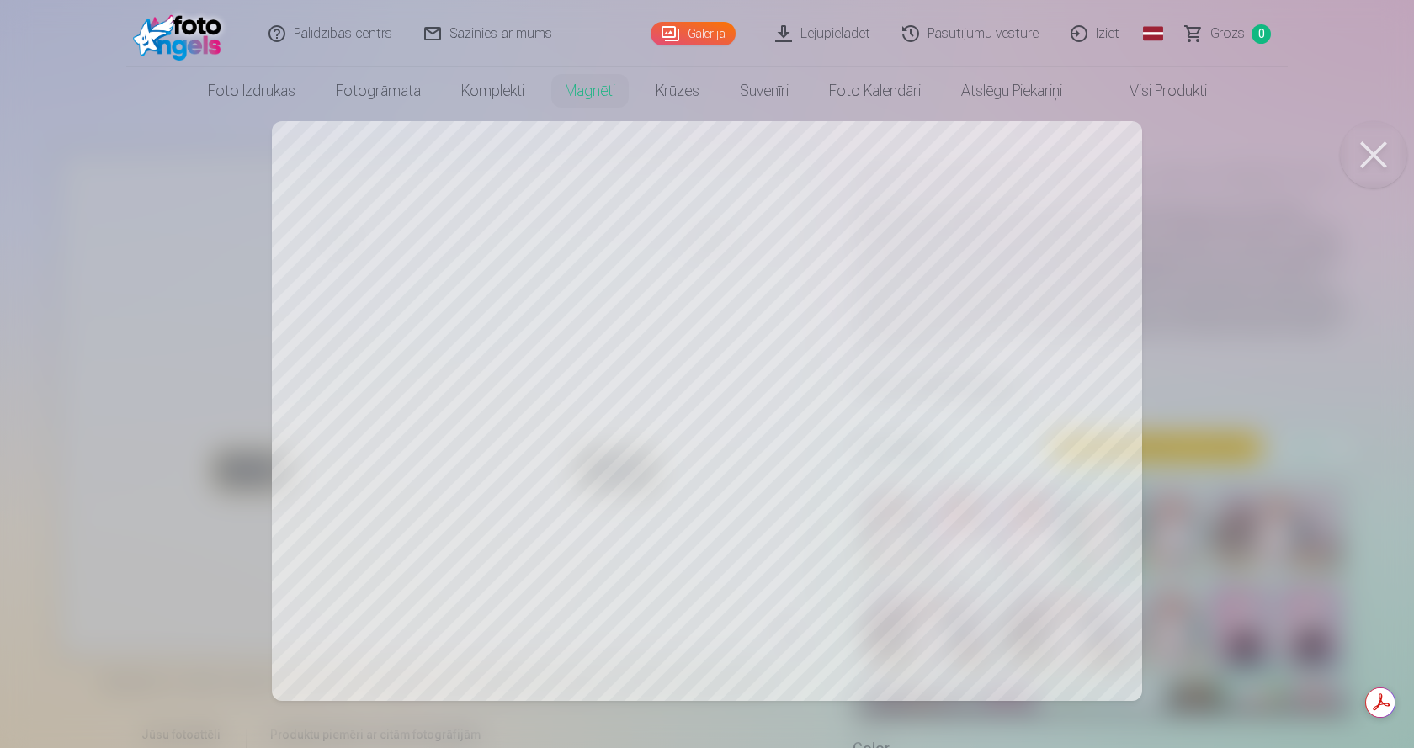
click at [1381, 152] on button at bounding box center [1373, 154] width 67 height 67
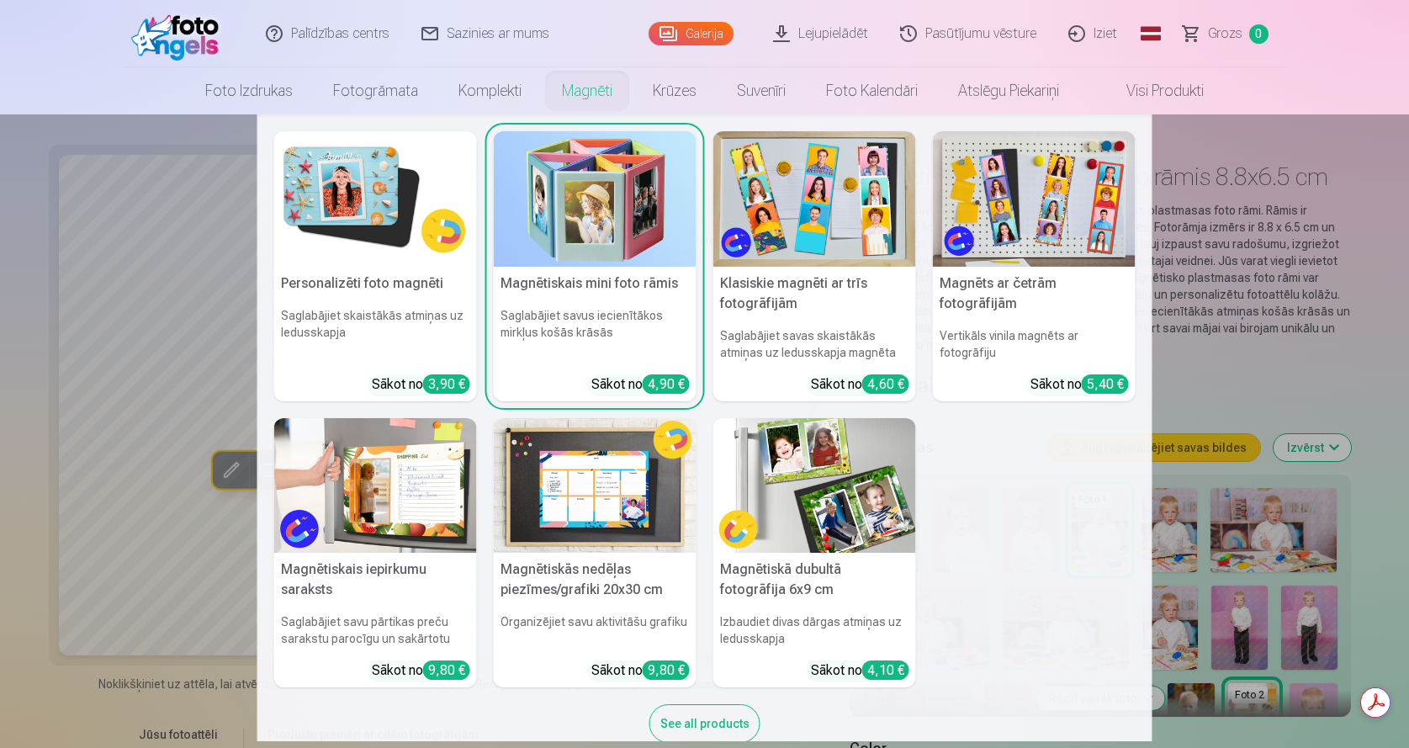
click at [570, 88] on link "Magnēti" at bounding box center [587, 90] width 91 height 47
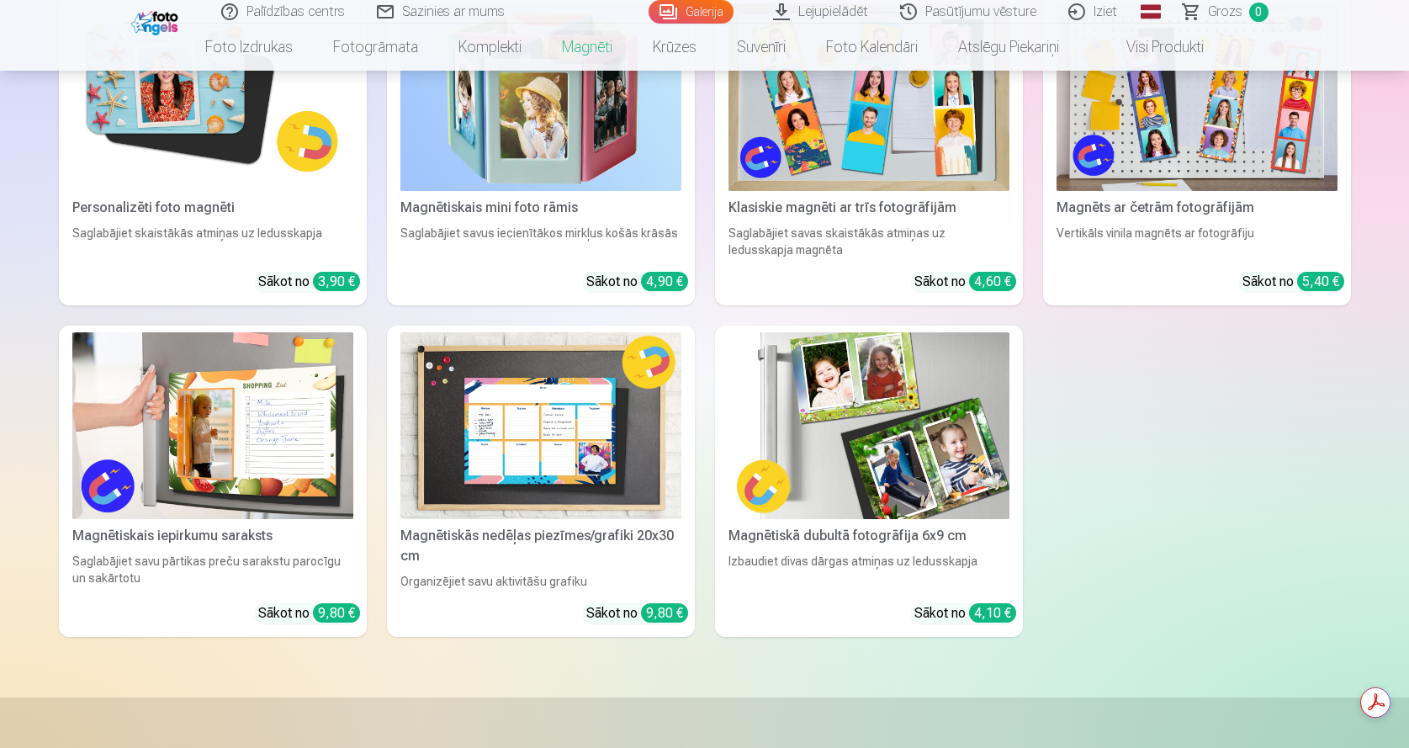
click at [841, 489] on img at bounding box center [869, 426] width 281 height 188
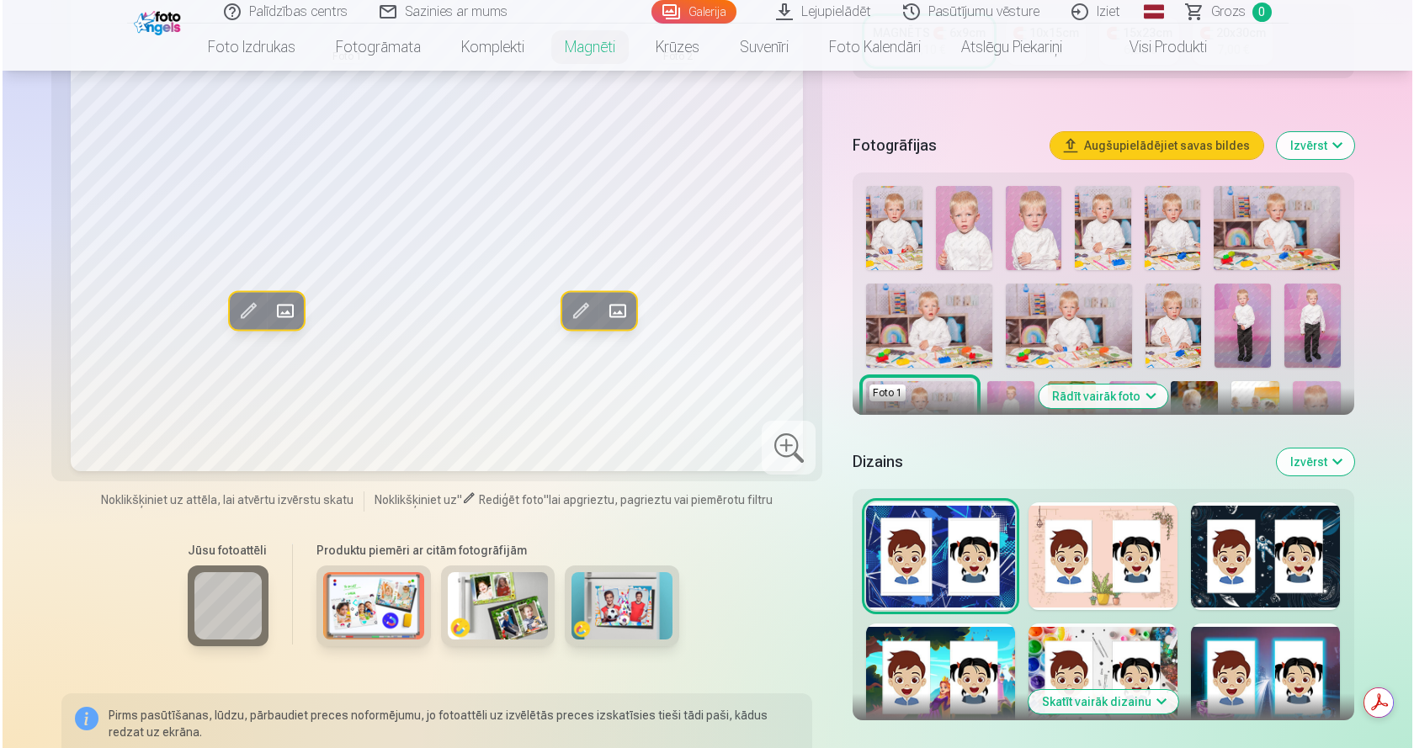
scroll to position [421, 0]
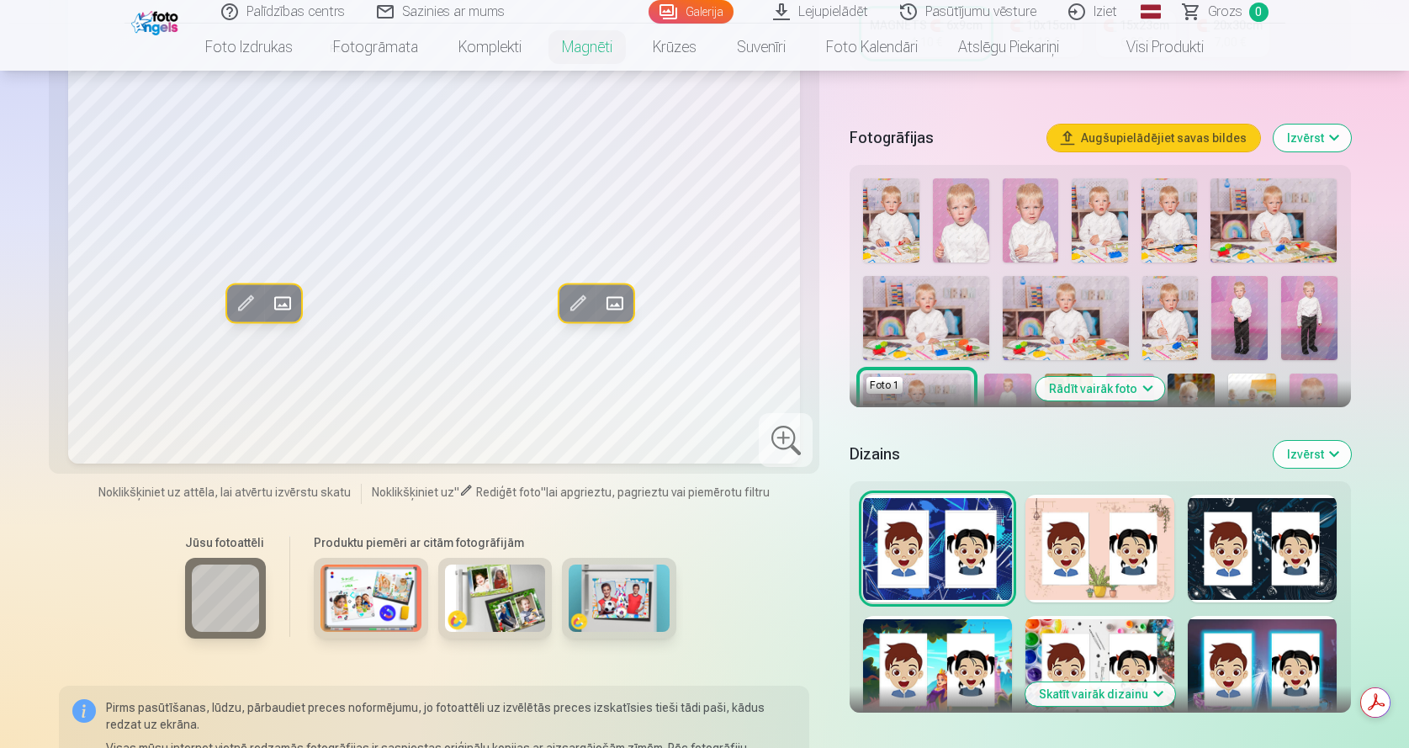
click at [1127, 550] on div at bounding box center [1100, 549] width 149 height 108
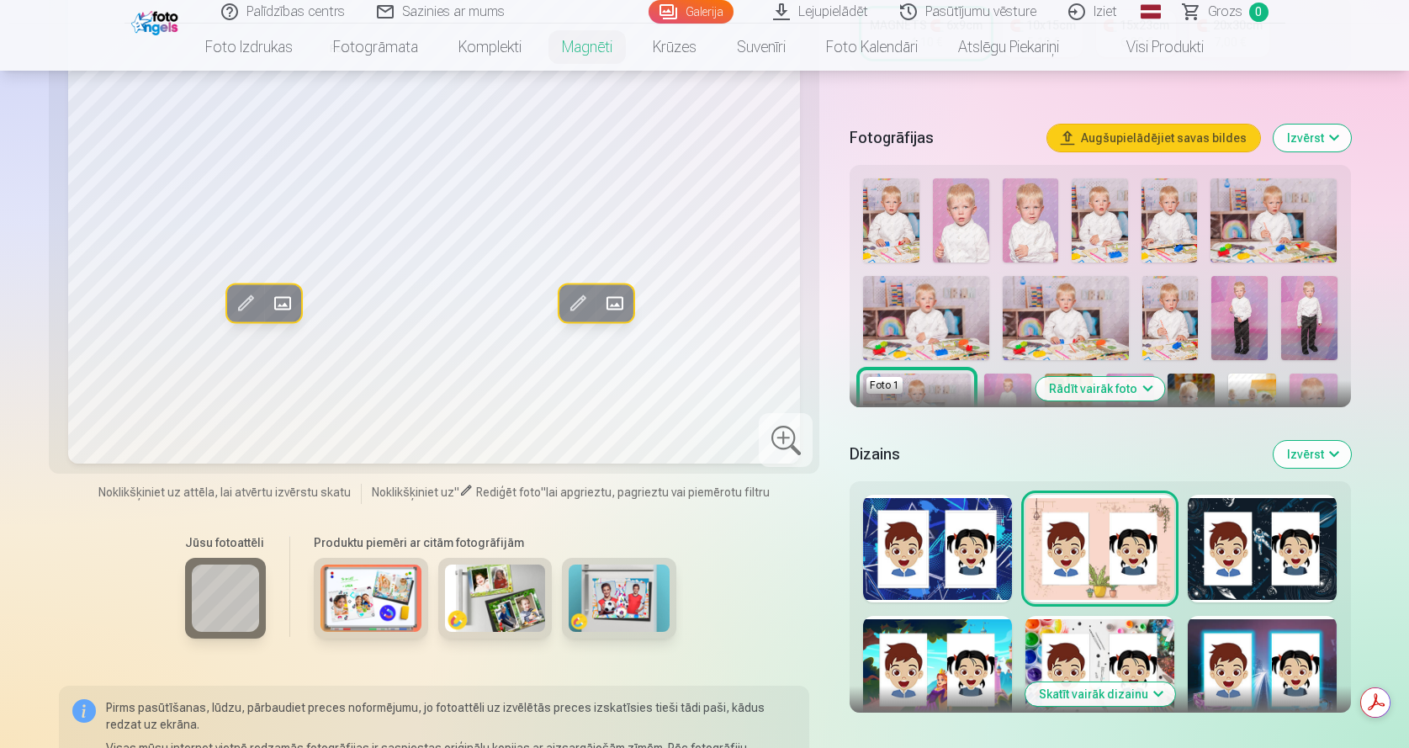
click at [576, 290] on span at bounding box center [577, 303] width 27 height 27
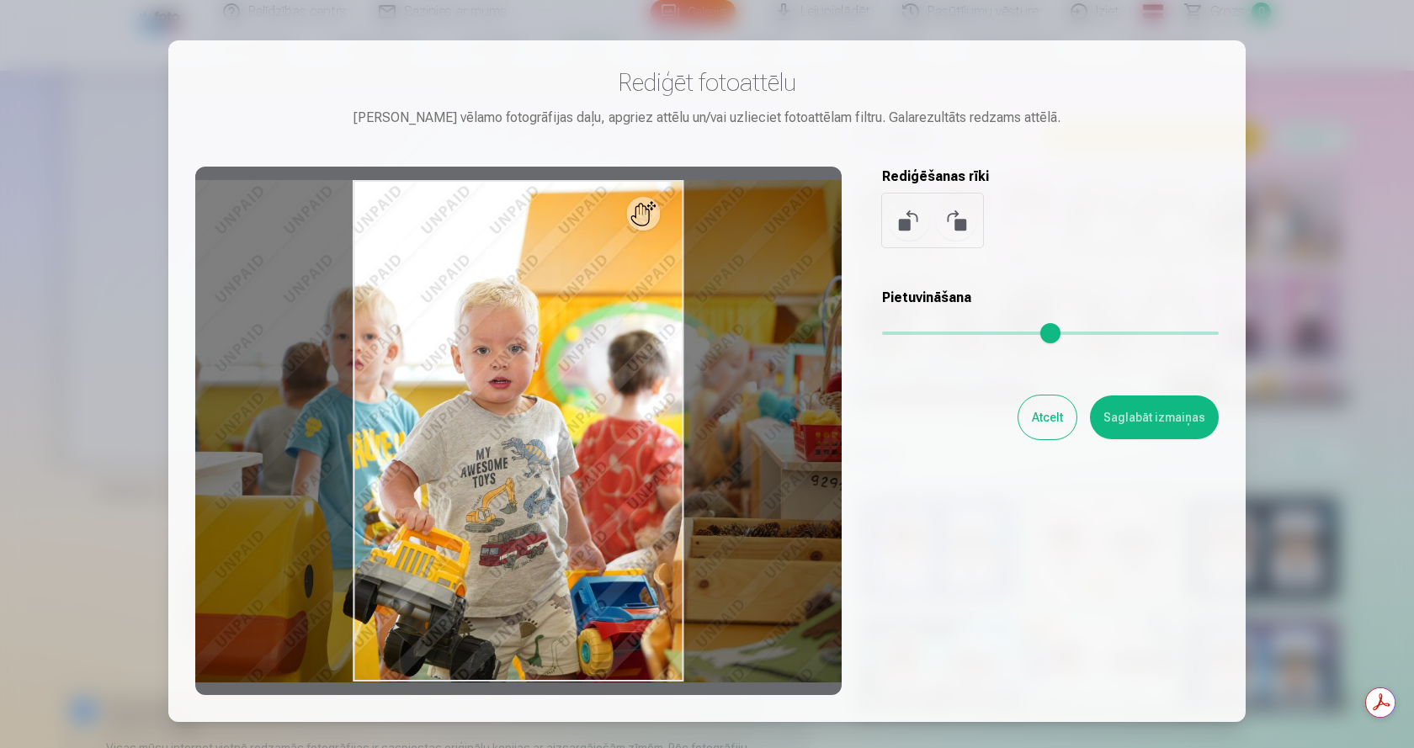
click at [912, 220] on button at bounding box center [909, 220] width 40 height 40
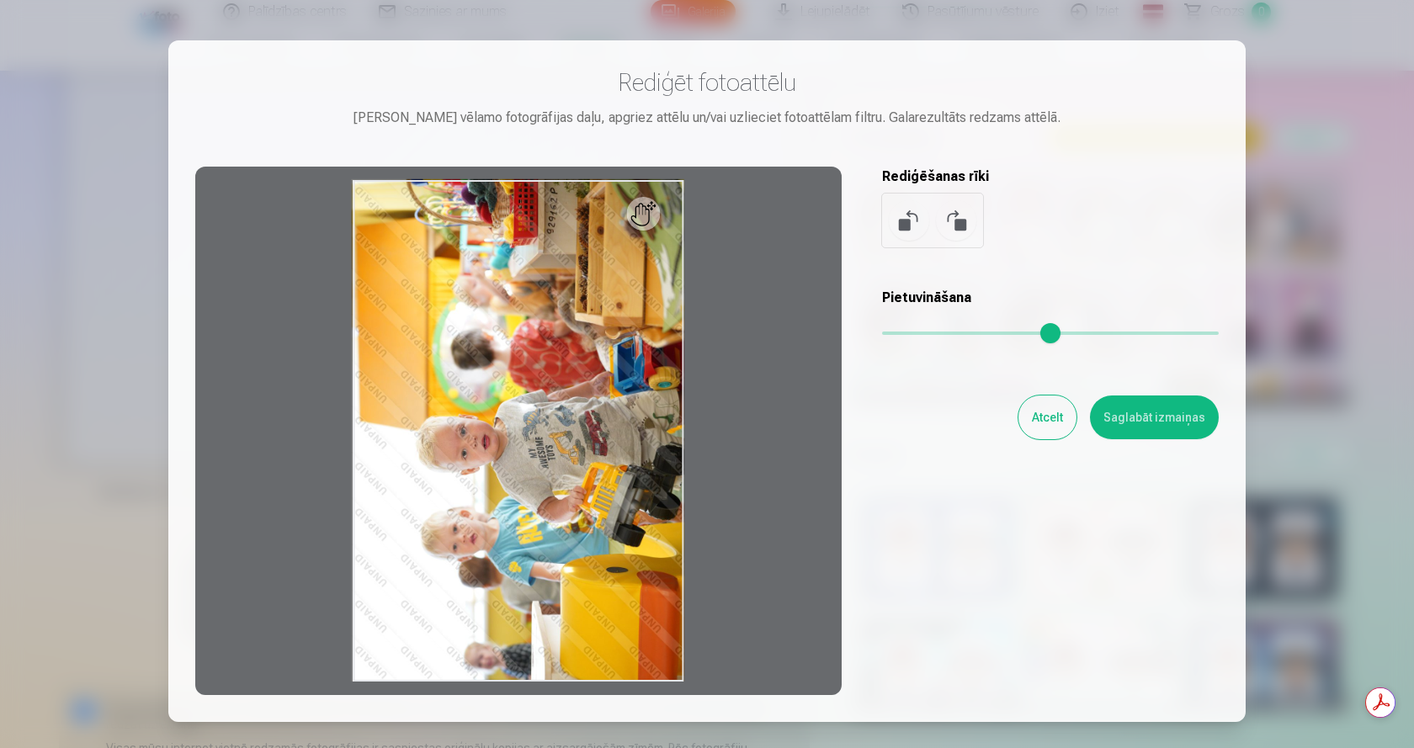
click at [913, 223] on button at bounding box center [909, 220] width 40 height 40
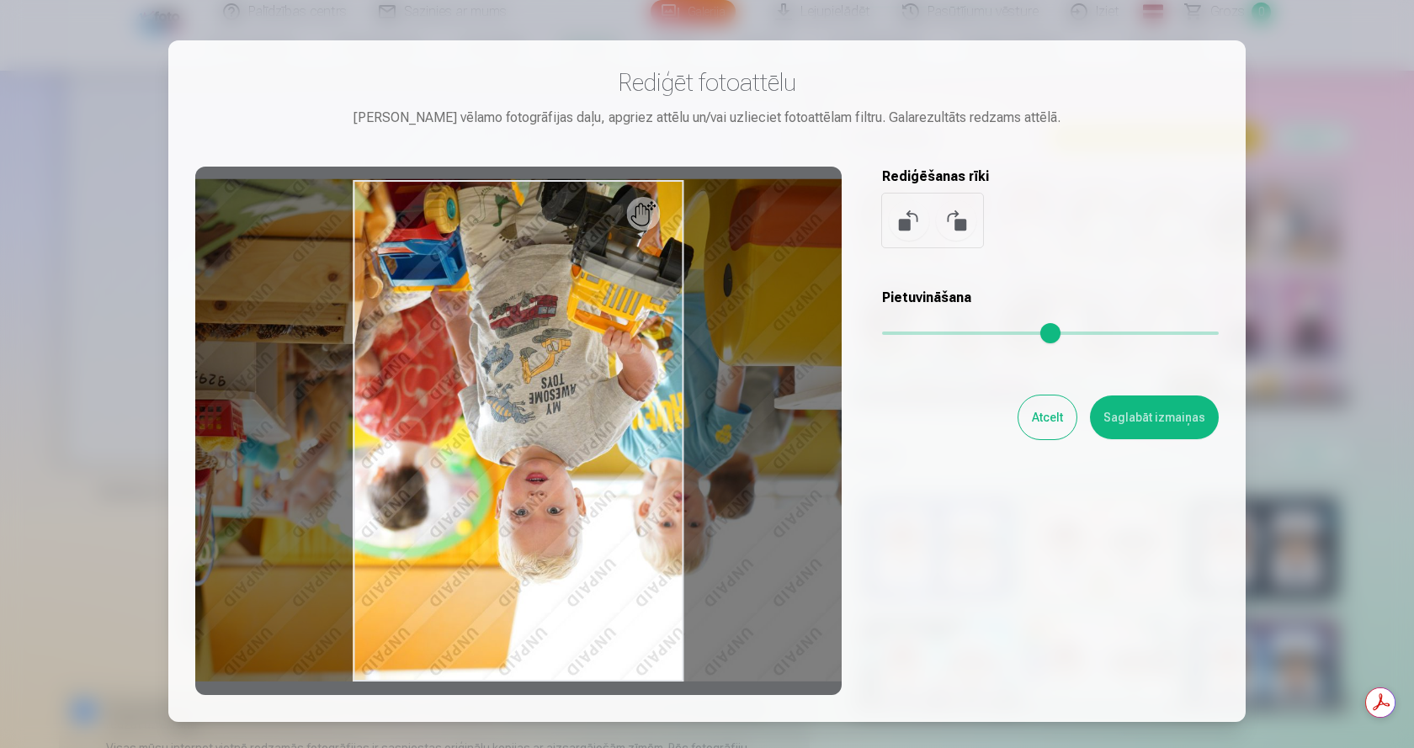
click at [912, 223] on button at bounding box center [909, 220] width 40 height 40
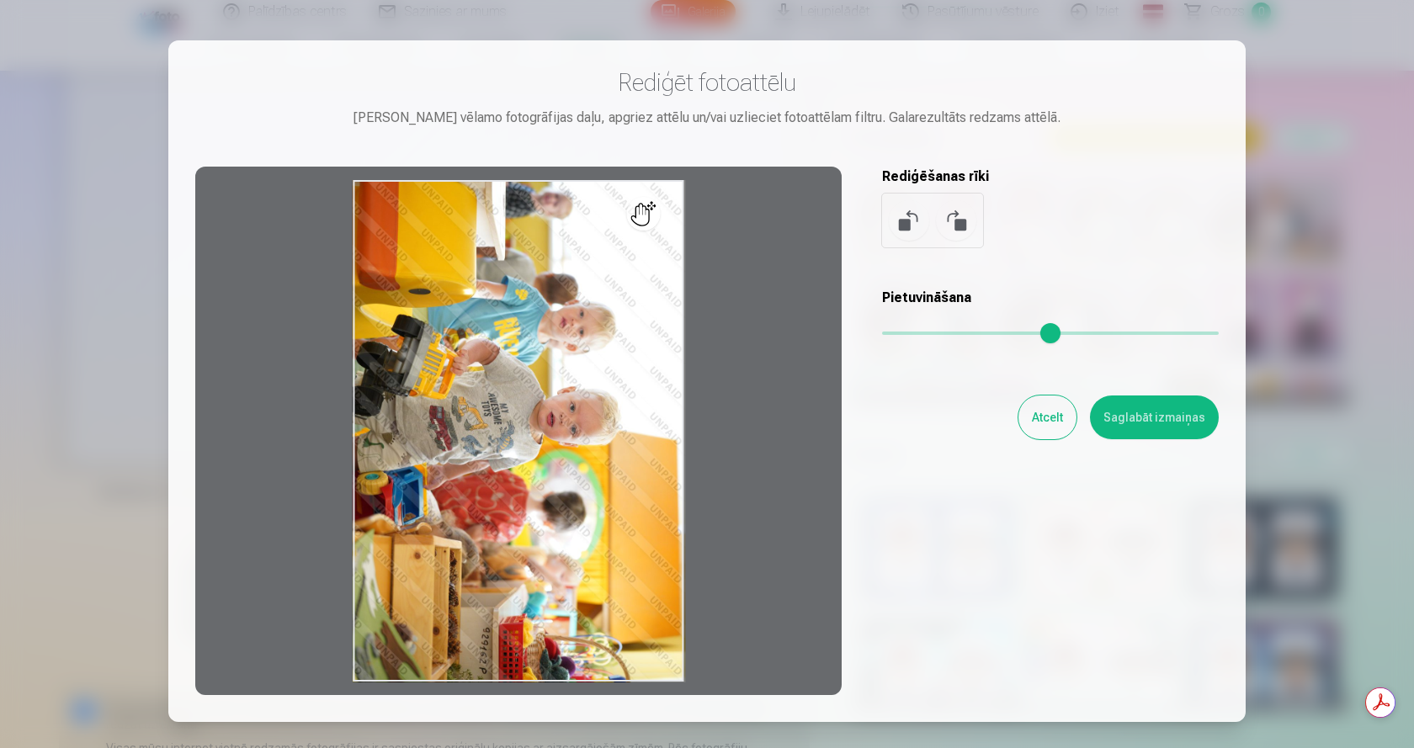
click at [912, 224] on button at bounding box center [909, 220] width 40 height 40
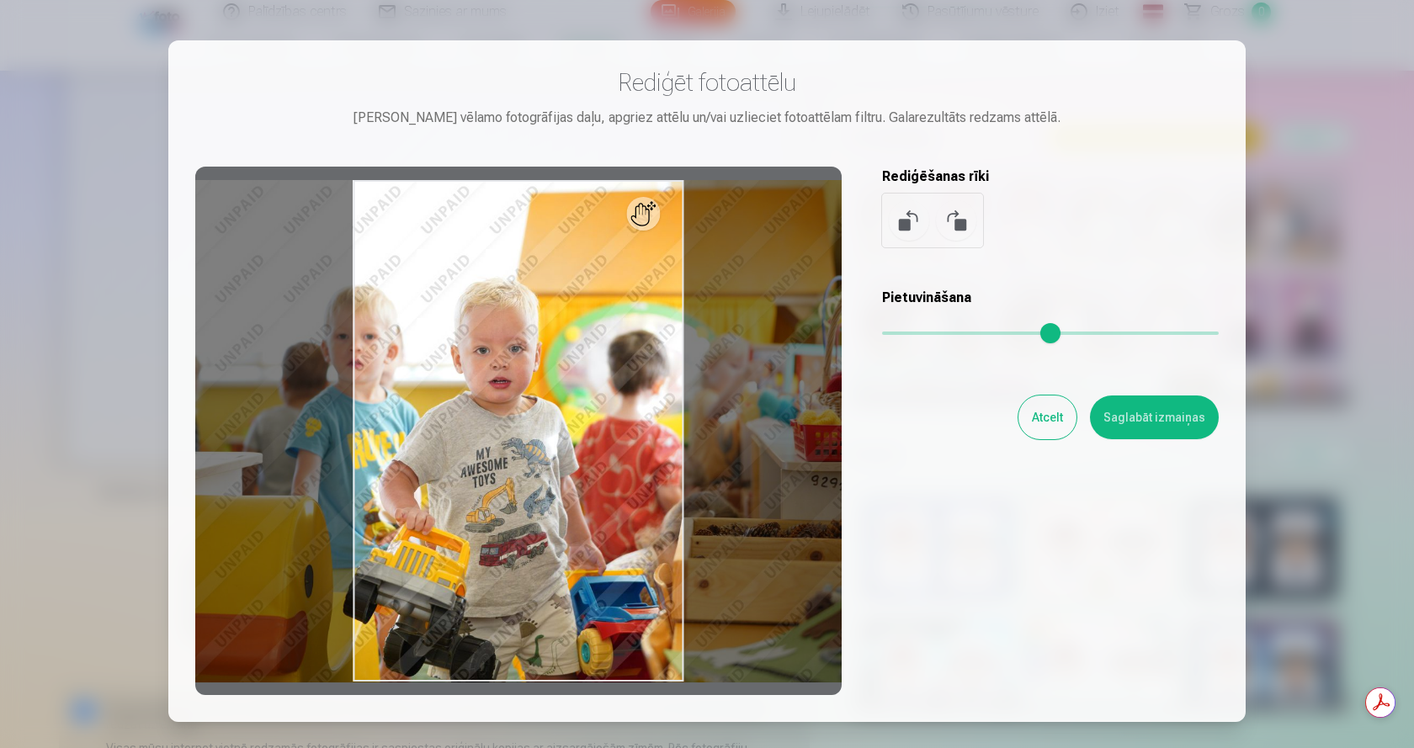
click at [1033, 422] on button "Atcelt" at bounding box center [1047, 417] width 58 height 44
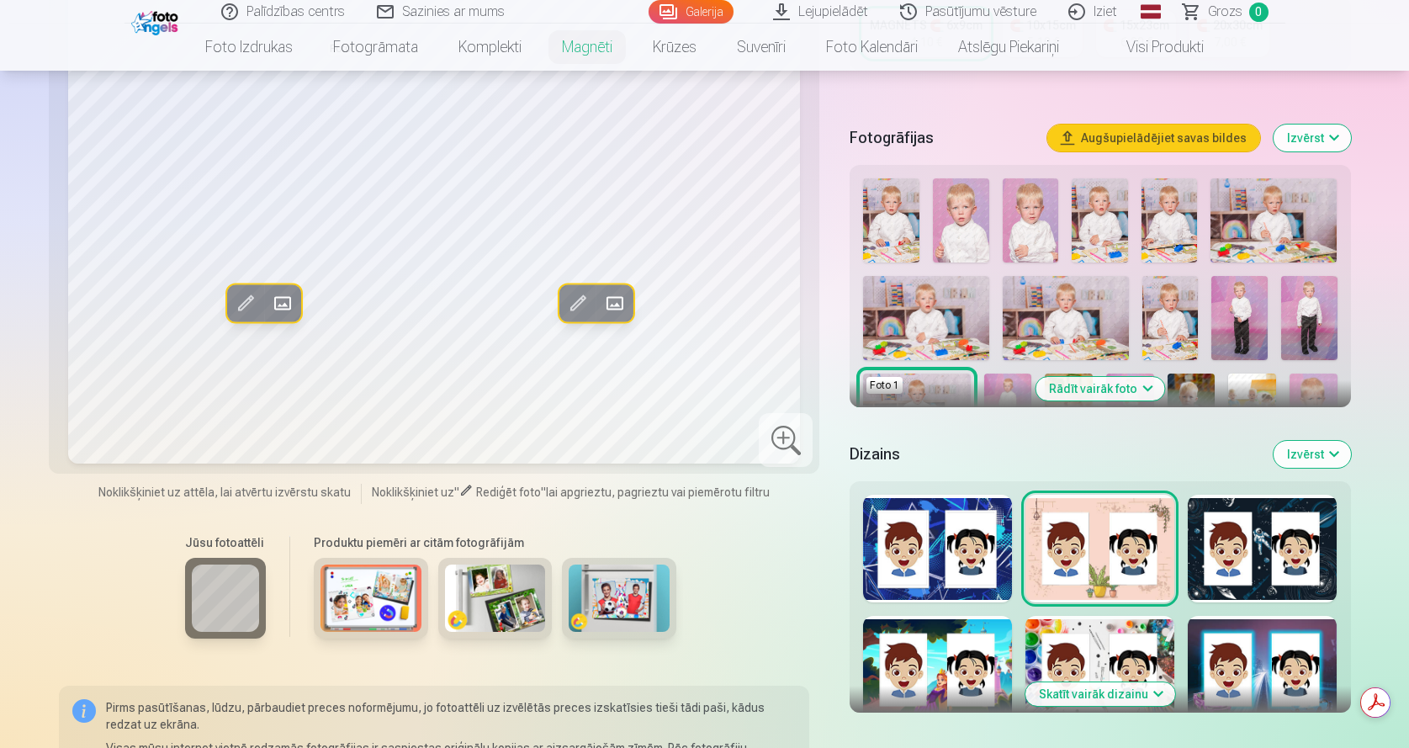
click at [617, 290] on span at bounding box center [614, 303] width 27 height 27
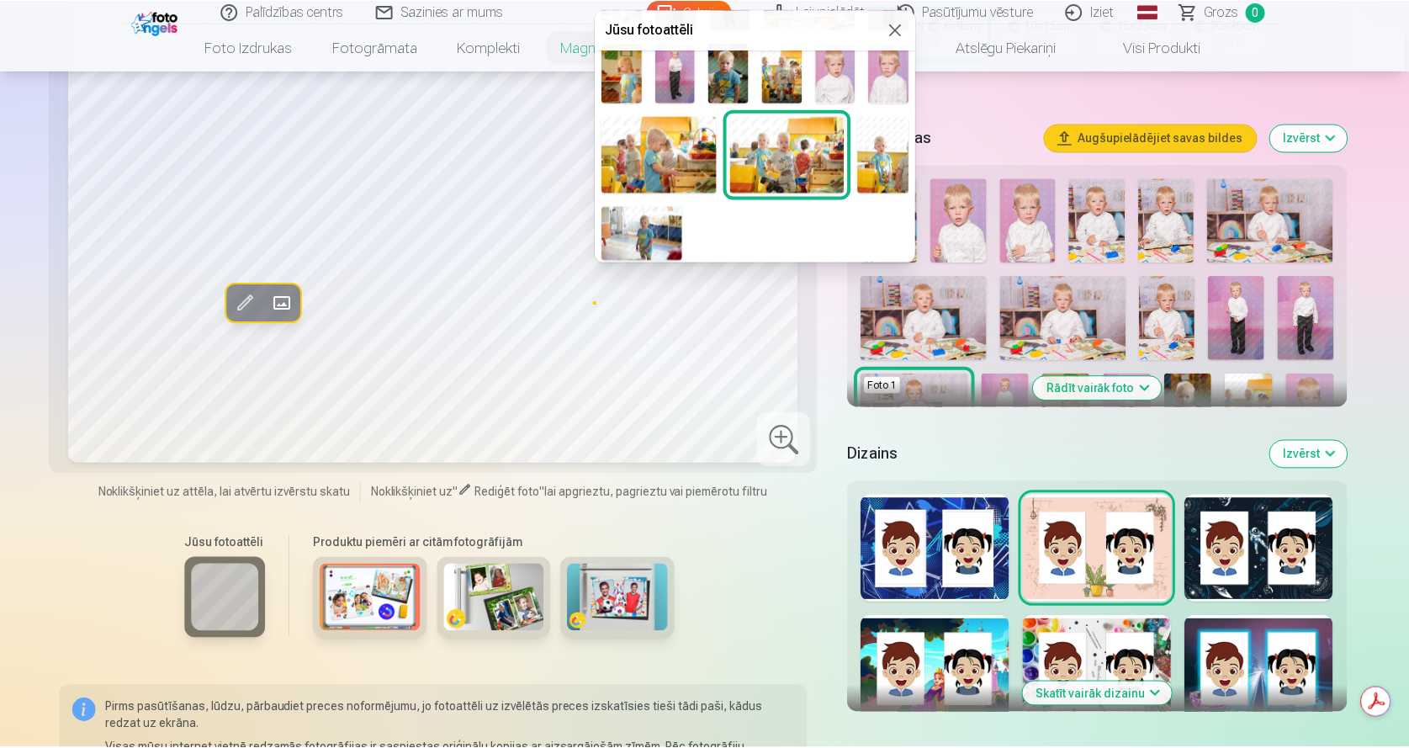
scroll to position [0, 0]
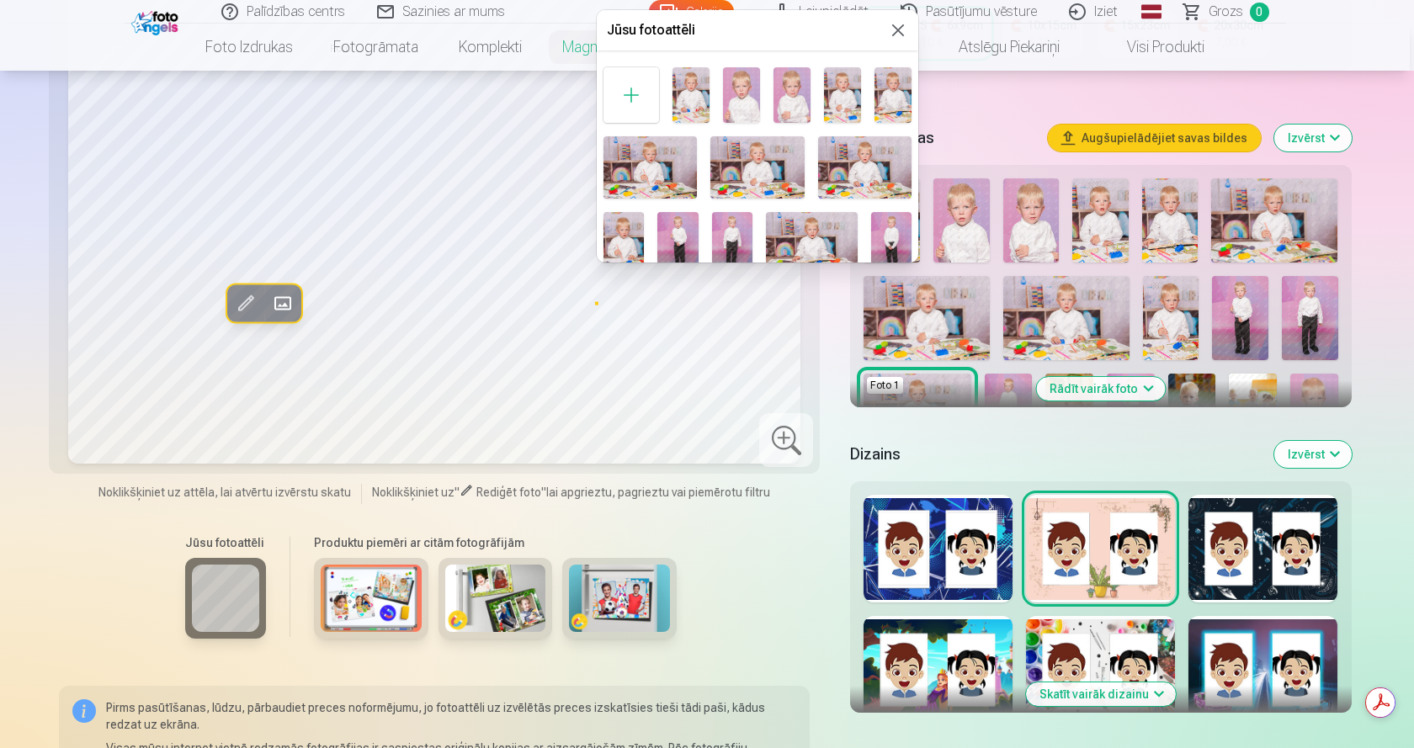
click at [670, 164] on img at bounding box center [649, 167] width 93 height 62
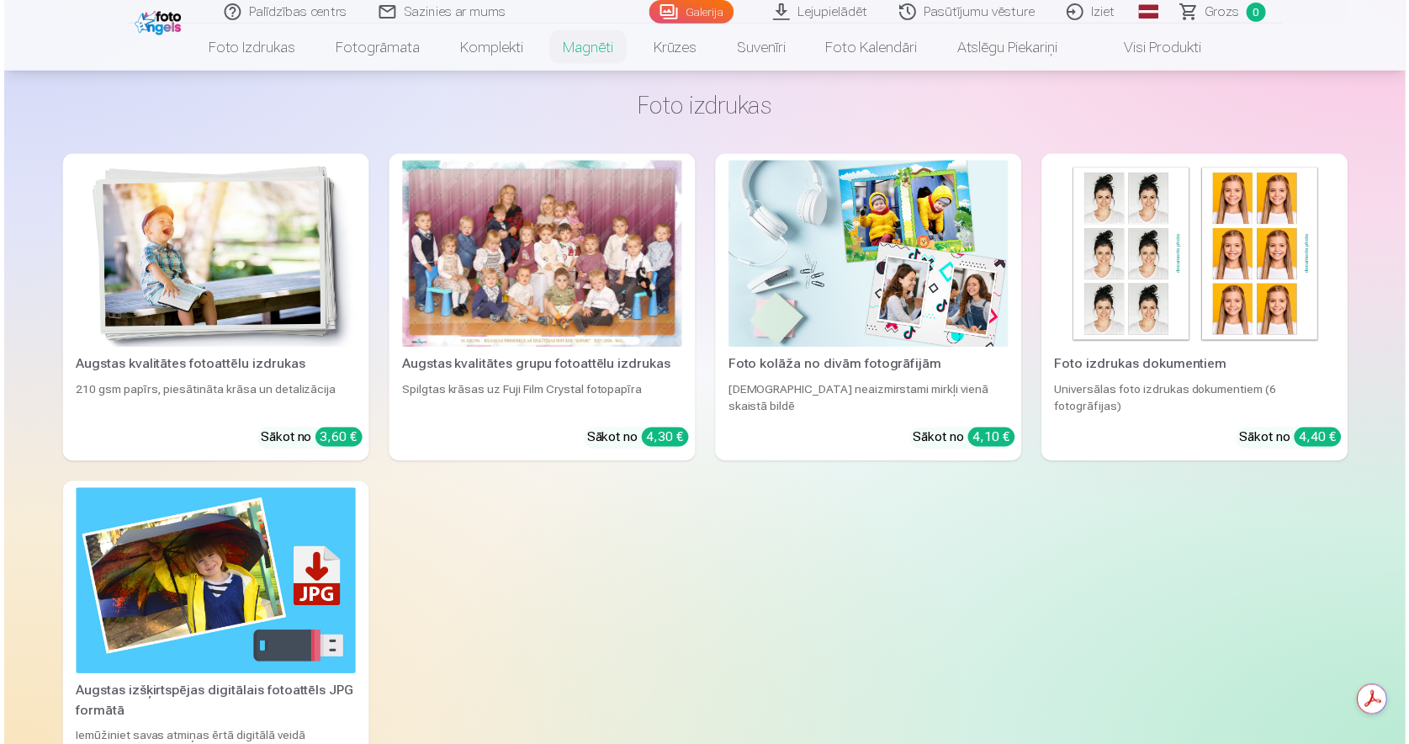
scroll to position [1178, 0]
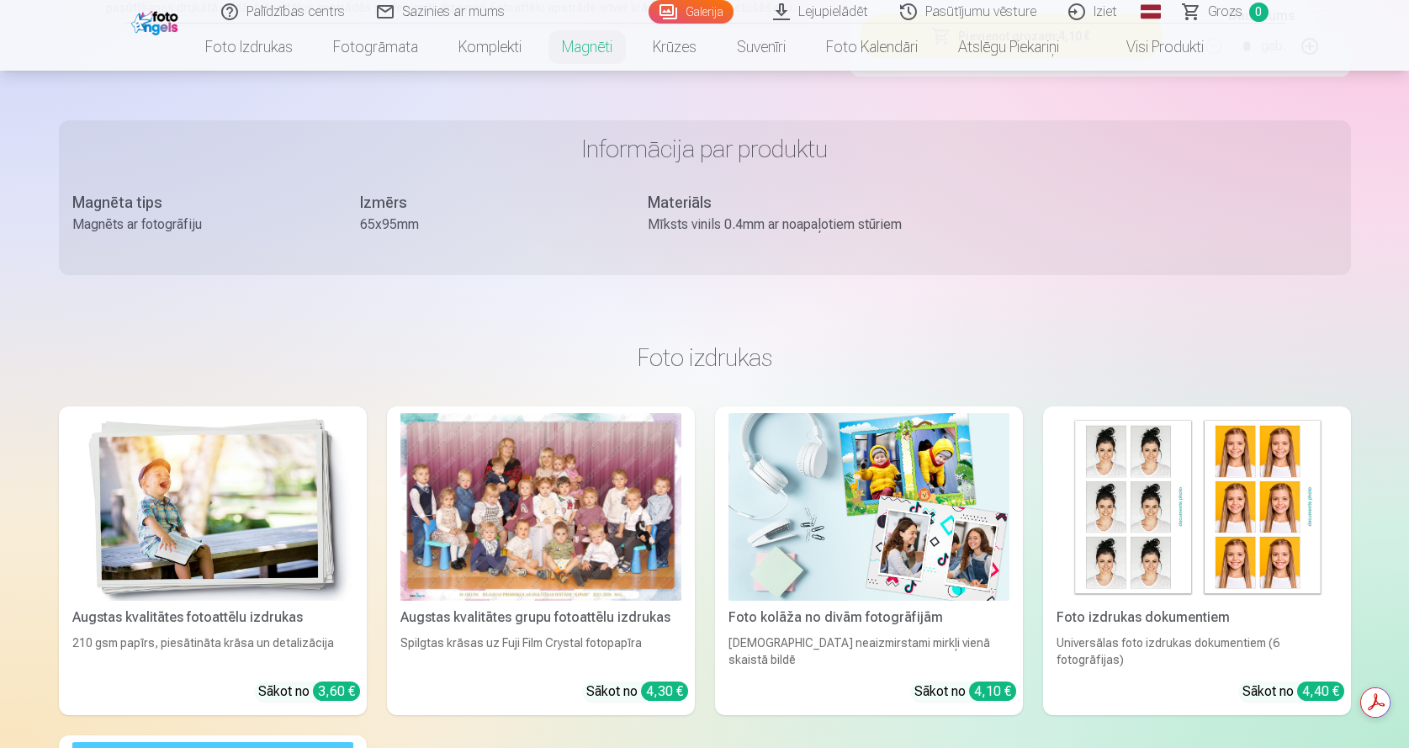
click at [603, 484] on div at bounding box center [541, 507] width 281 height 188
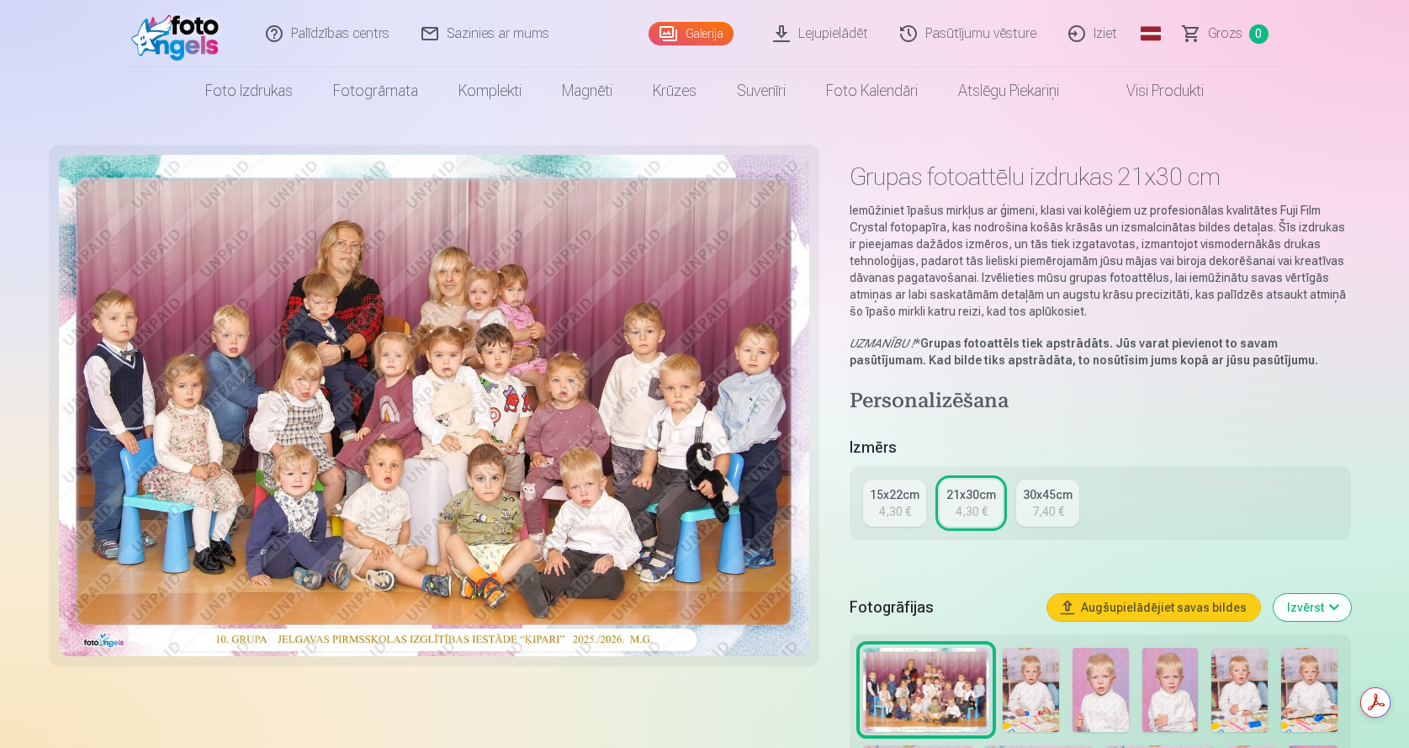
click at [888, 500] on div "15x22cm" at bounding box center [895, 494] width 50 height 17
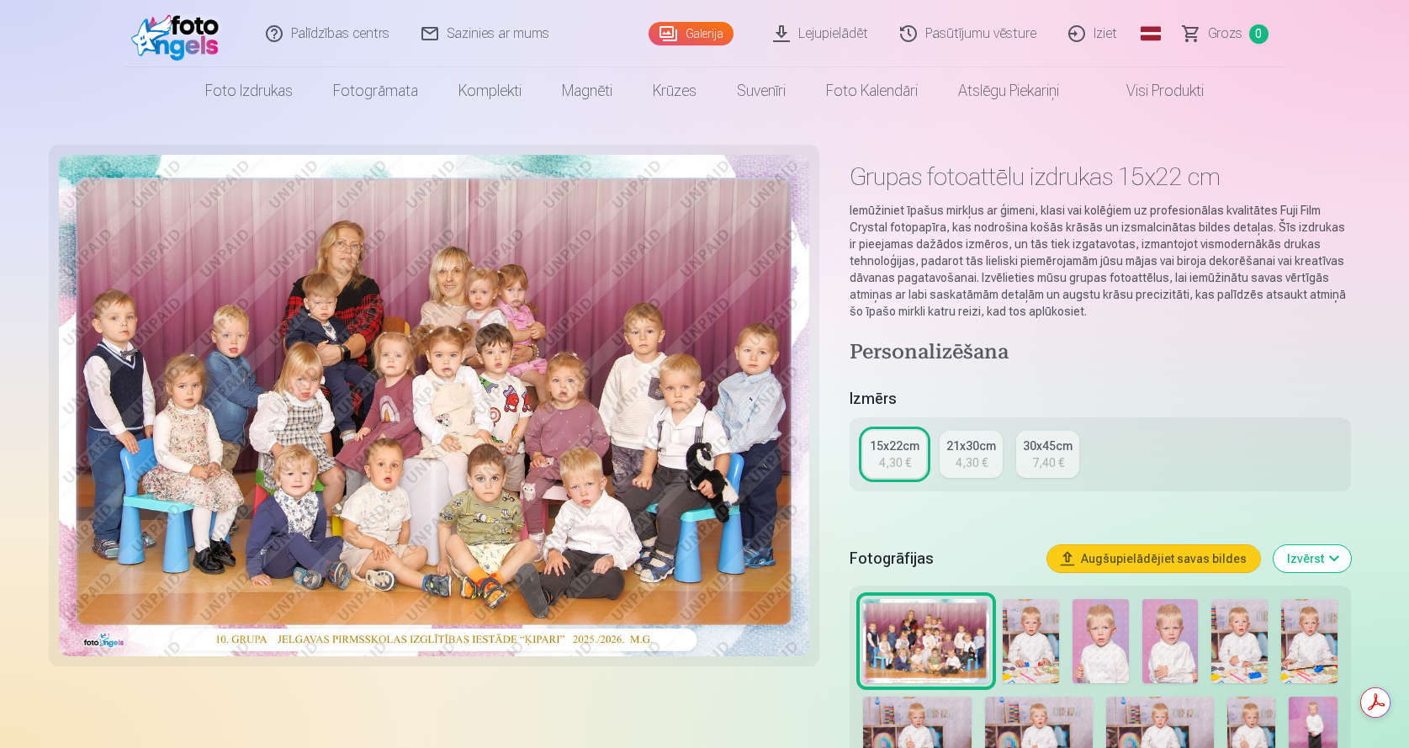
click at [957, 466] on div "4,30 €" at bounding box center [972, 462] width 32 height 17
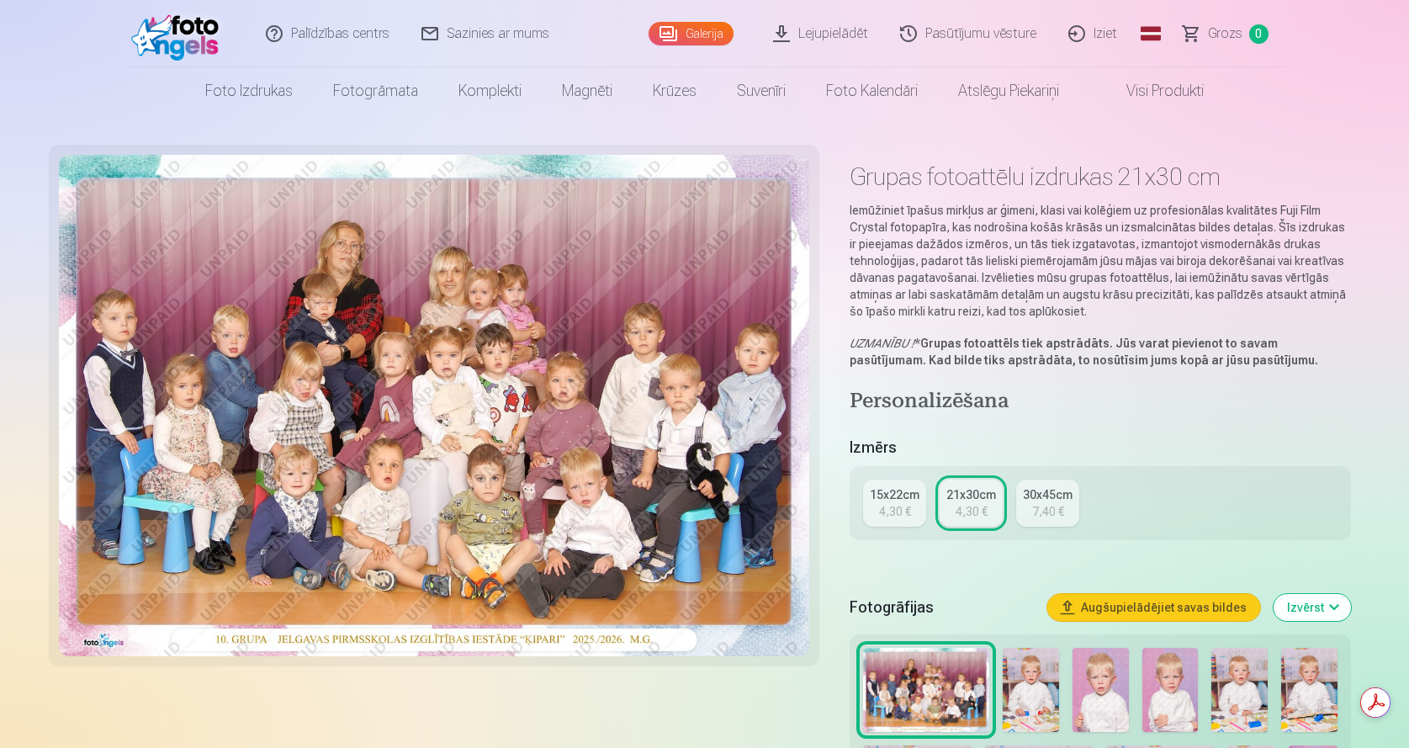
click at [901, 492] on div "15x22cm" at bounding box center [895, 494] width 50 height 17
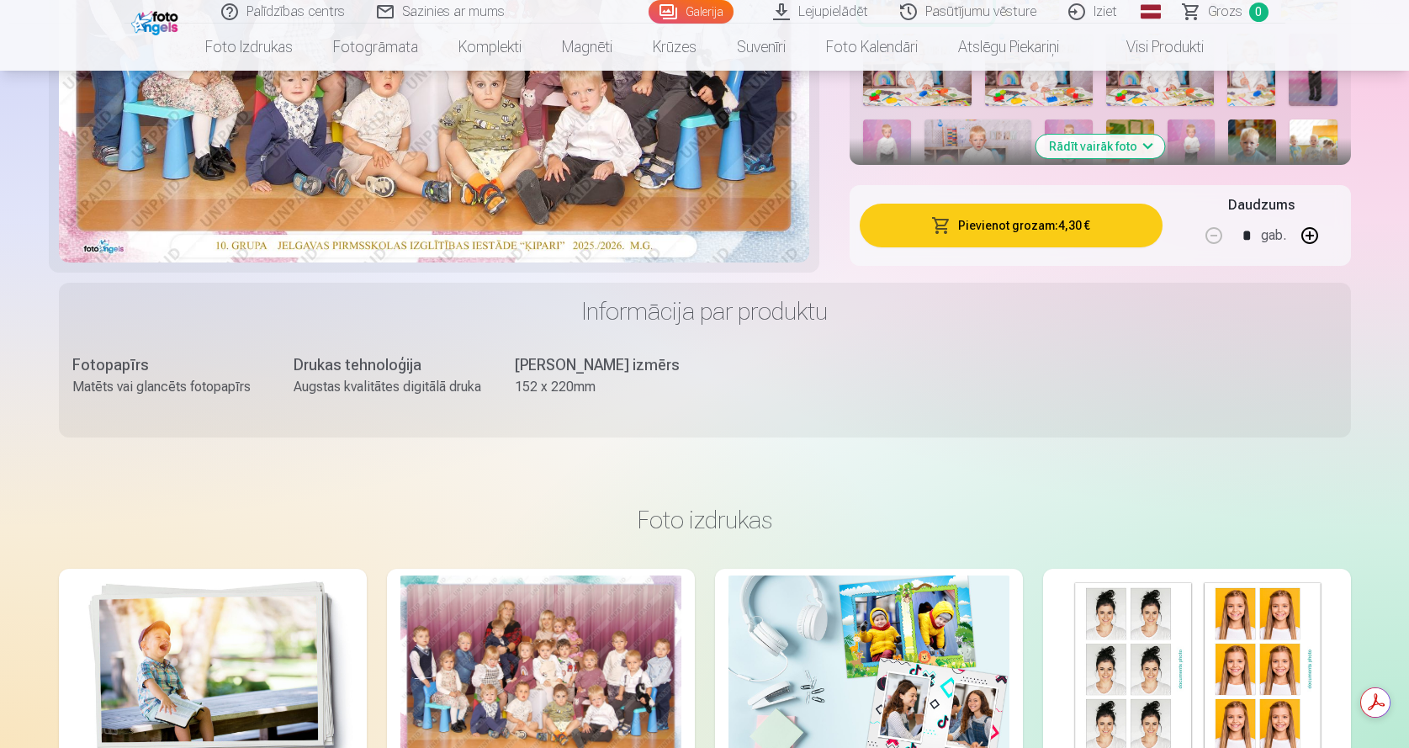
scroll to position [841, 0]
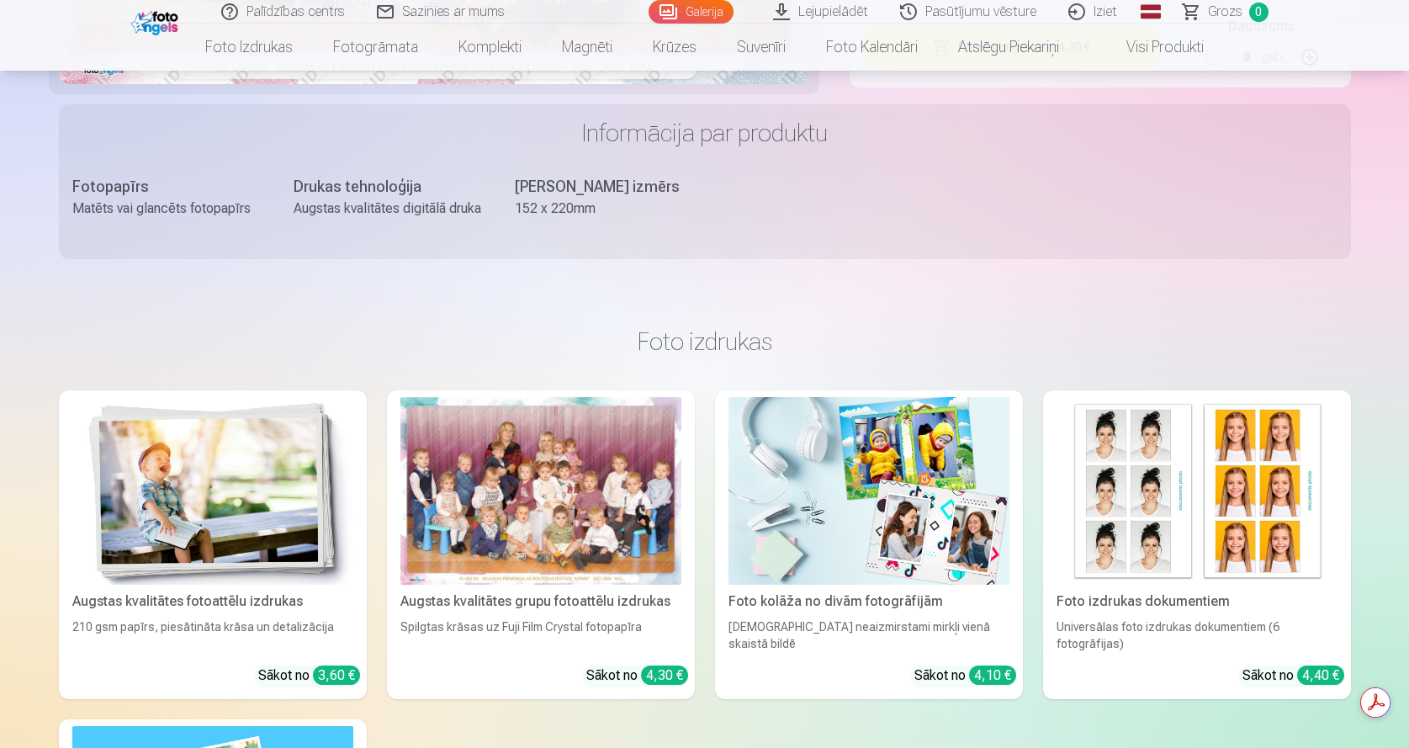
click at [1077, 529] on img at bounding box center [1197, 491] width 281 height 188
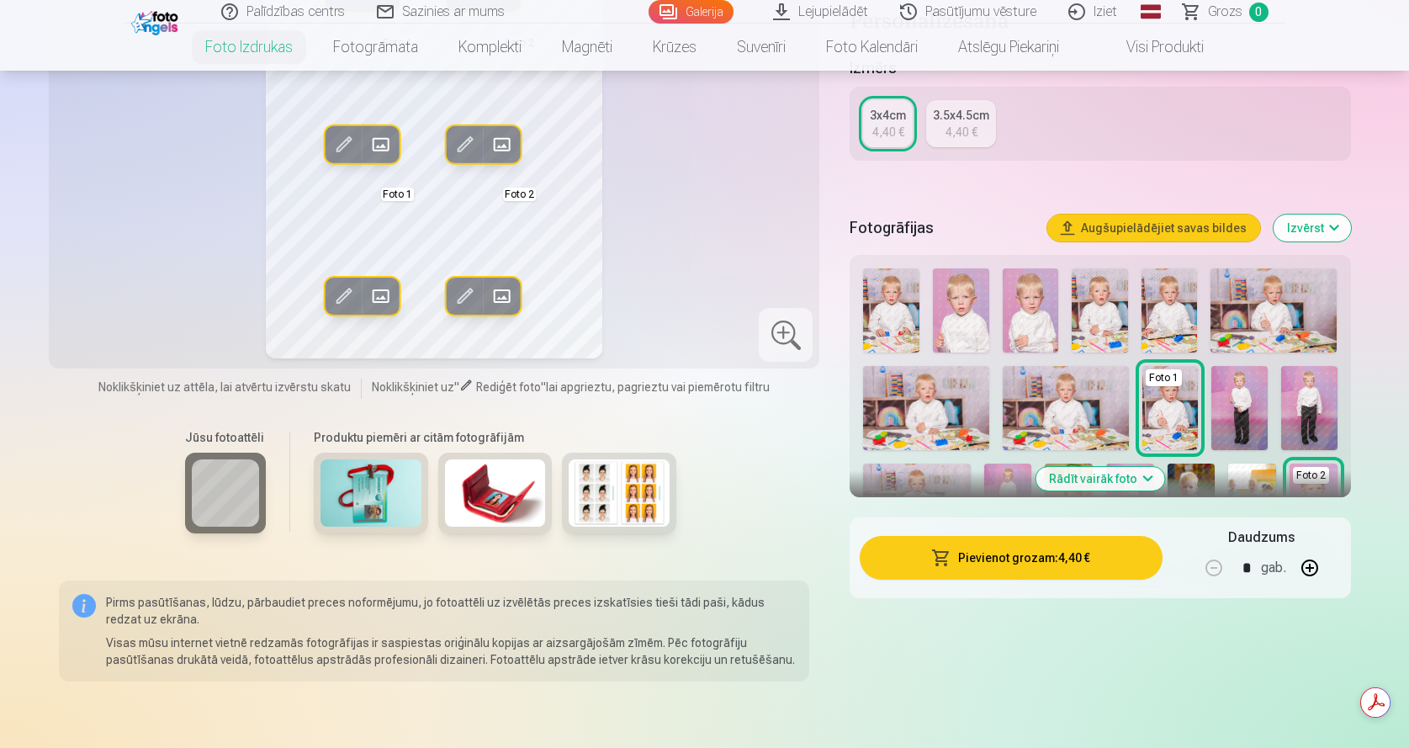
scroll to position [337, 0]
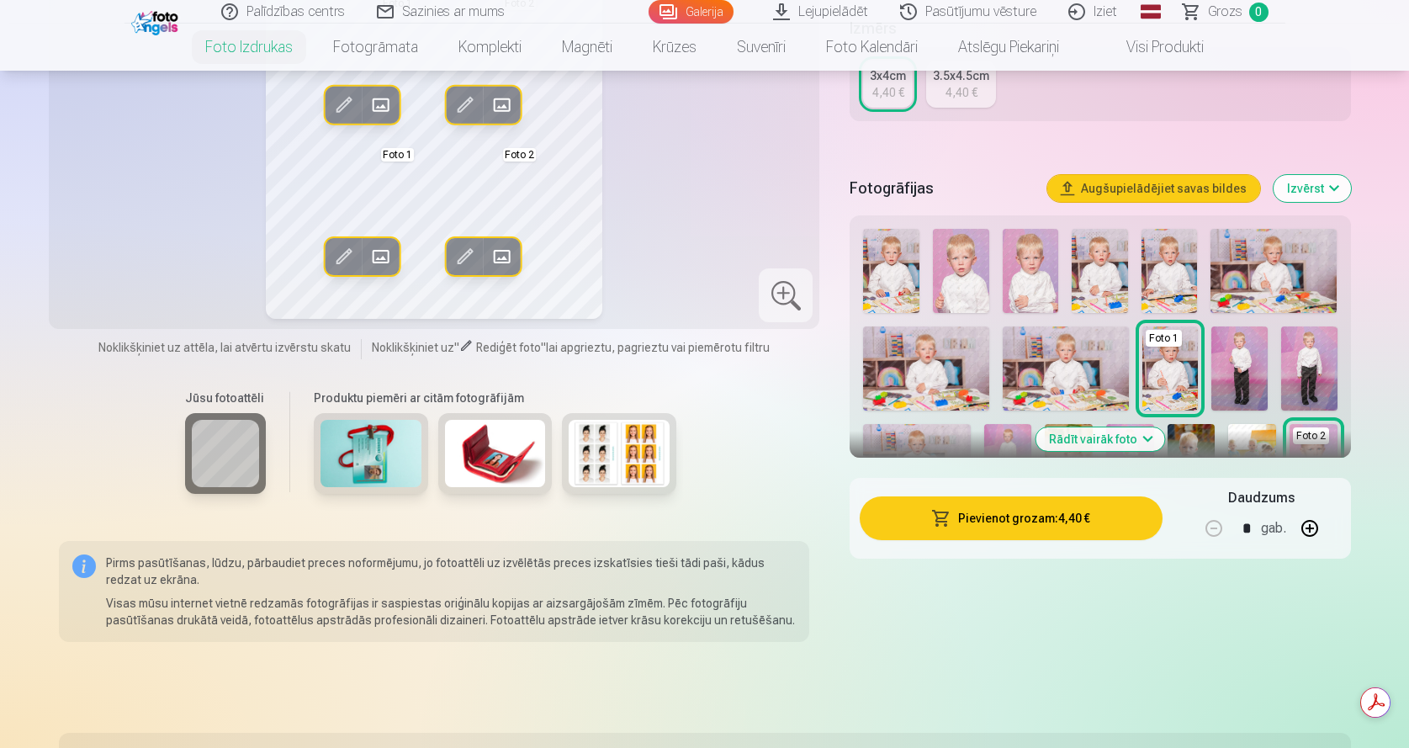
click at [465, 466] on img at bounding box center [495, 453] width 101 height 67
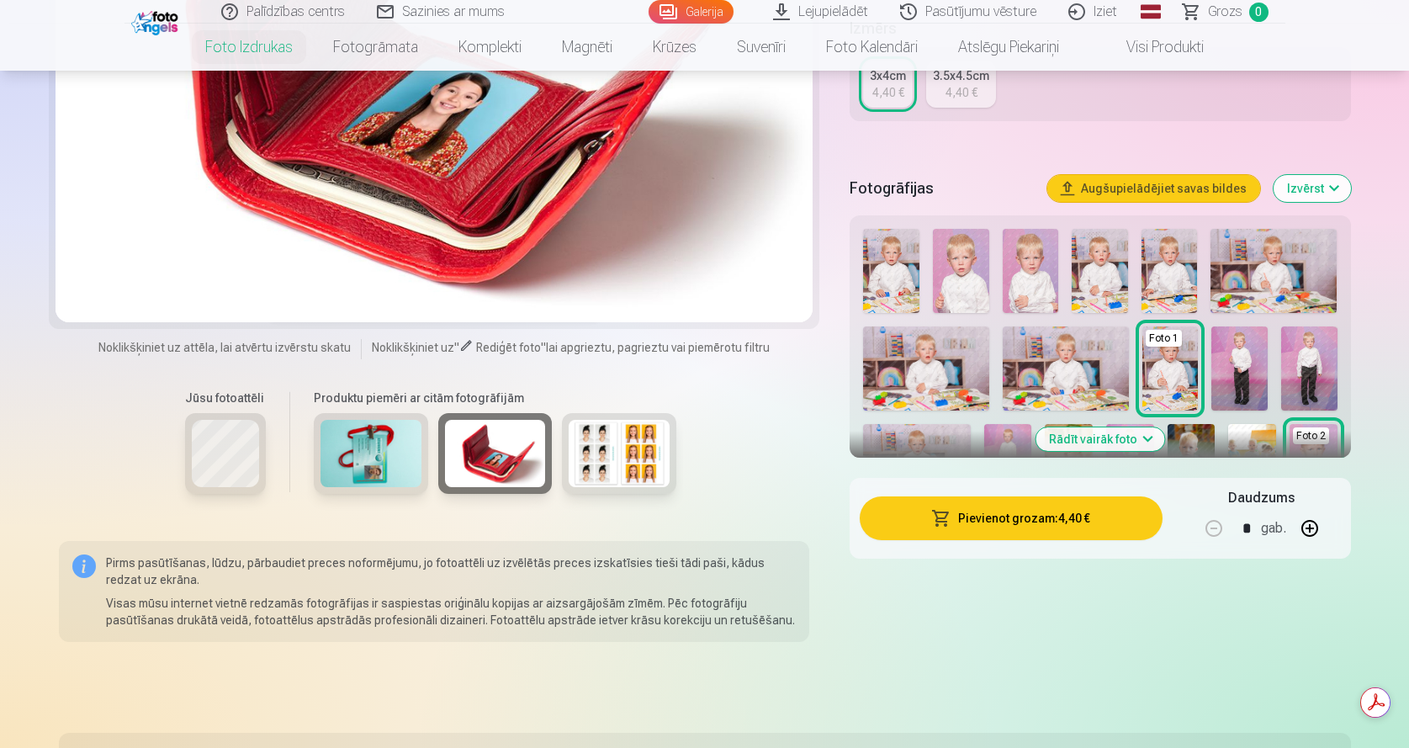
click at [398, 467] on img at bounding box center [371, 453] width 101 height 67
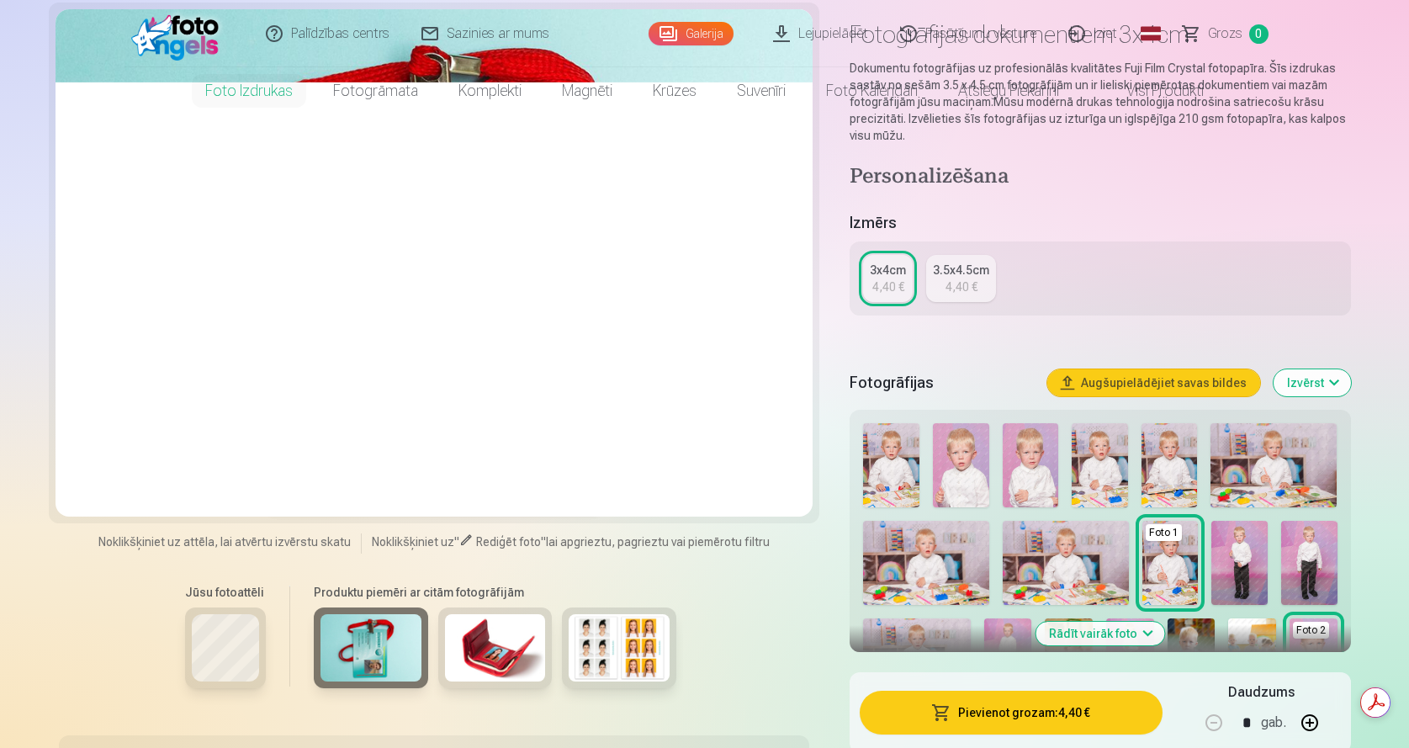
scroll to position [0, 0]
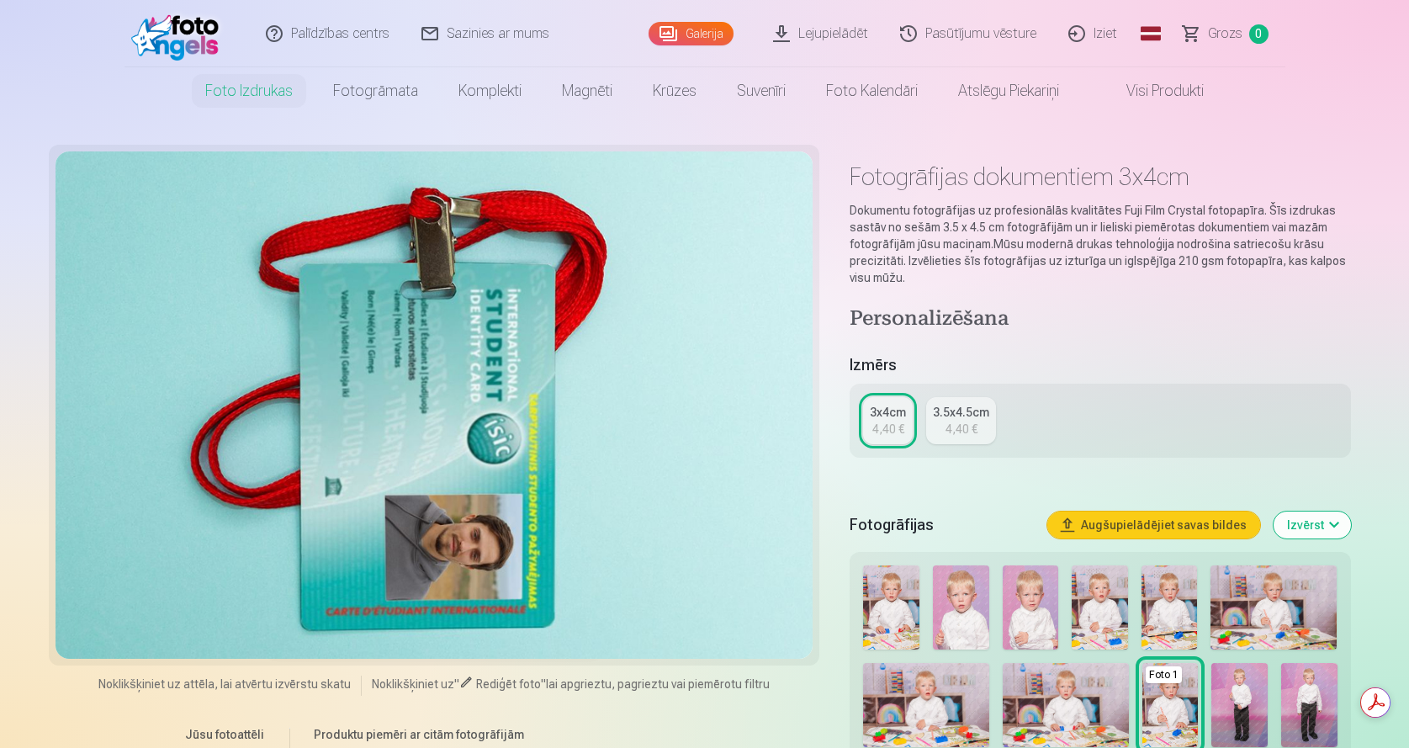
click at [1112, 39] on link "Iziet" at bounding box center [1093, 33] width 81 height 67
